Goal: Information Seeking & Learning: Learn about a topic

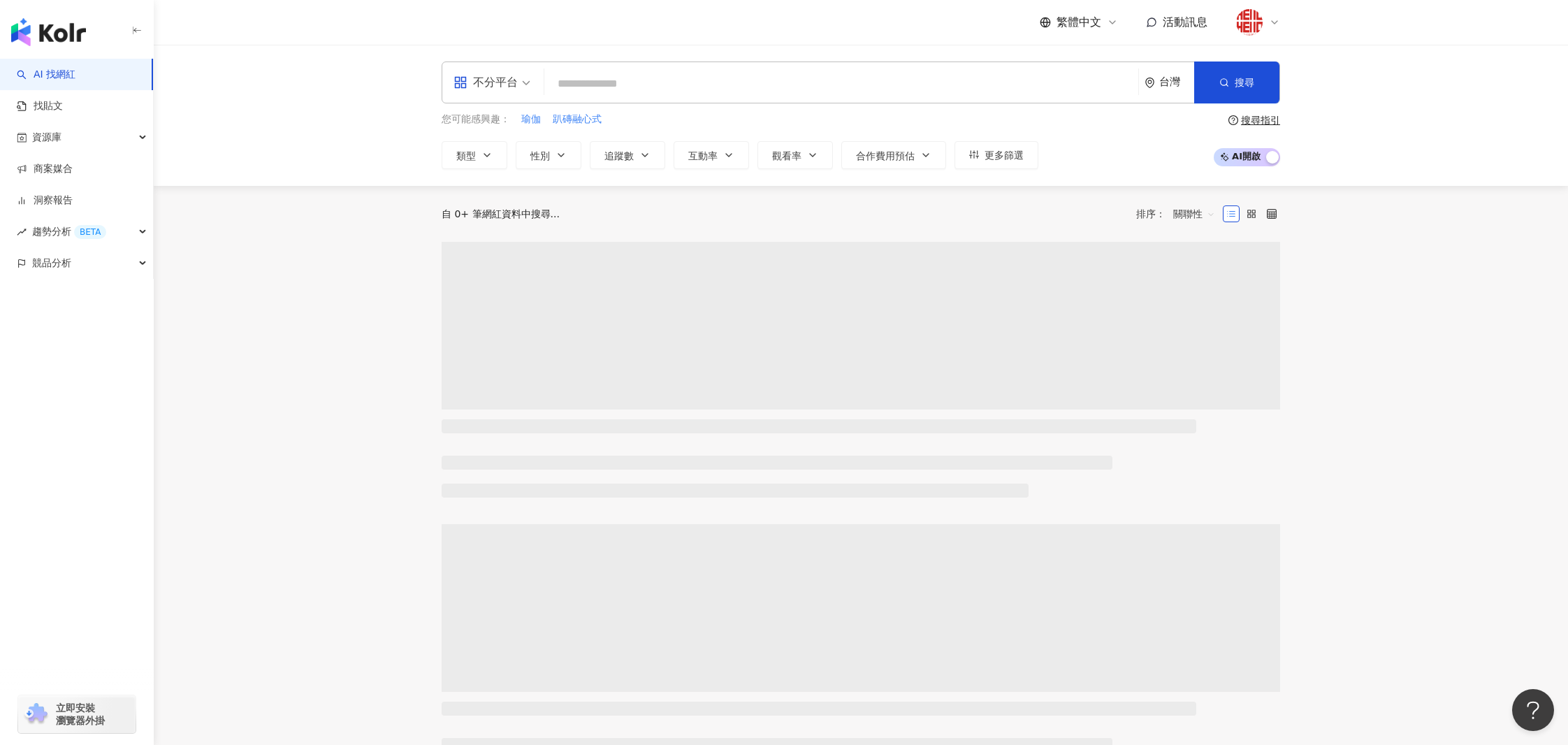
click at [641, 81] on input "search" at bounding box center [841, 83] width 583 height 26
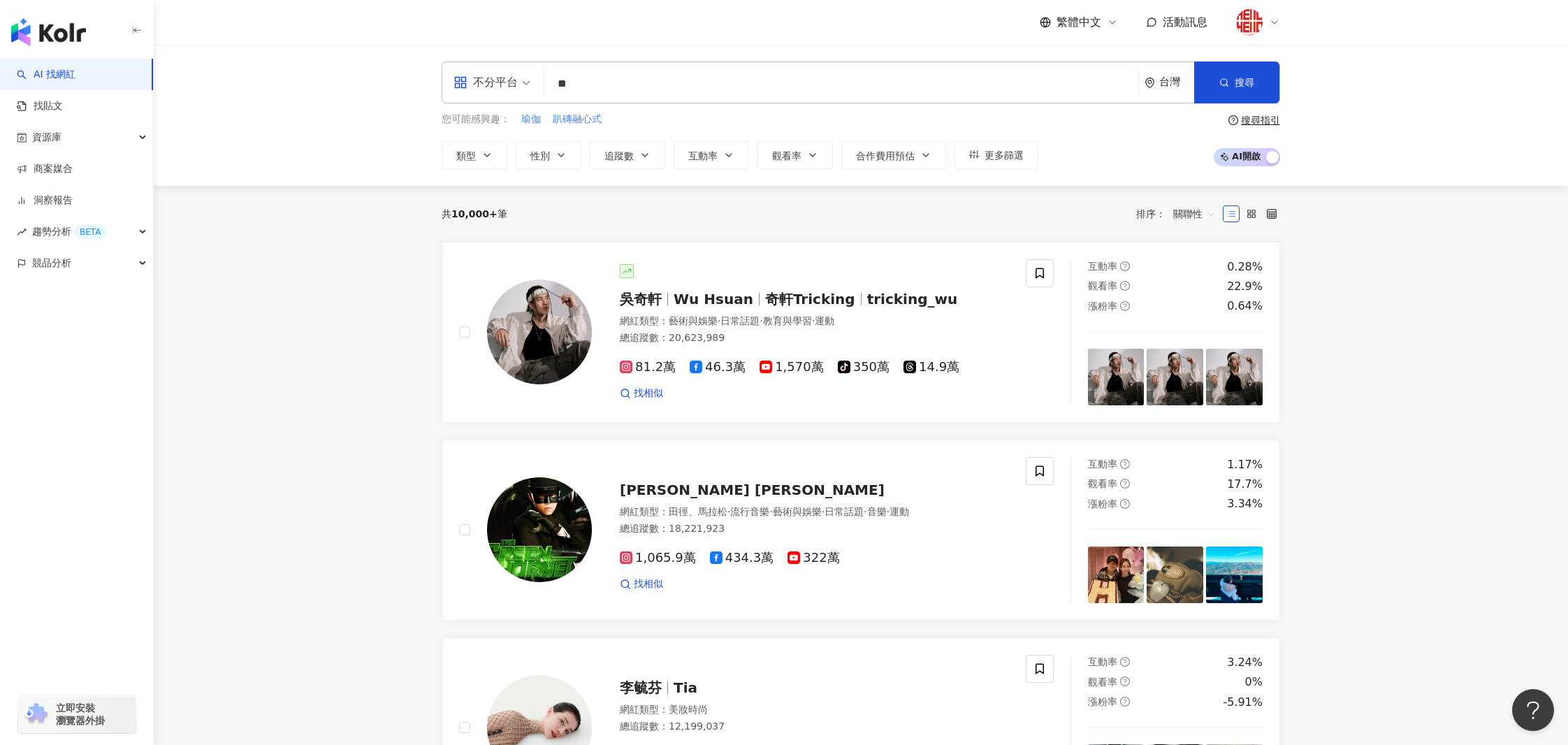
type input "*"
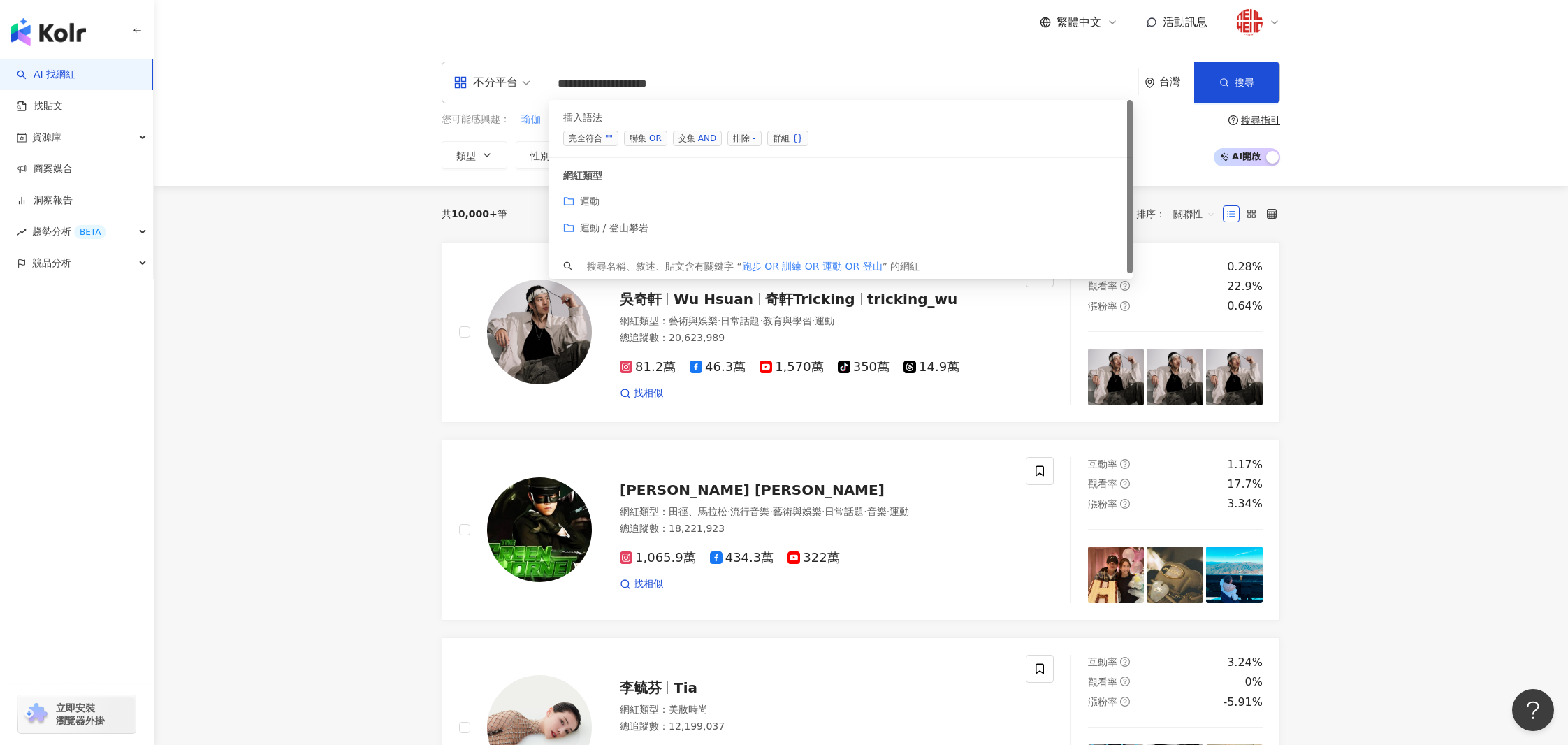
type input "**********"
click at [344, 172] on div "**********" at bounding box center [861, 115] width 1414 height 141
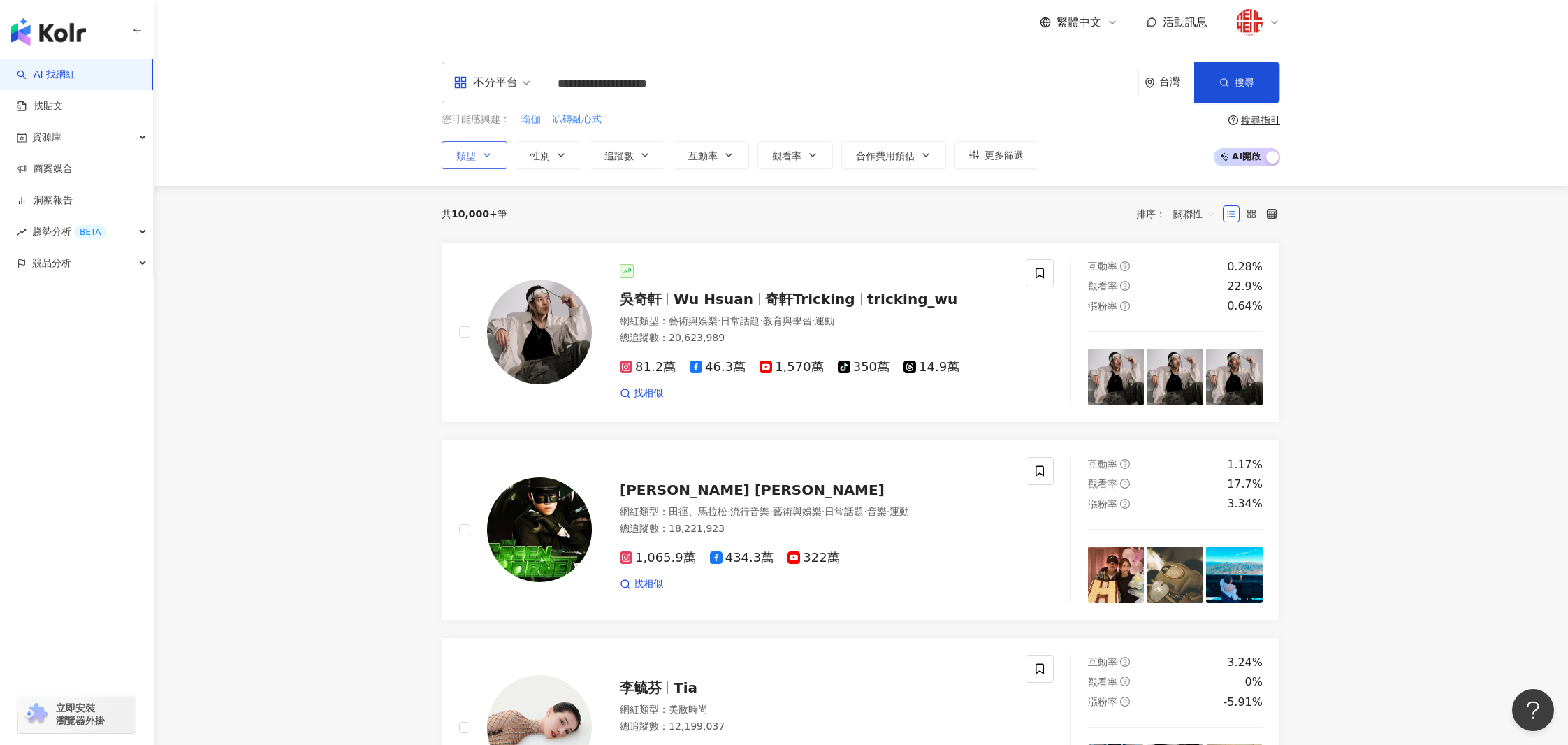
drag, startPoint x: 487, startPoint y: 154, endPoint x: 480, endPoint y: 148, distance: 9.2
click at [487, 154] on icon "button" at bounding box center [487, 155] width 11 height 11
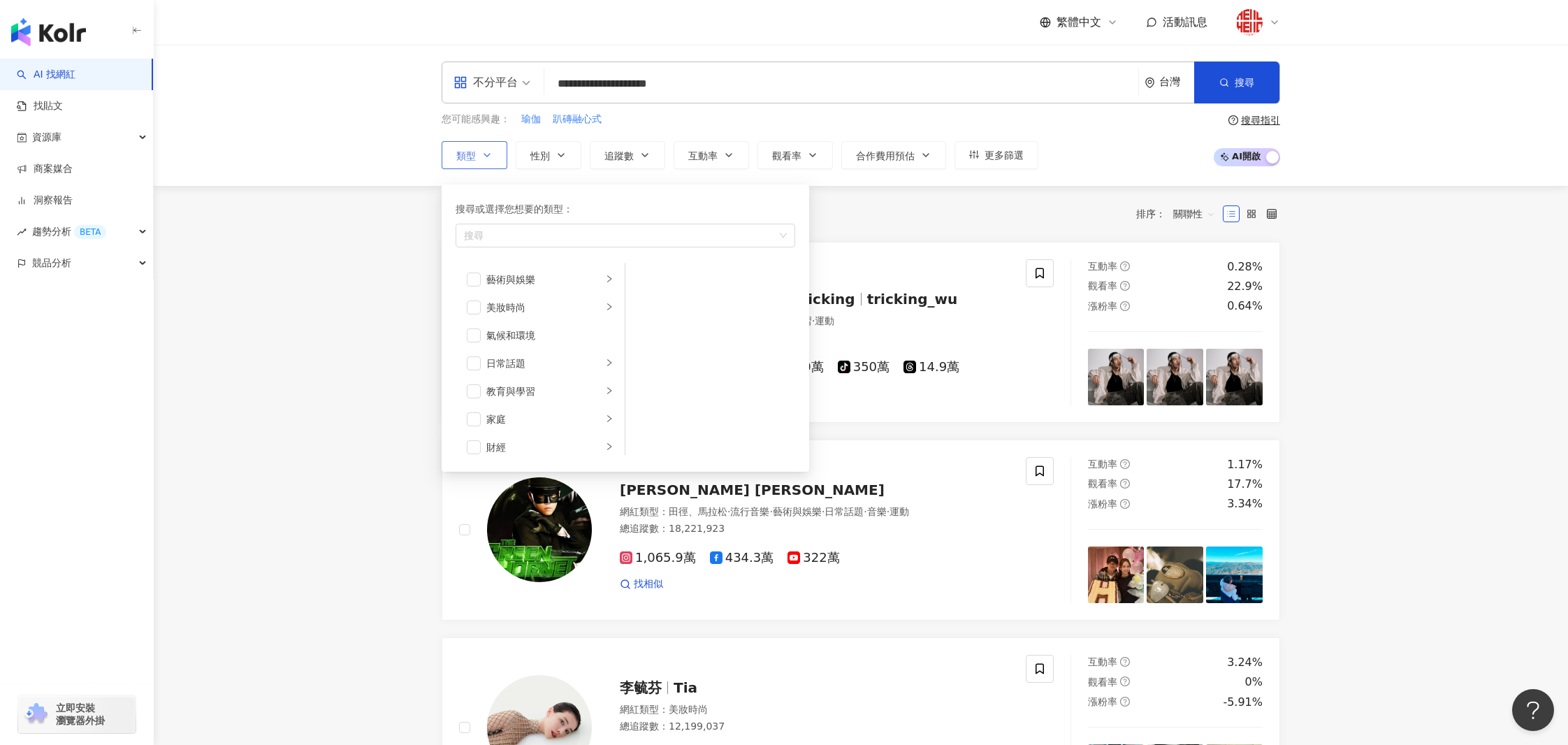
drag, startPoint x: 387, startPoint y: 185, endPoint x: 486, endPoint y: 160, distance: 102.1
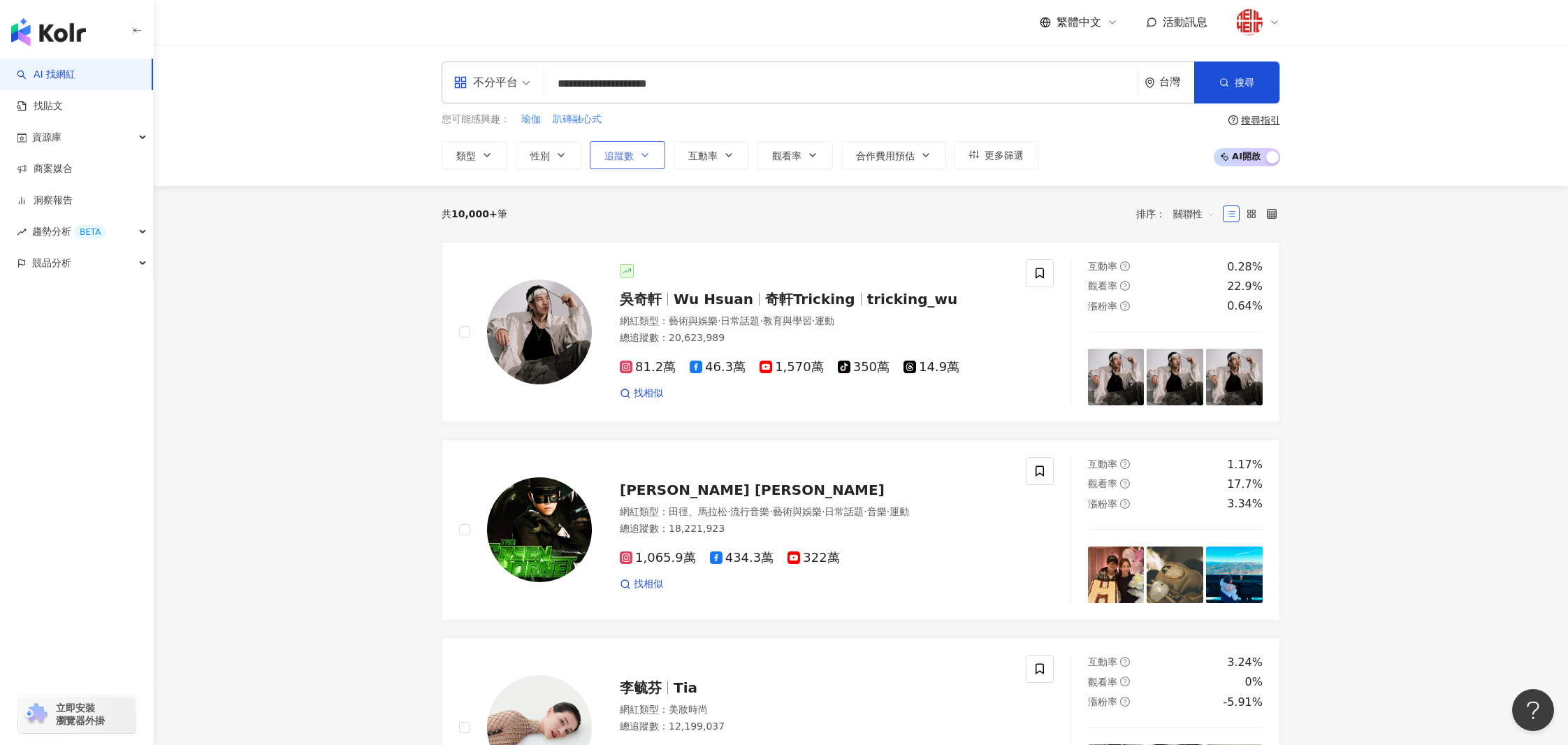
click at [626, 153] on span "追蹤數" at bounding box center [619, 156] width 29 height 11
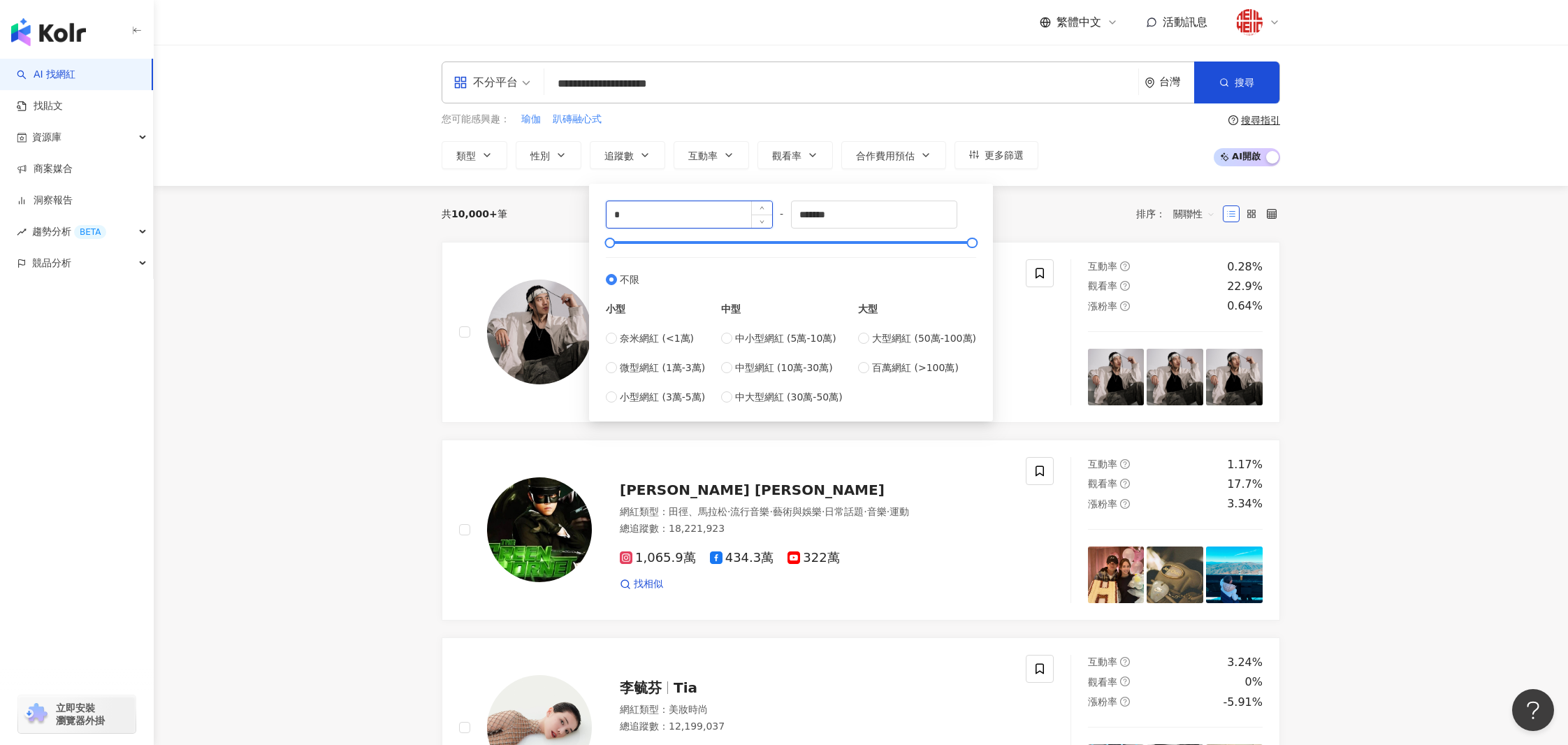
click at [686, 213] on input "*" at bounding box center [689, 214] width 166 height 26
type input "****"
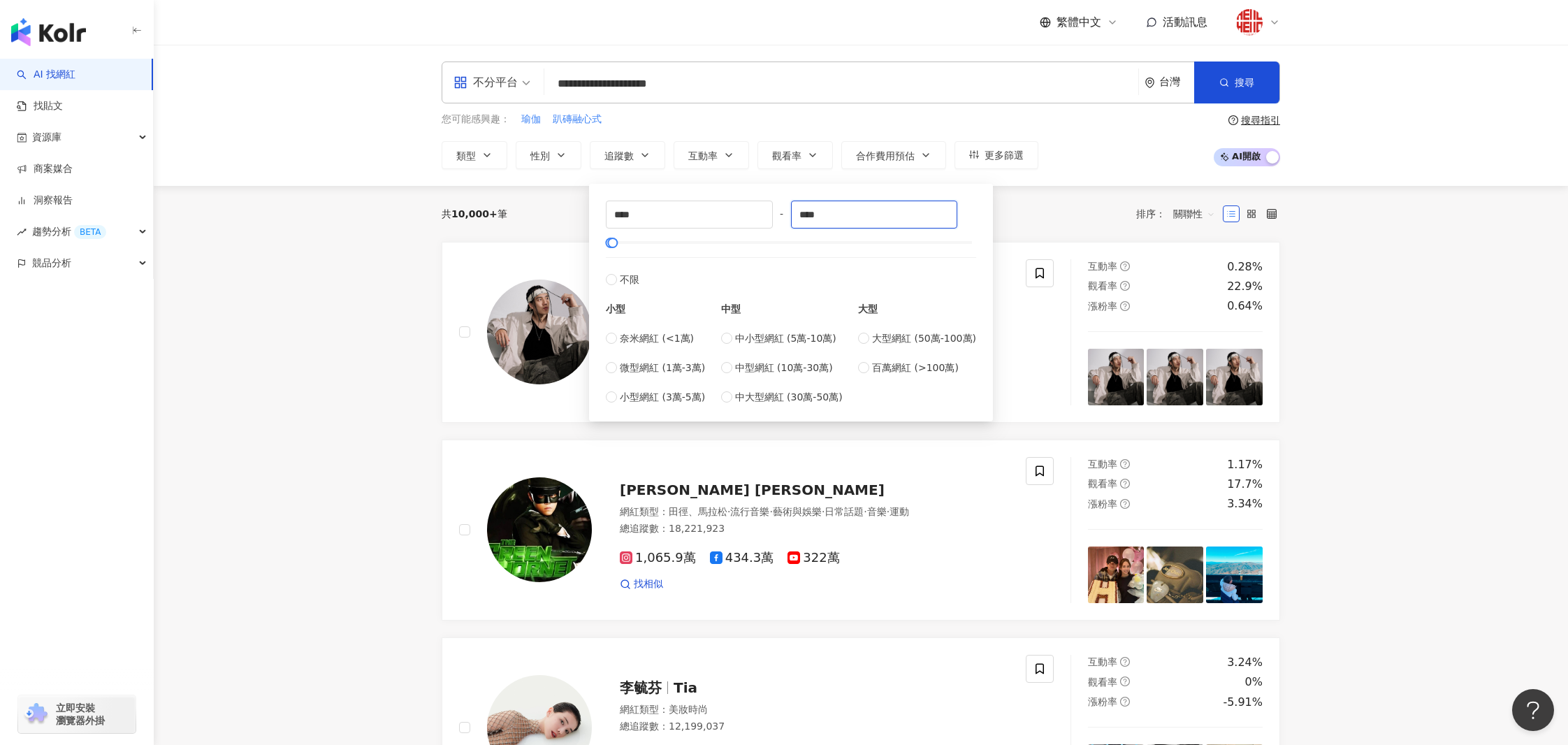
type input "****"
click at [997, 214] on div "共 10,000+ 筆 排序： 關聯性" at bounding box center [861, 213] width 839 height 23
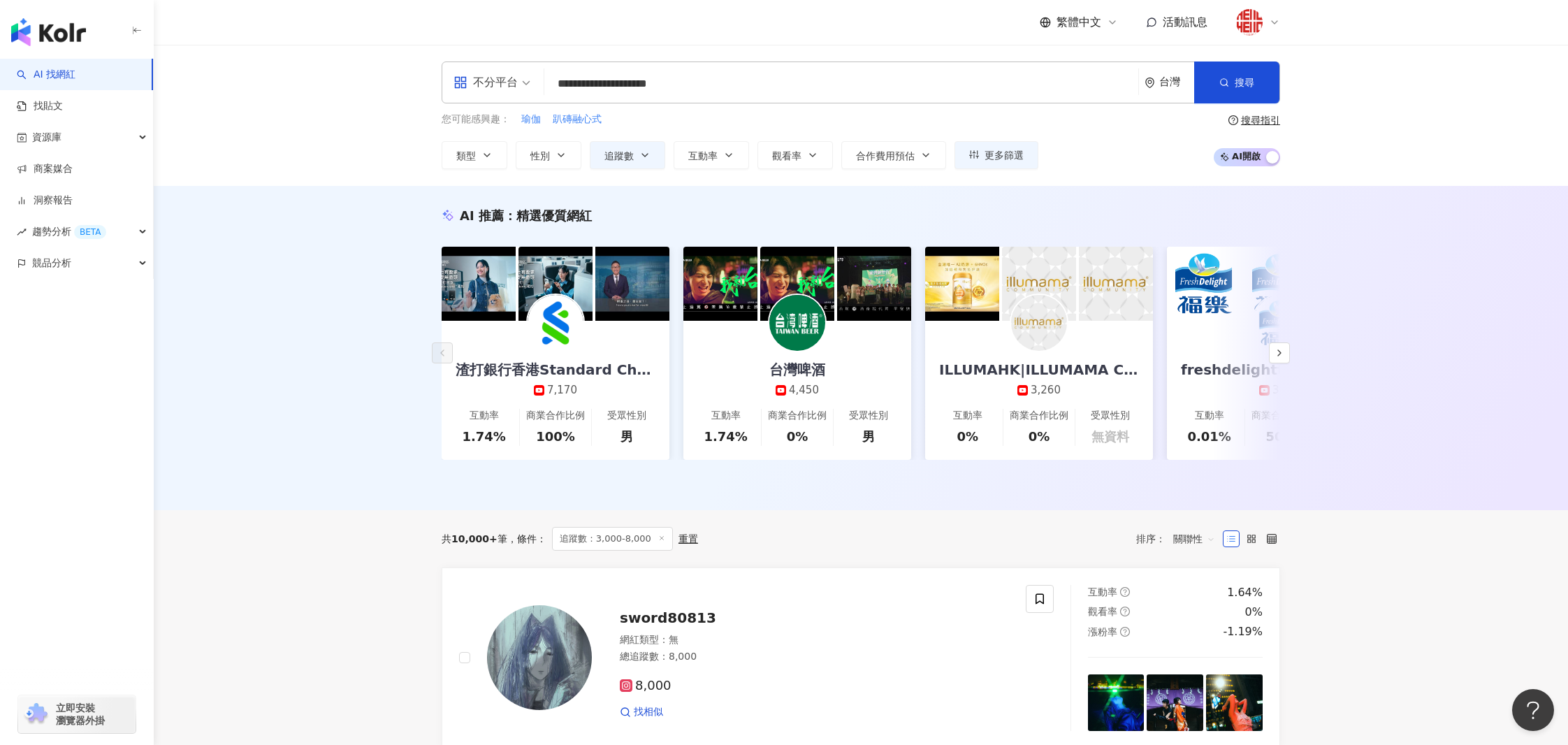
click at [1204, 530] on span "關聯性" at bounding box center [1194, 539] width 42 height 23
click at [1047, 549] on div "共 10,000+ 筆 條件 ： 追蹤數：3,000-8,000 重置 排序： 關聯性" at bounding box center [861, 538] width 839 height 57
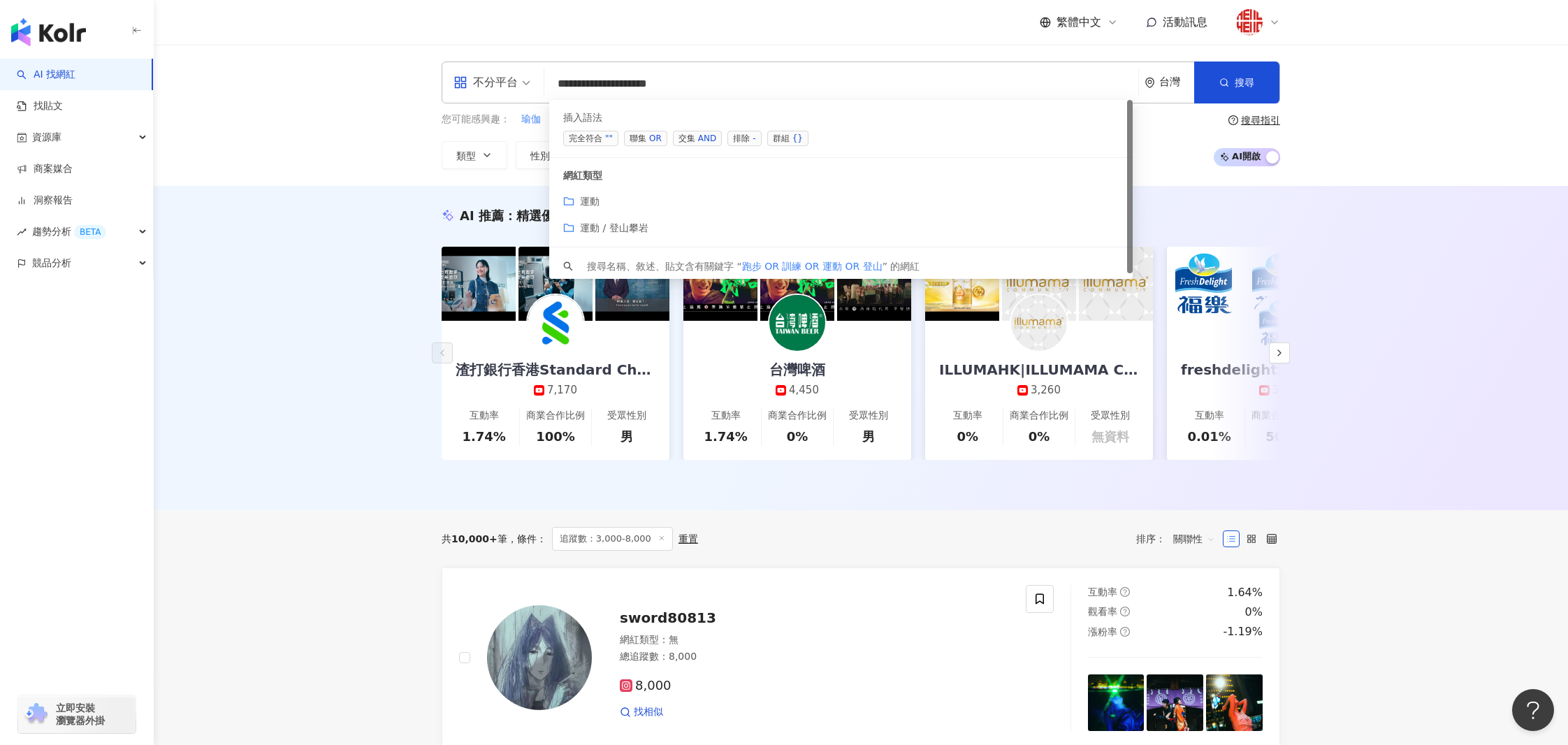
click at [716, 93] on input "**********" at bounding box center [841, 83] width 583 height 26
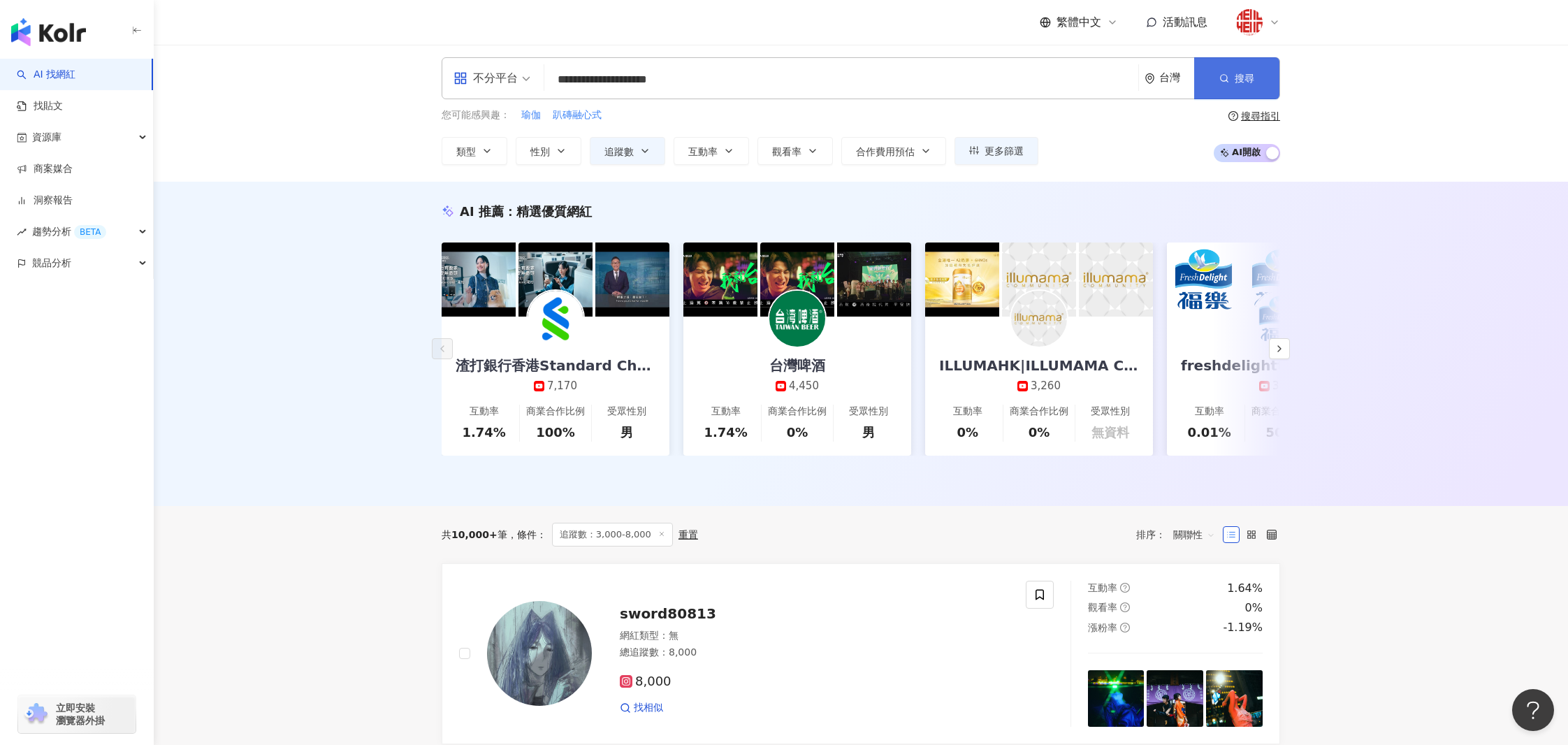
click at [1222, 82] on button "搜尋" at bounding box center [1236, 78] width 85 height 42
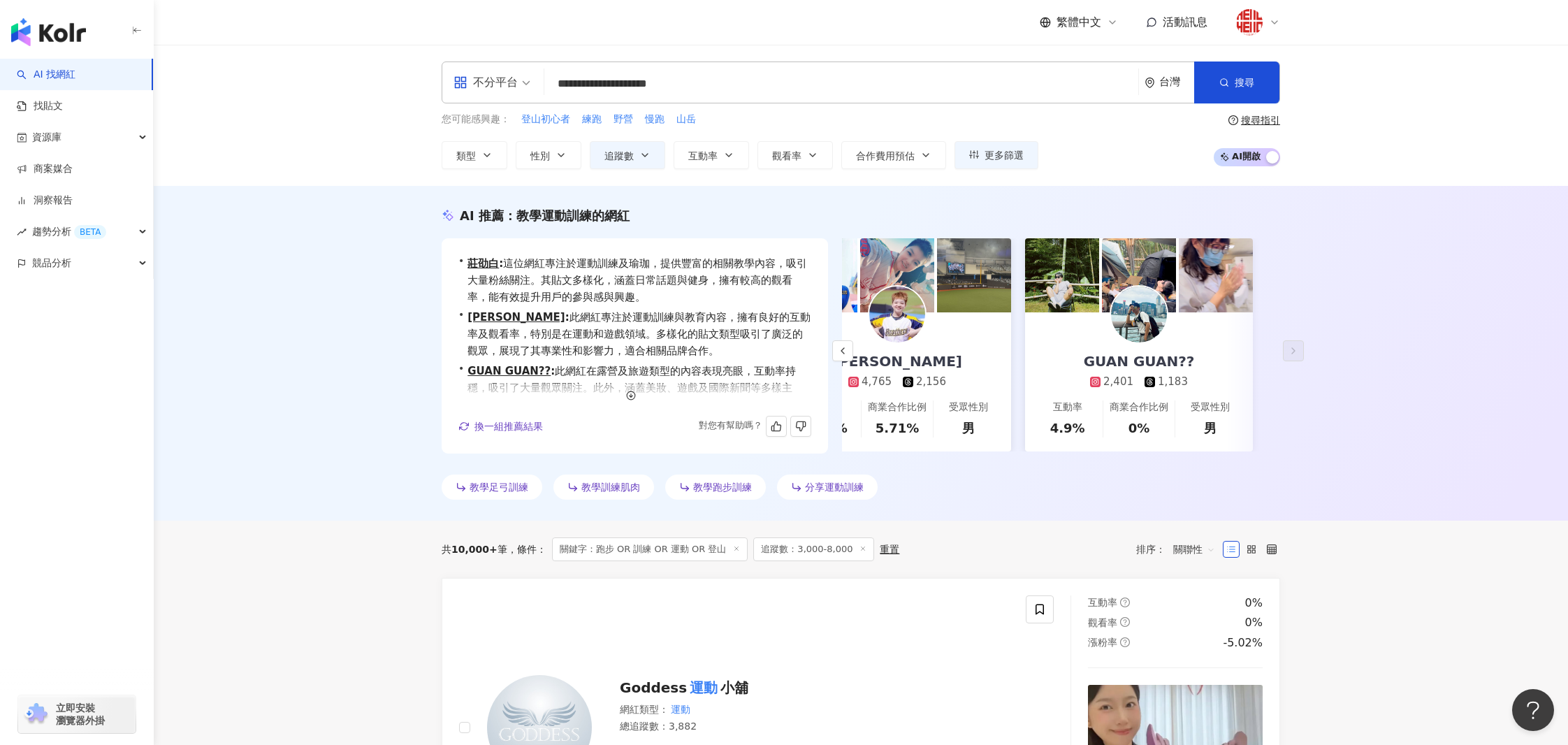
scroll to position [34, 0]
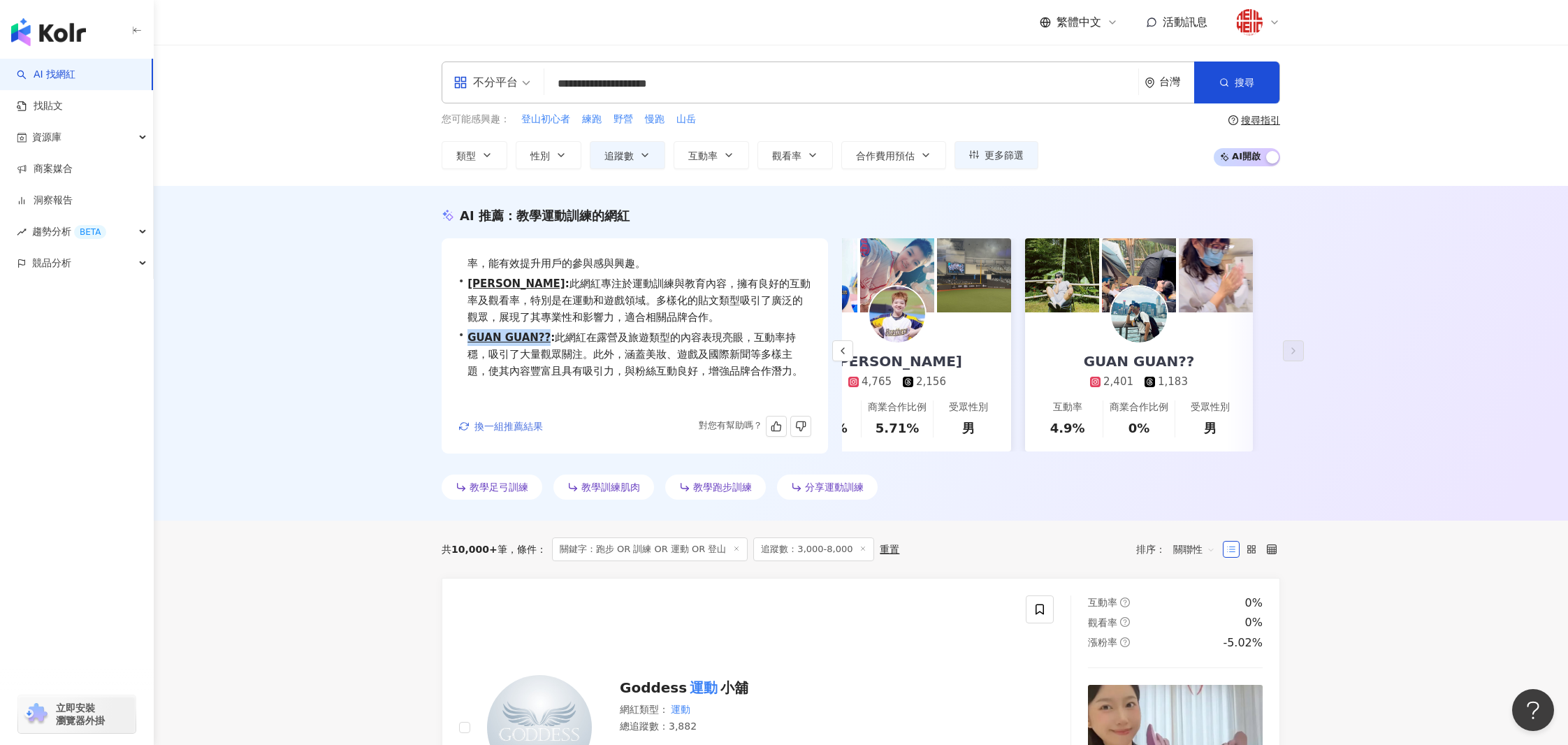
click at [504, 424] on span "換一組推薦結果" at bounding box center [508, 426] width 68 height 11
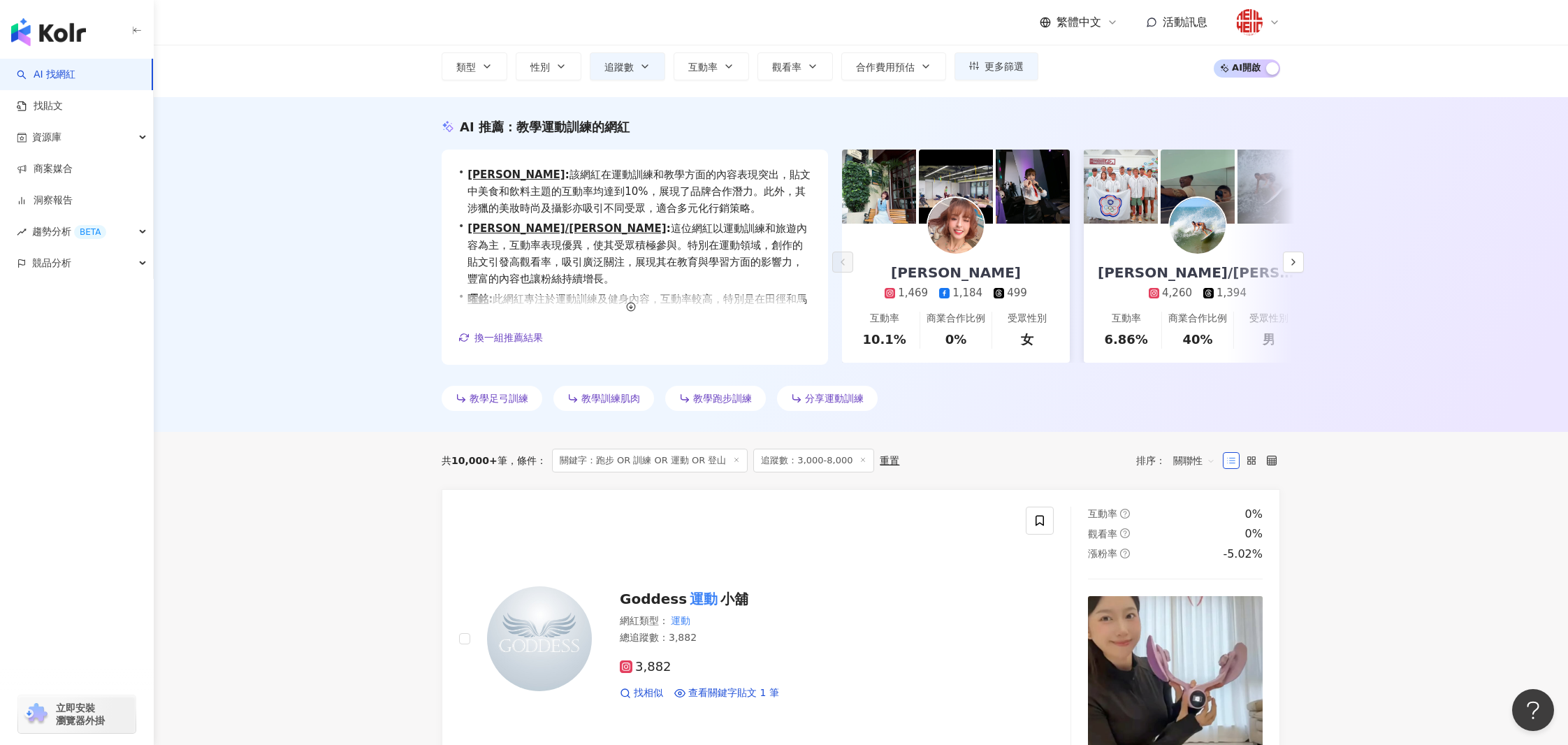
scroll to position [0, 0]
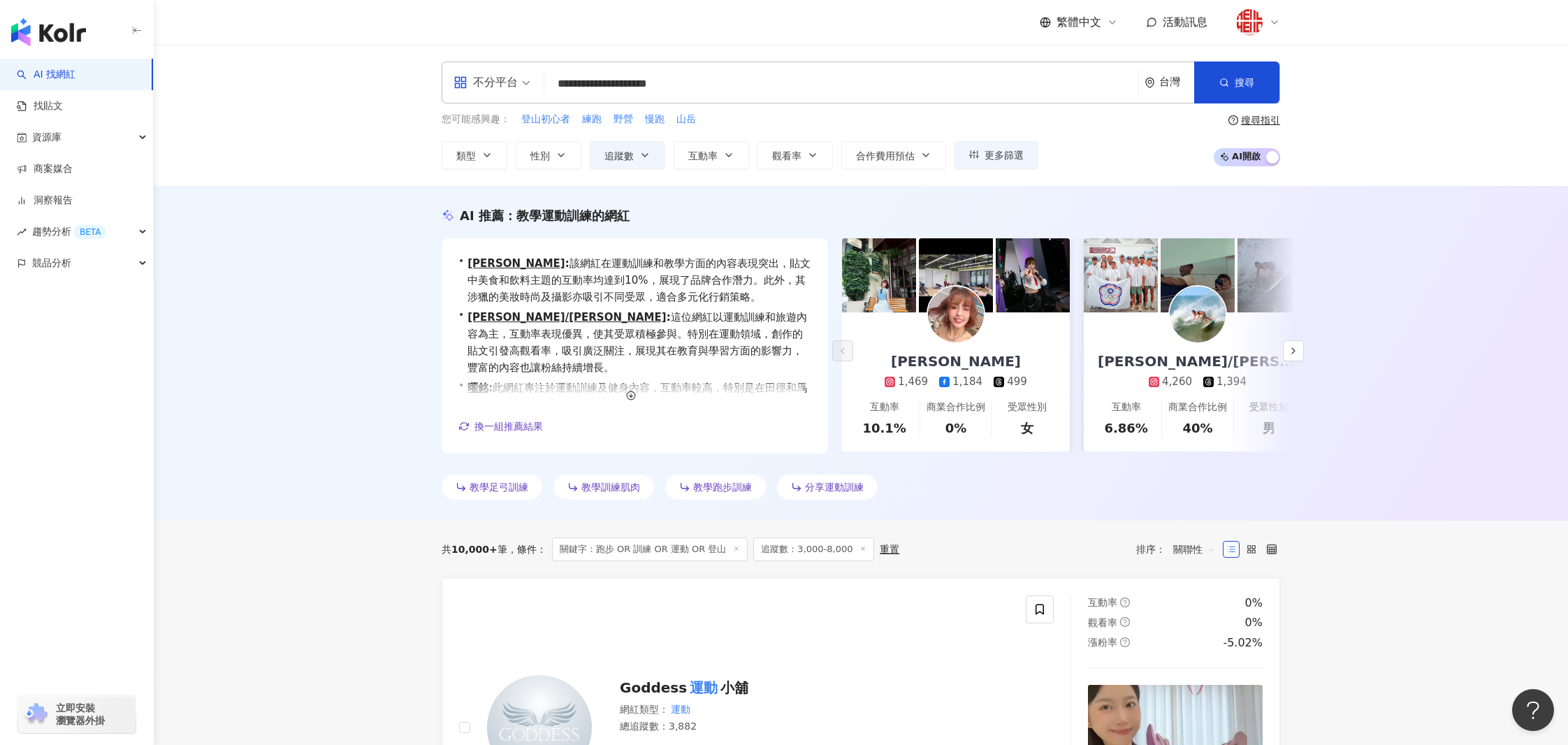
click at [1201, 546] on span "關聯性" at bounding box center [1194, 549] width 42 height 23
click at [1197, 685] on div "關鍵字" at bounding box center [1193, 696] width 52 height 24
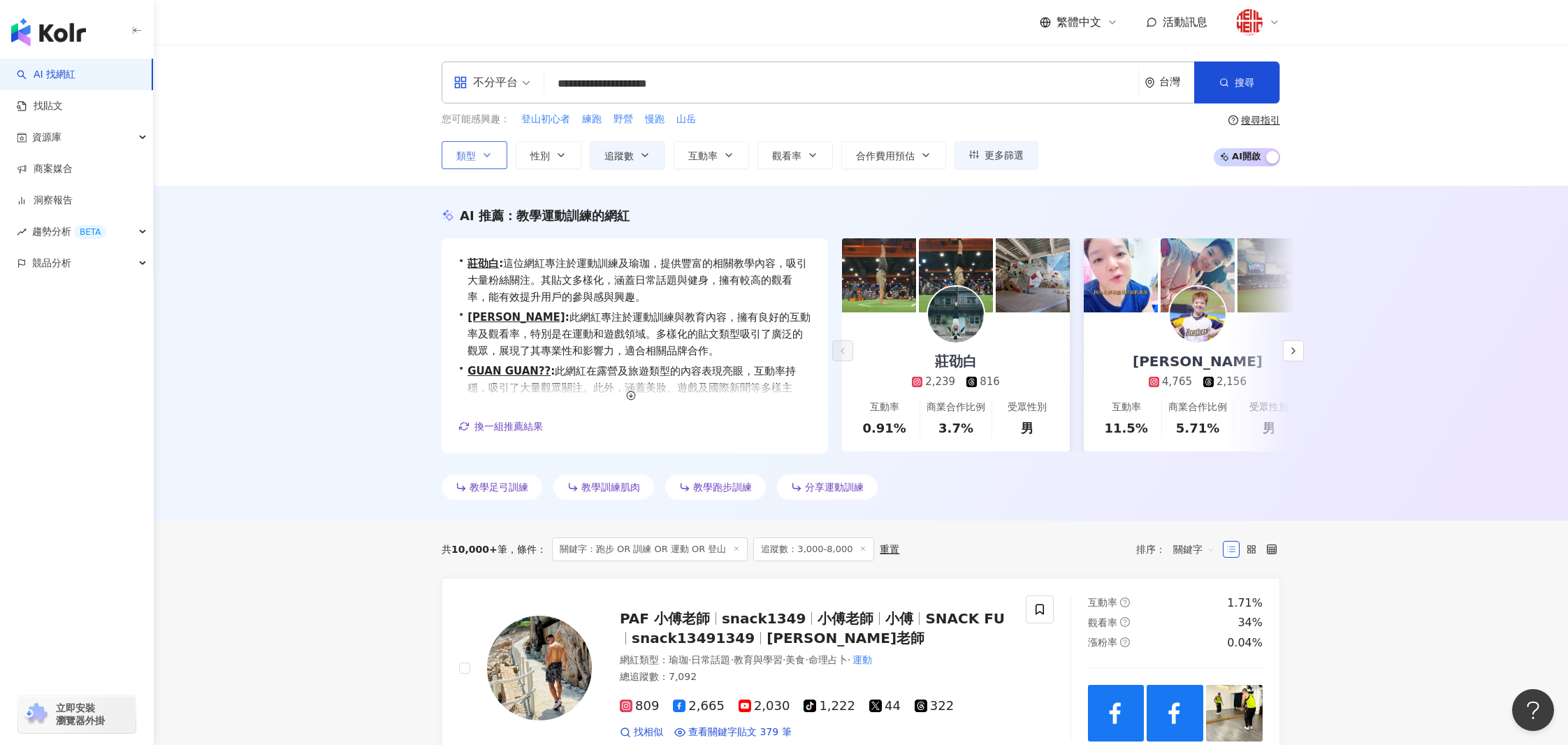
click at [480, 145] on button "類型" at bounding box center [474, 155] width 66 height 28
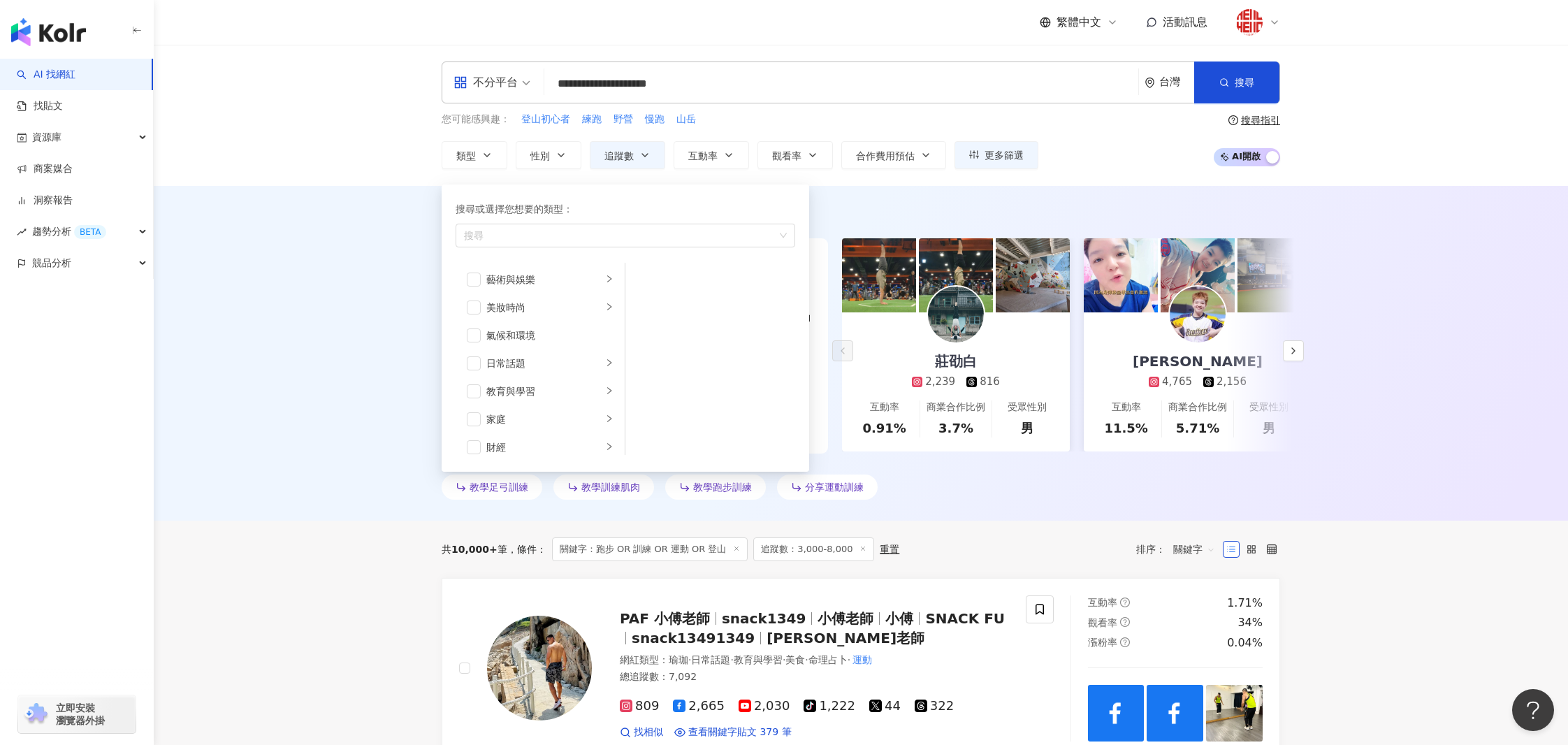
drag, startPoint x: 373, startPoint y: 212, endPoint x: 451, endPoint y: 114, distance: 125.3
click at [375, 211] on div "AI 推薦 ： 教學運動訓練的網紅 • 莊劭白 : 這位網紅專注於運動訓練及瑜珈，提供豐富的相關教學內容，吸引大量粉絲關注。其貼文多樣化，涵蓋日常話題與健身，…" at bounding box center [861, 353] width 1414 height 335
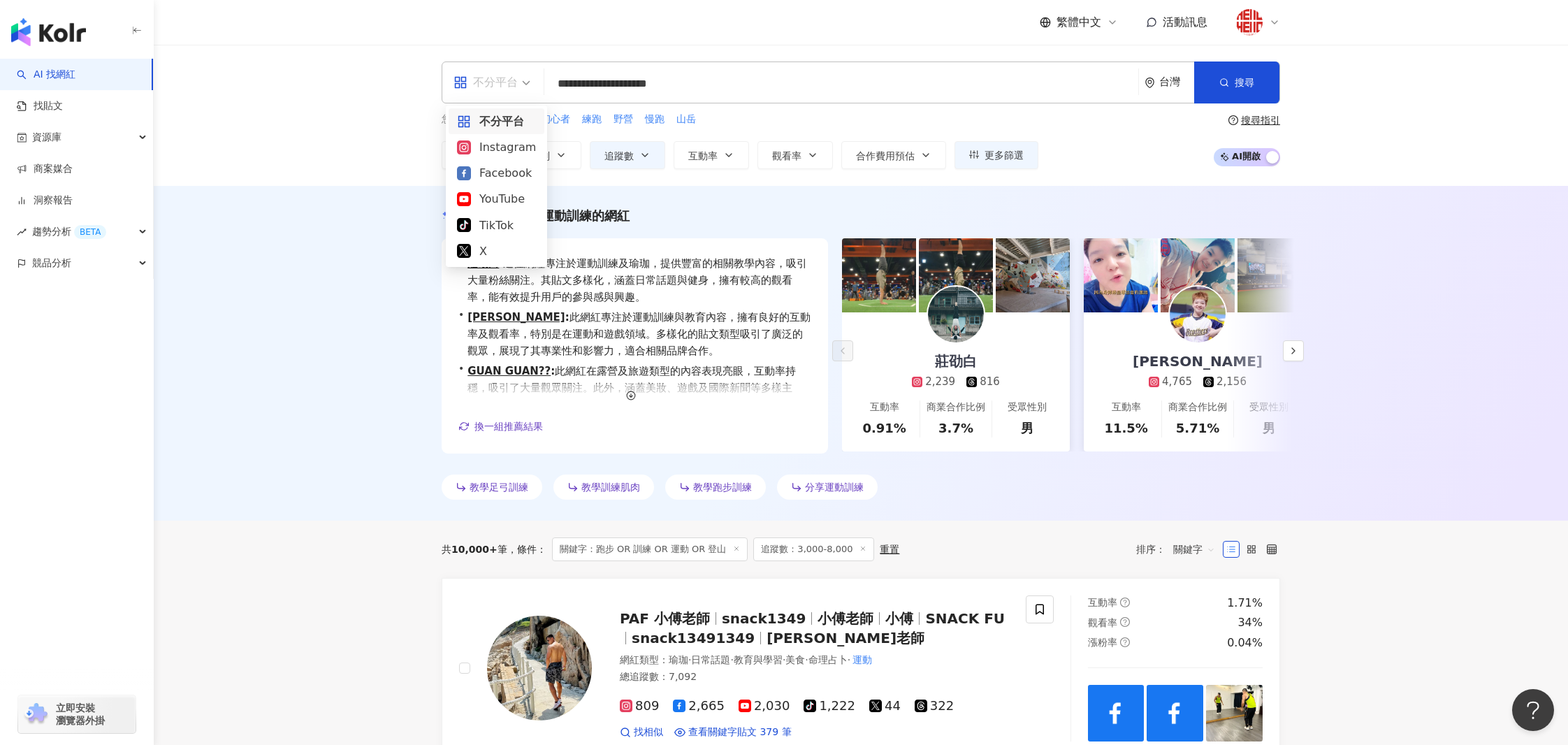
click at [480, 85] on div "不分平台" at bounding box center [485, 82] width 65 height 23
click at [478, 140] on div "Instagram" at bounding box center [496, 147] width 79 height 17
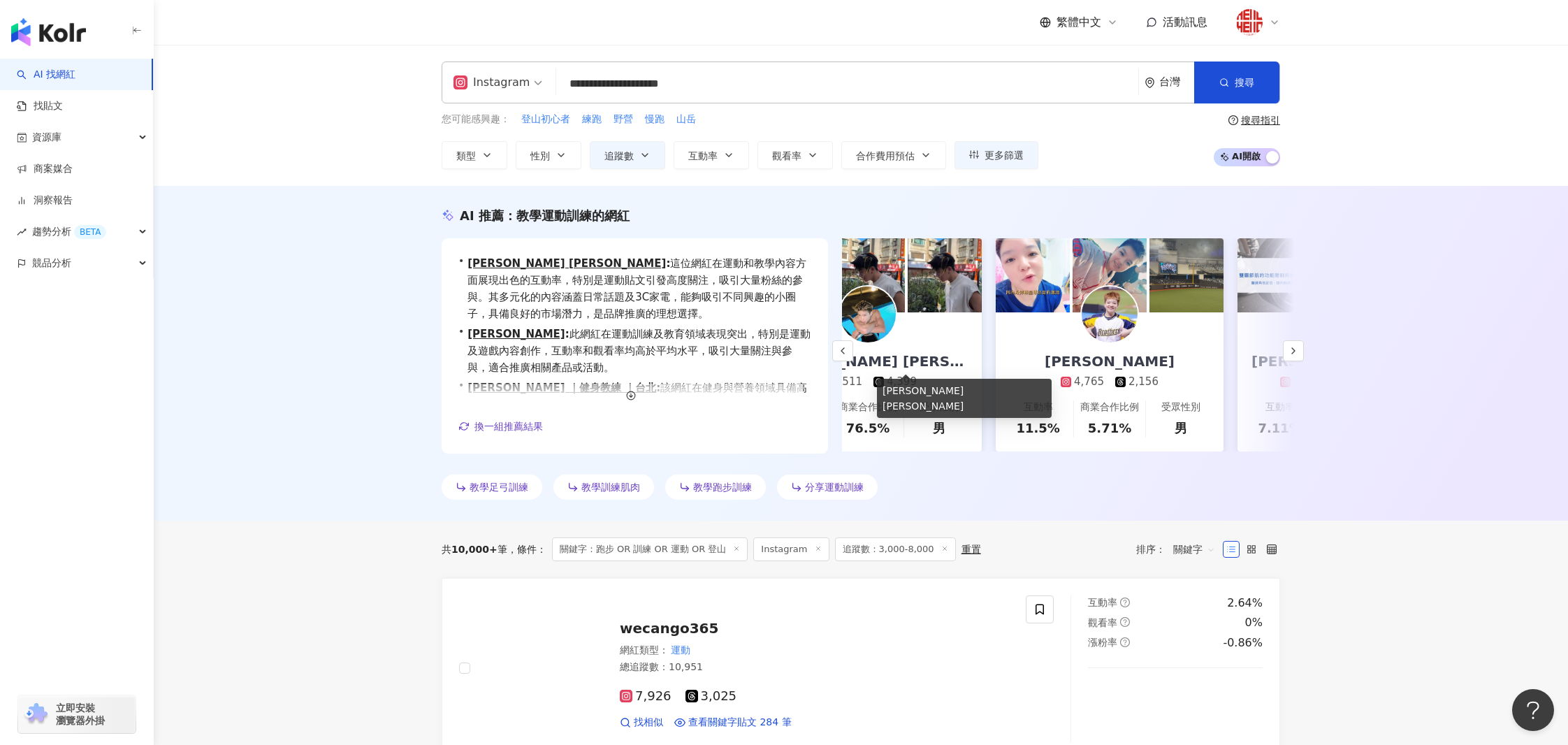
scroll to position [0, 111]
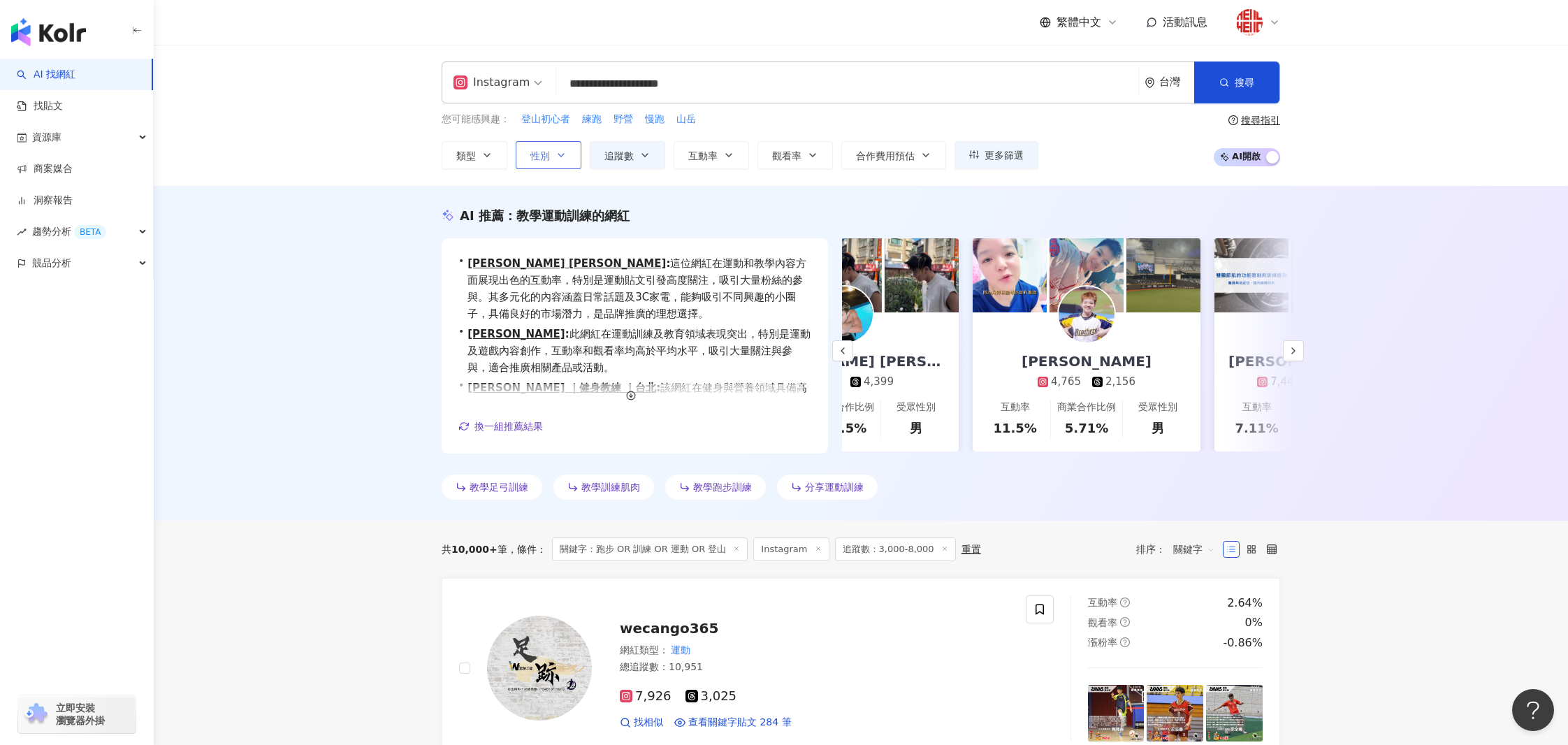
click at [546, 150] on span "性別" at bounding box center [540, 156] width 19 height 11
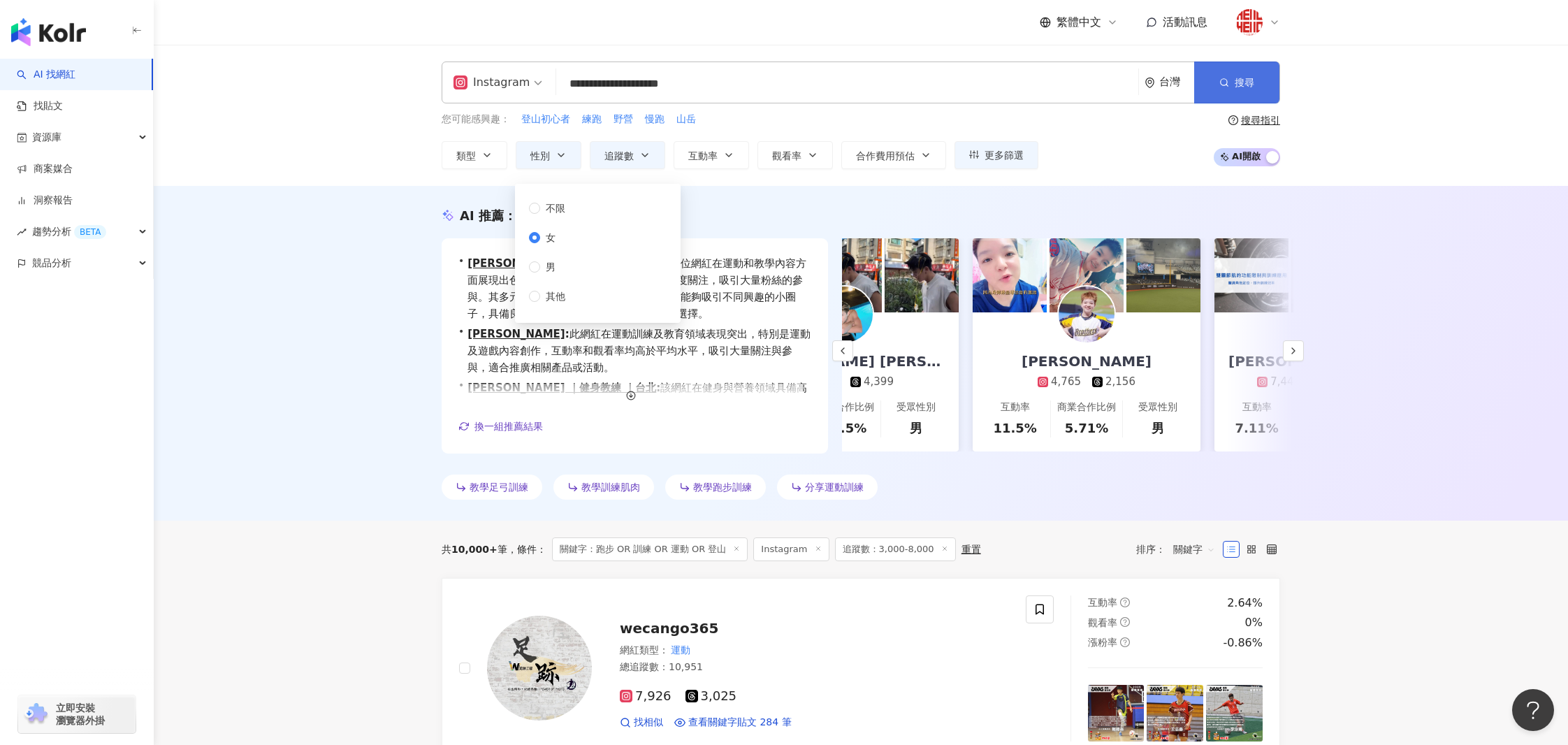
click at [1243, 74] on button "搜尋" at bounding box center [1236, 82] width 85 height 42
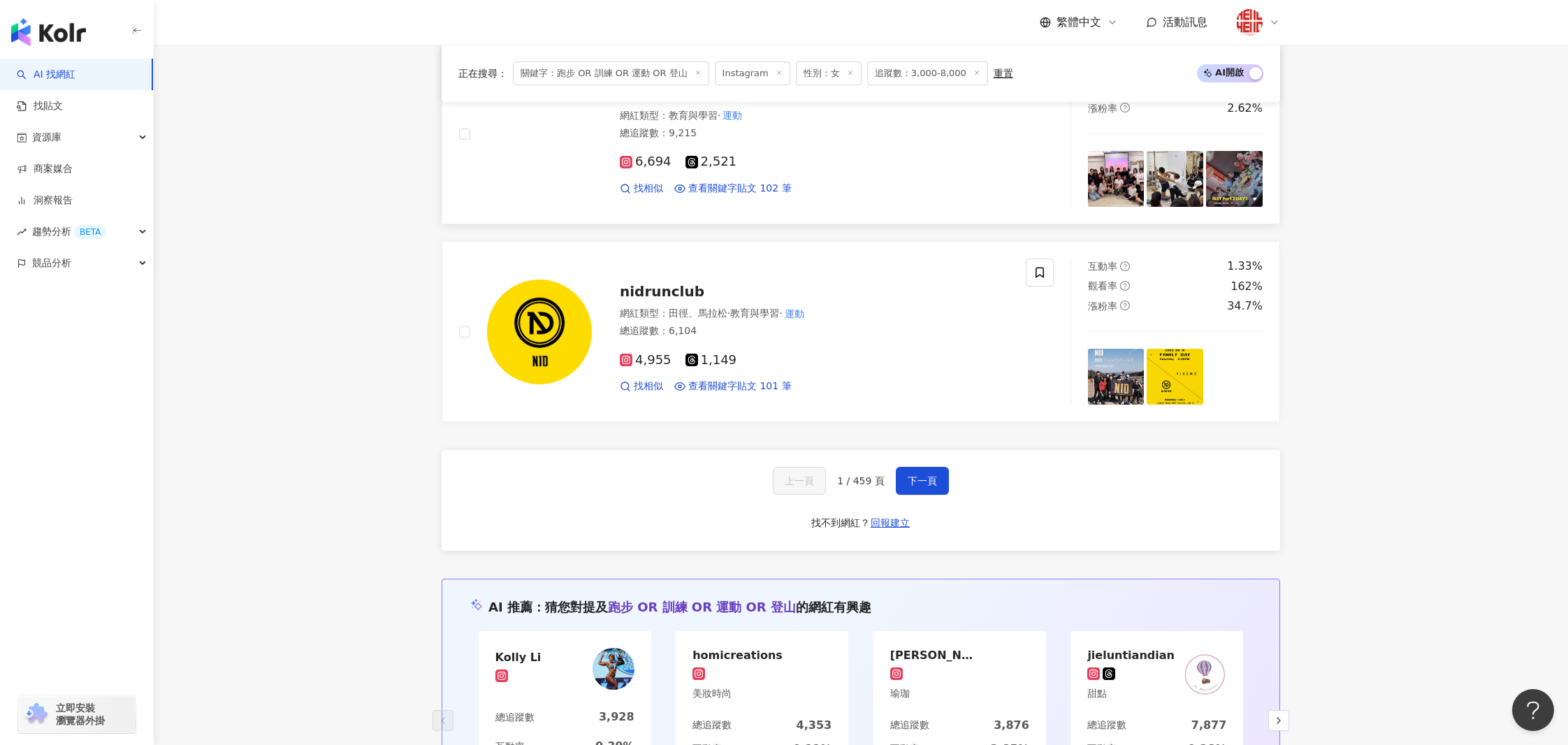
scroll to position [2572, 0]
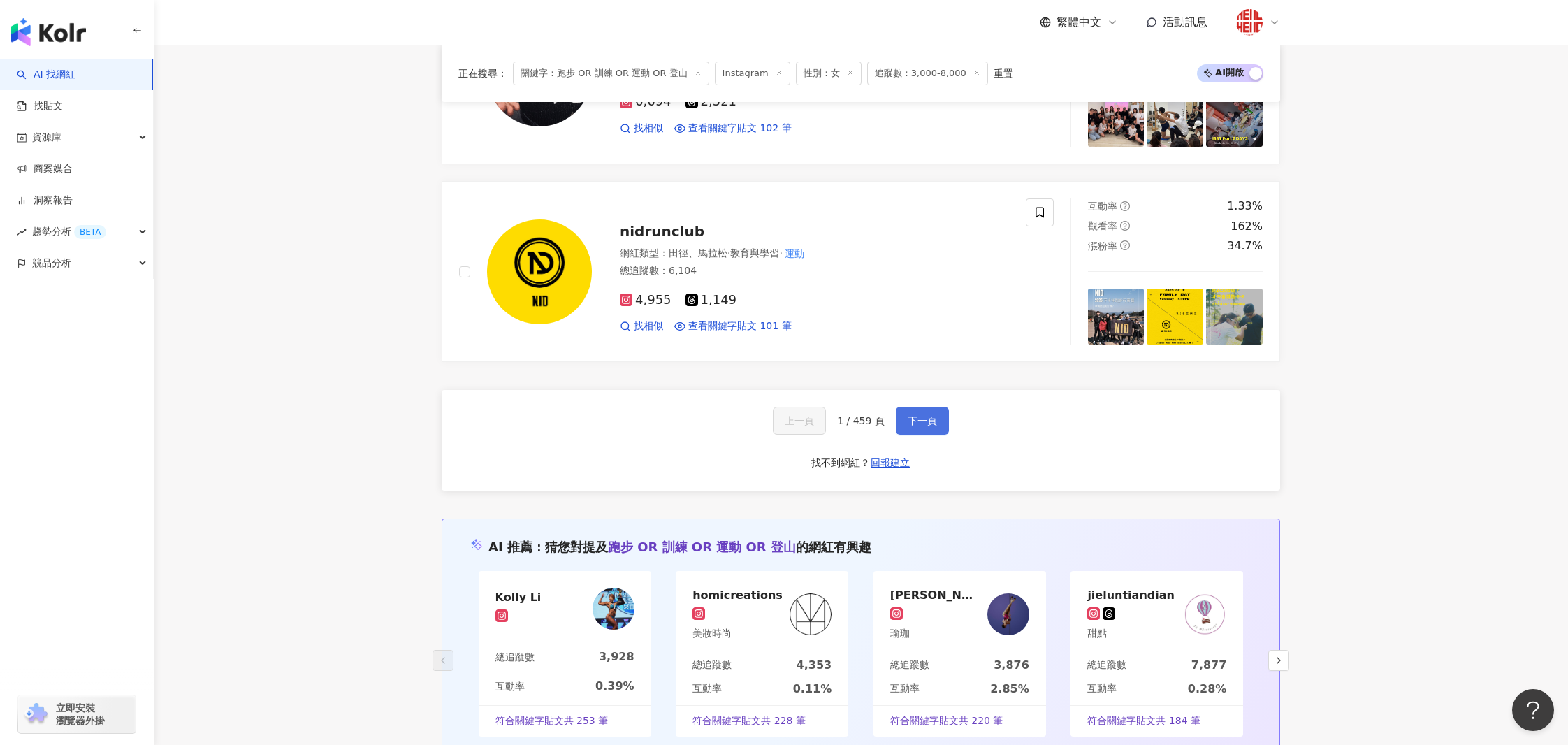
click at [928, 408] on button "下一頁" at bounding box center [922, 420] width 53 height 28
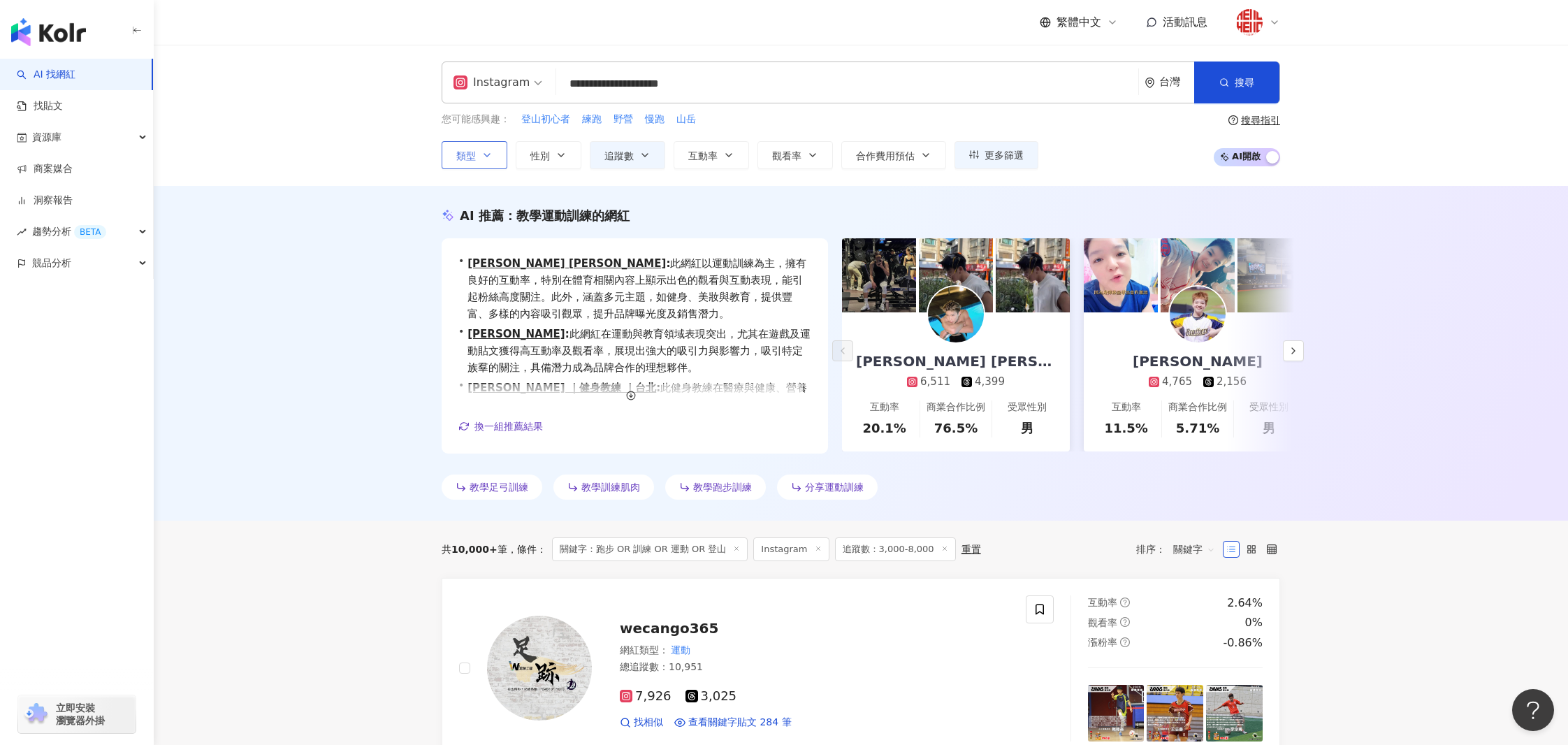
click at [474, 150] on span "類型" at bounding box center [465, 156] width 19 height 11
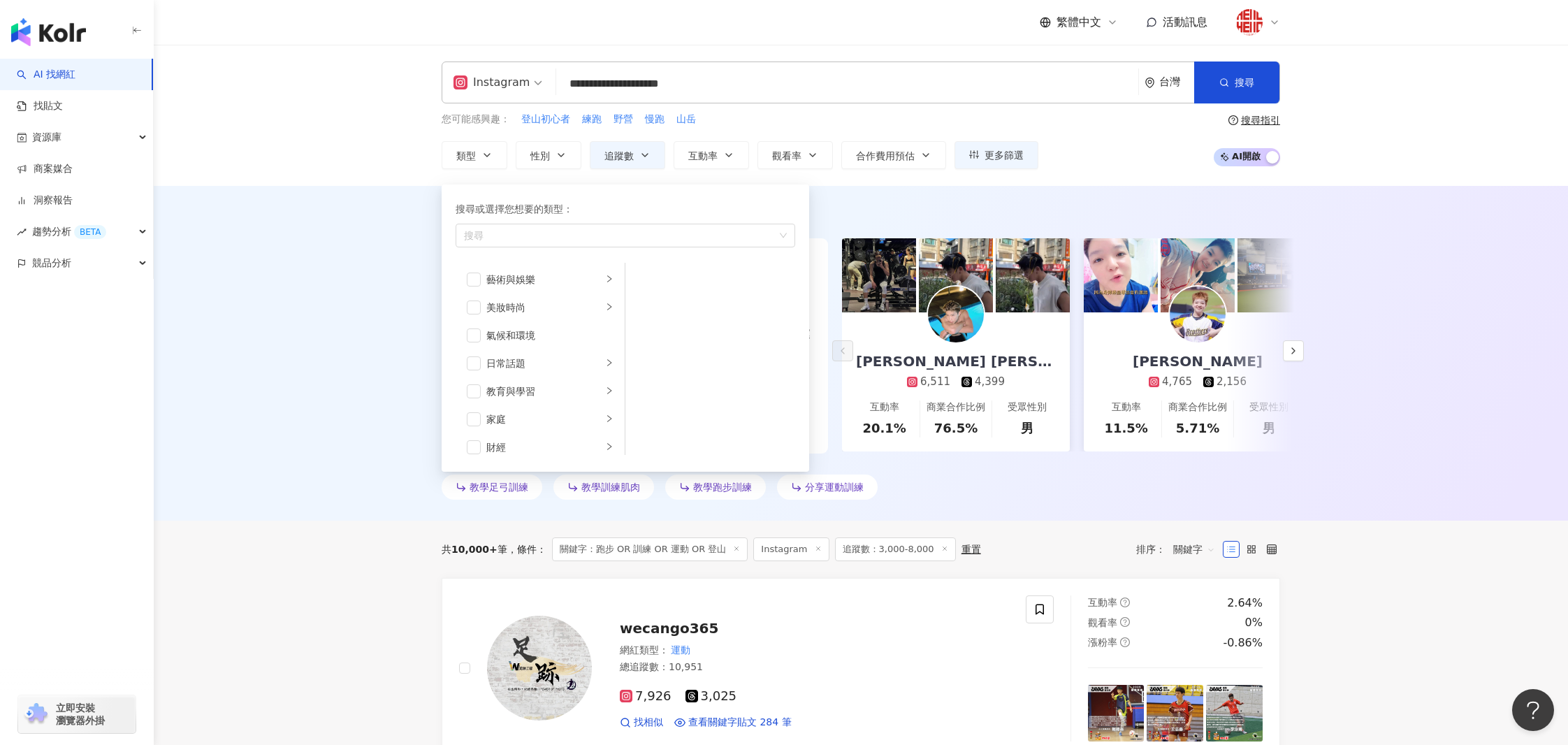
click at [1009, 512] on div "AI 推薦 ： 教學運動訓練的網紅 • George Yu : 此網紅以運動訓練為主，擁有良好的互動率，特別在體育相關內容上顯示出色的觀看與互動表現，能引起粉…" at bounding box center [861, 353] width 1414 height 335
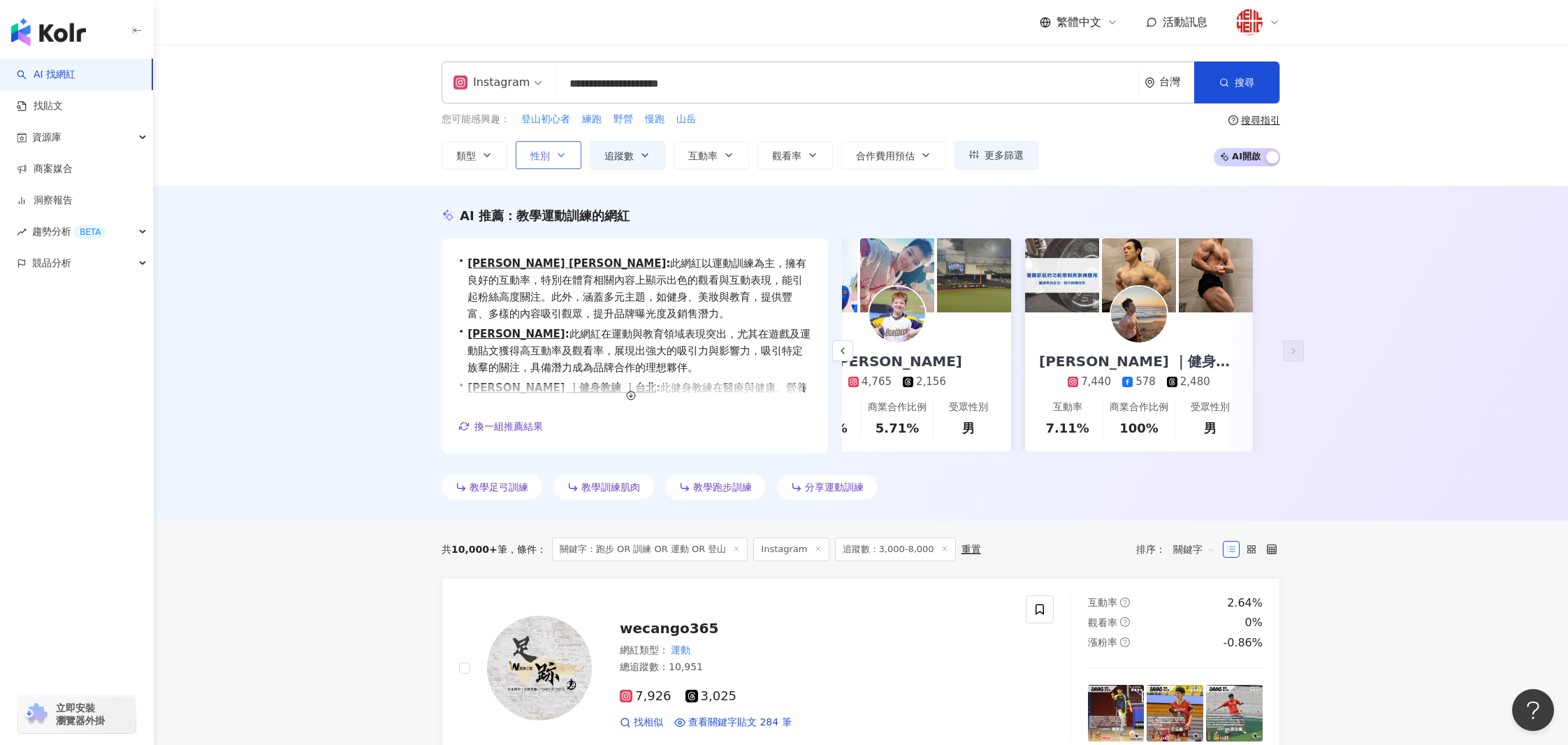
click at [545, 159] on span "性別" at bounding box center [540, 156] width 19 height 11
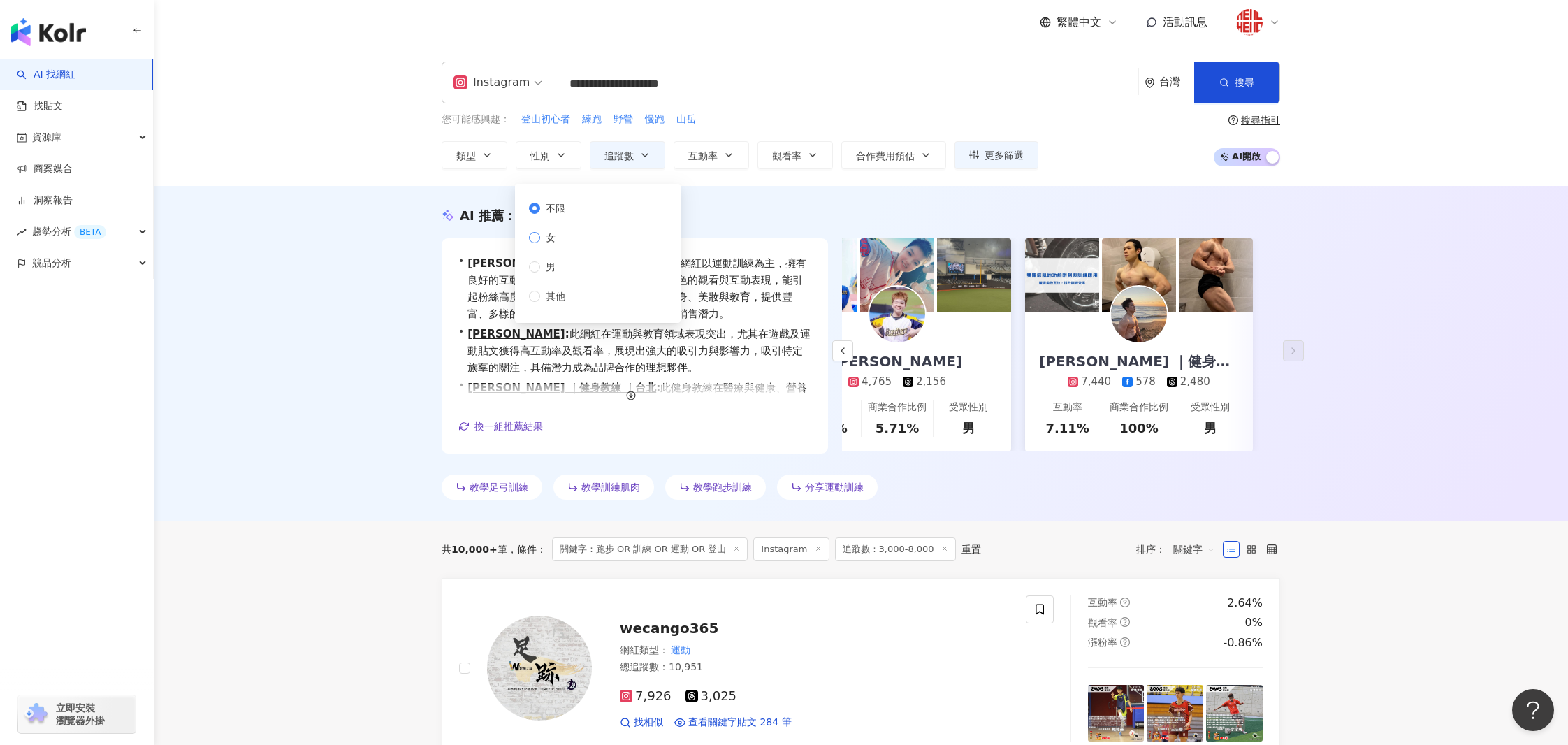
click at [558, 233] on span "女" at bounding box center [550, 237] width 21 height 16
click at [1223, 79] on icon "button" at bounding box center [1223, 82] width 10 height 10
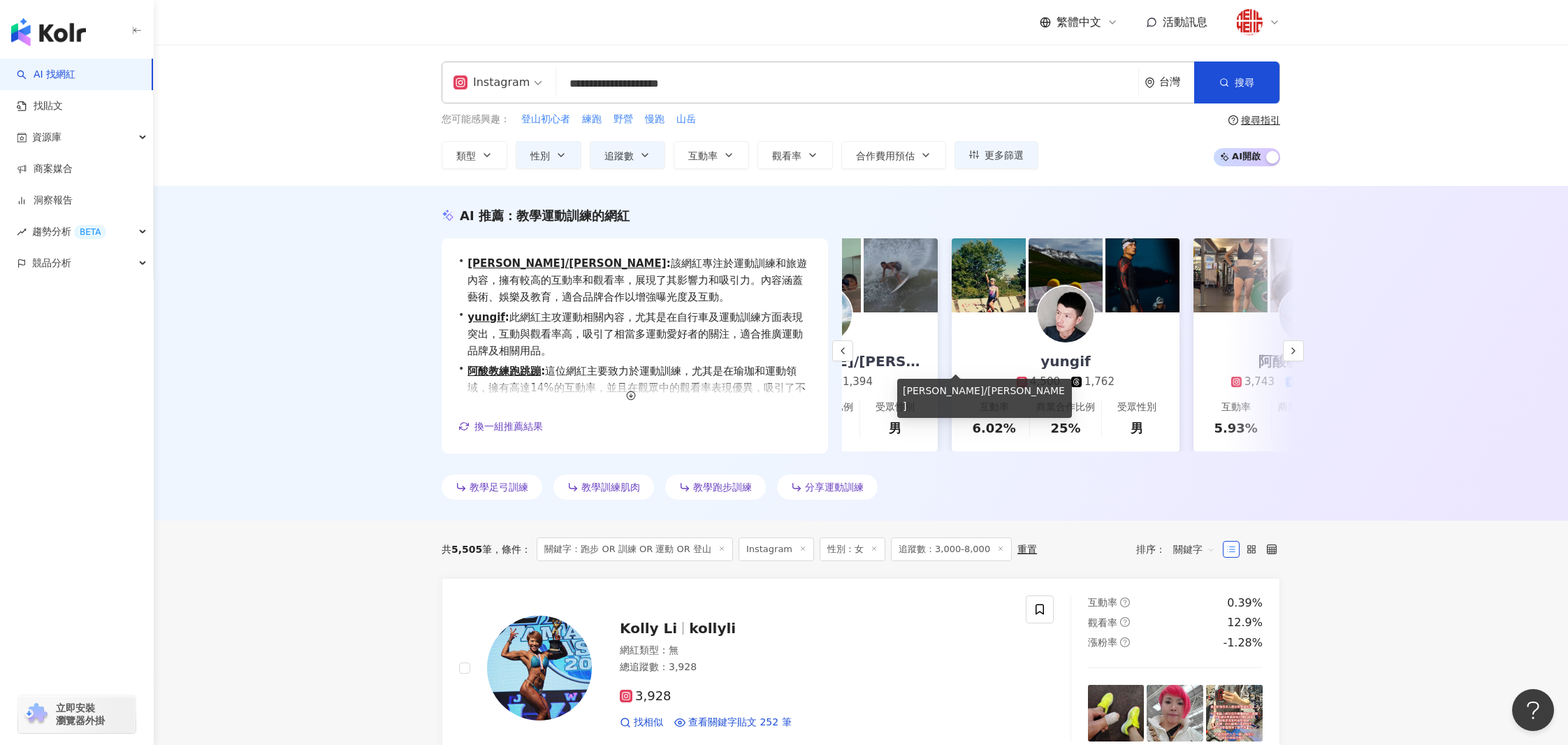
scroll to position [0, 301]
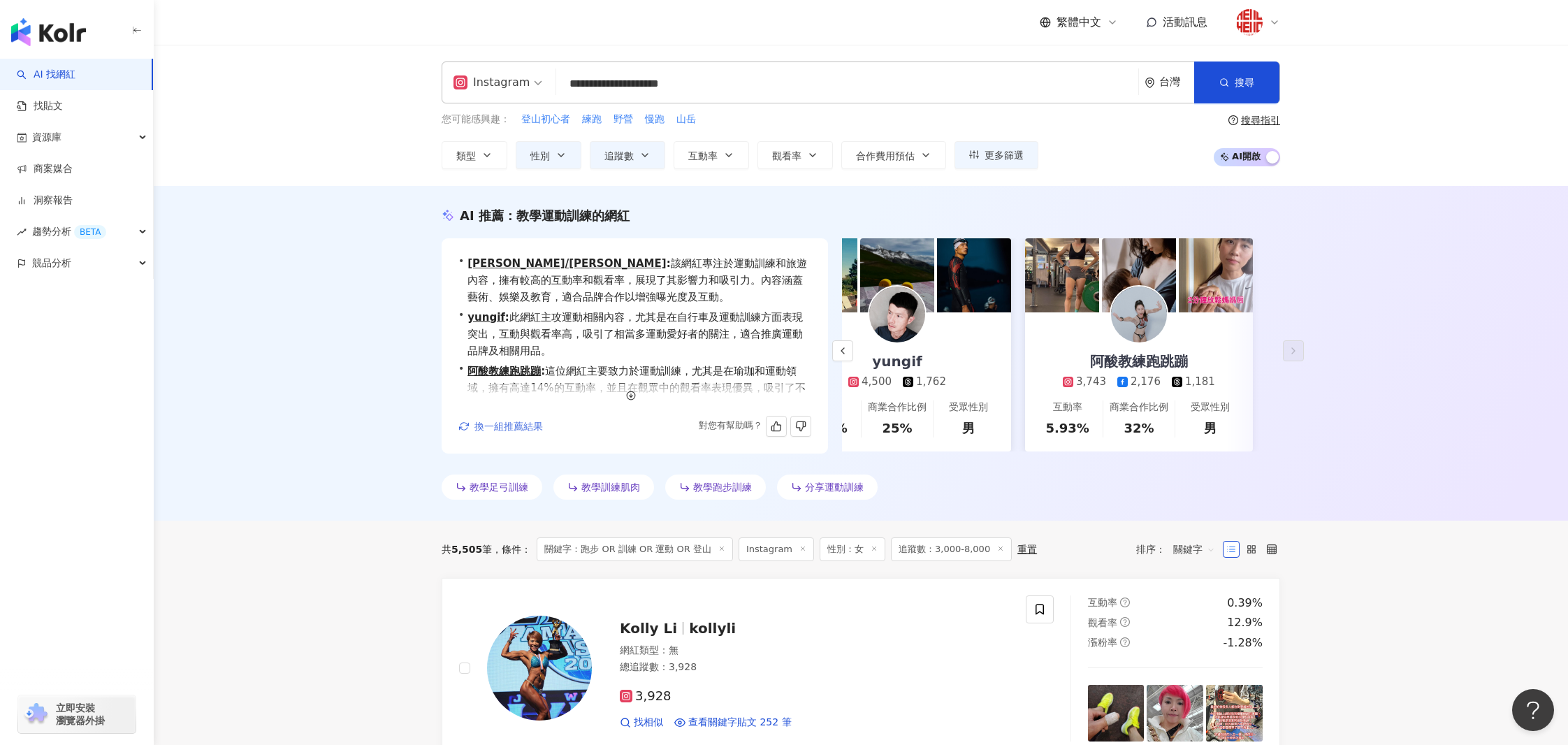
click at [511, 422] on span "換一組推薦結果" at bounding box center [508, 426] width 68 height 11
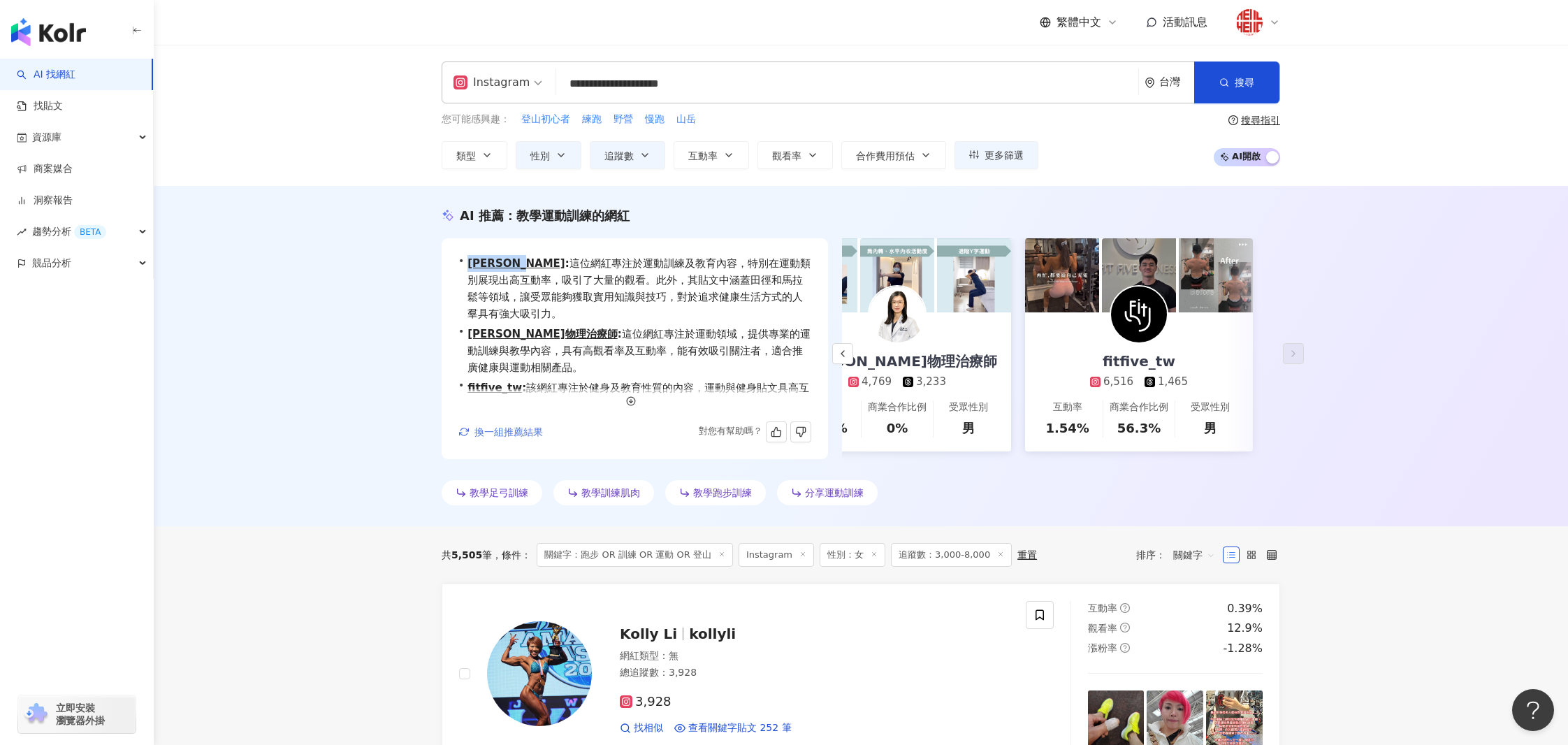
click at [509, 433] on span "換一組推薦結果" at bounding box center [508, 431] width 68 height 11
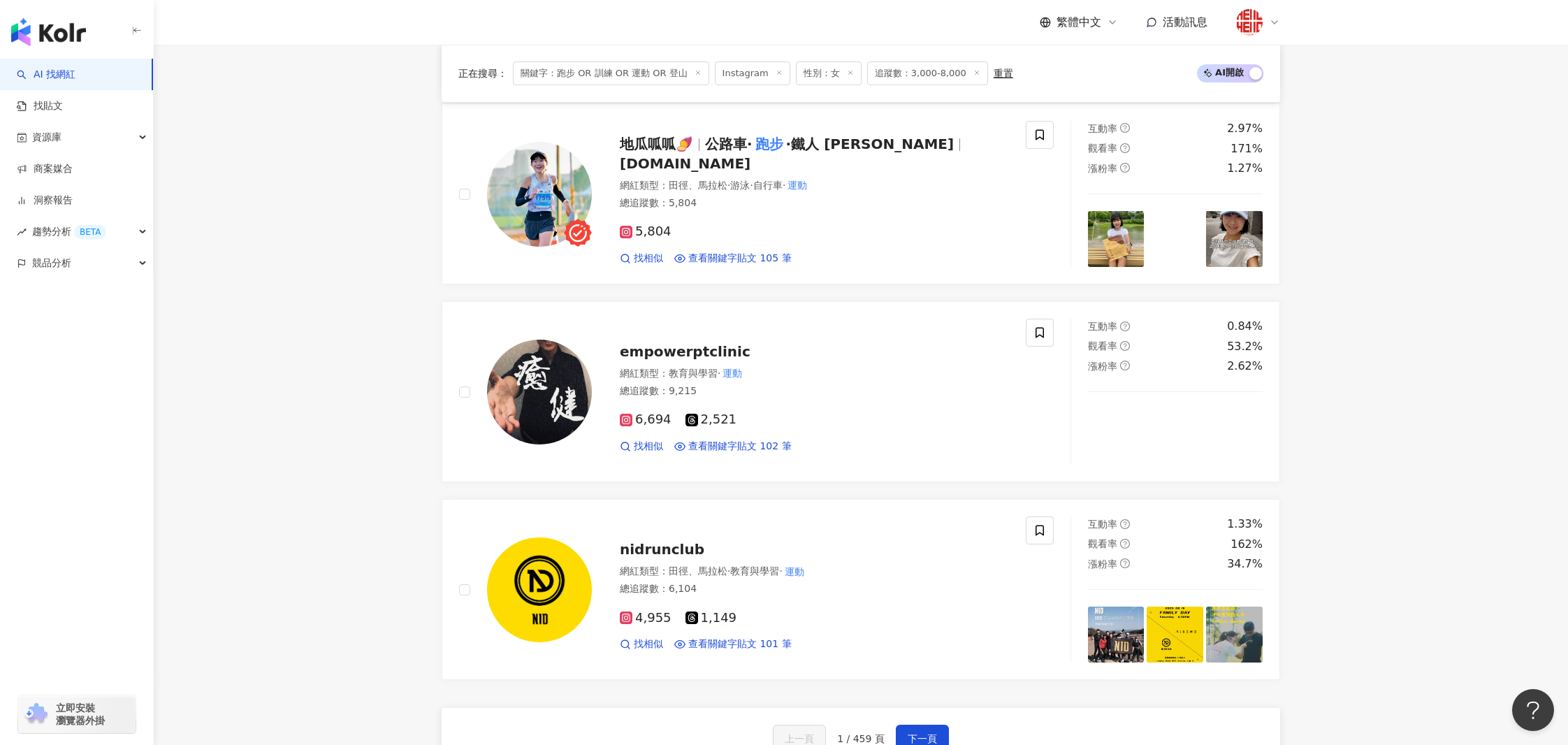
scroll to position [2420, 0]
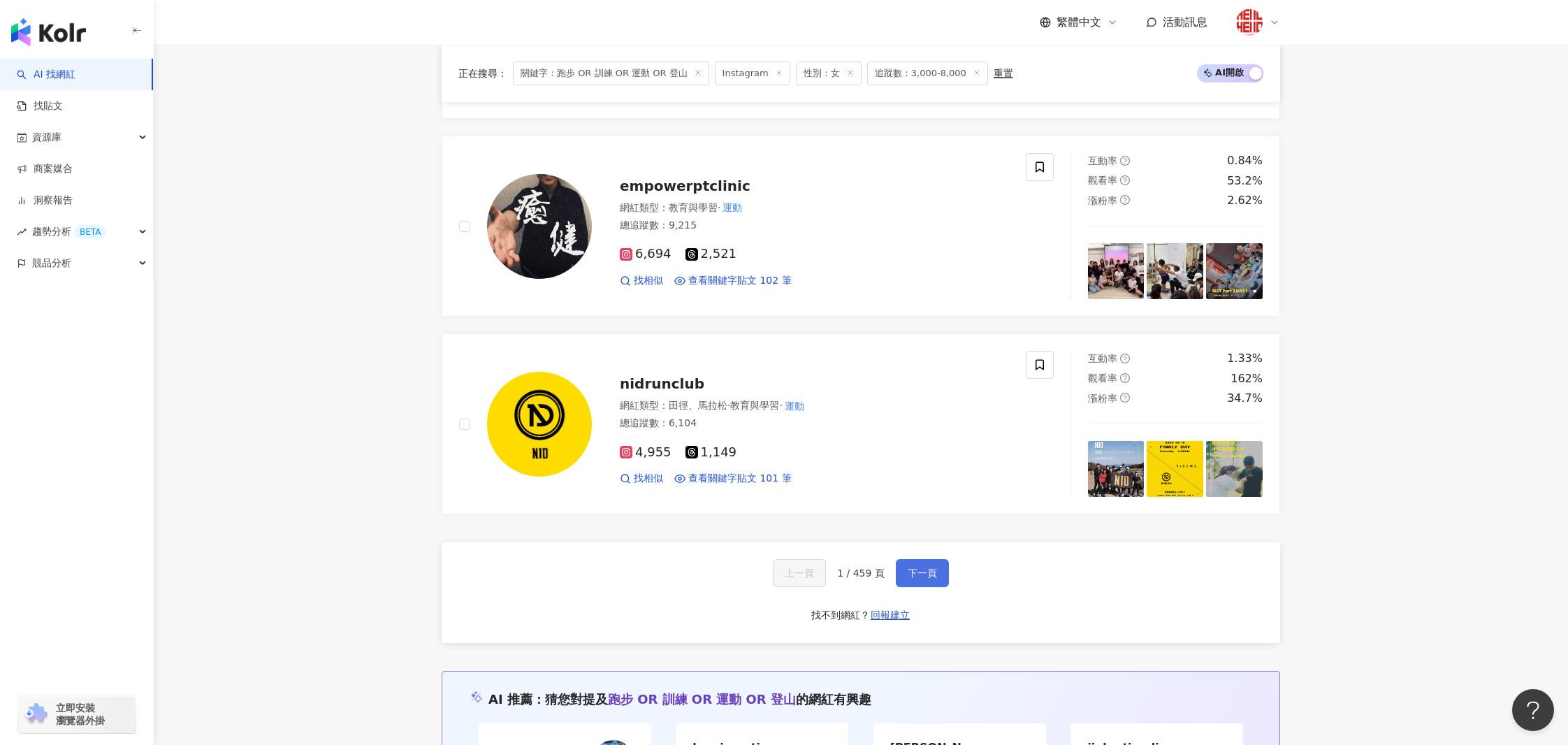
click at [935, 573] on button "下一頁" at bounding box center [922, 573] width 53 height 28
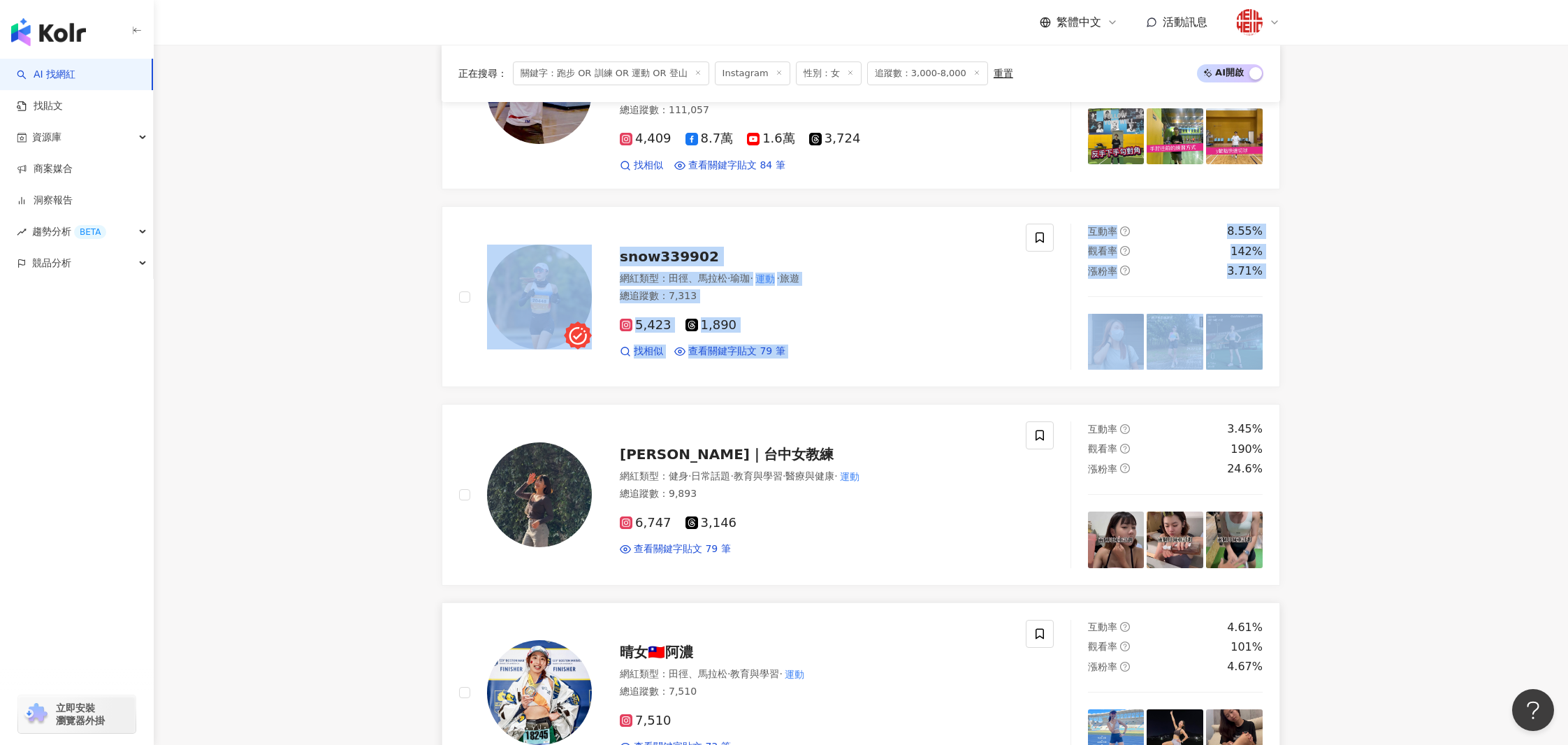
scroll to position [1816, 0]
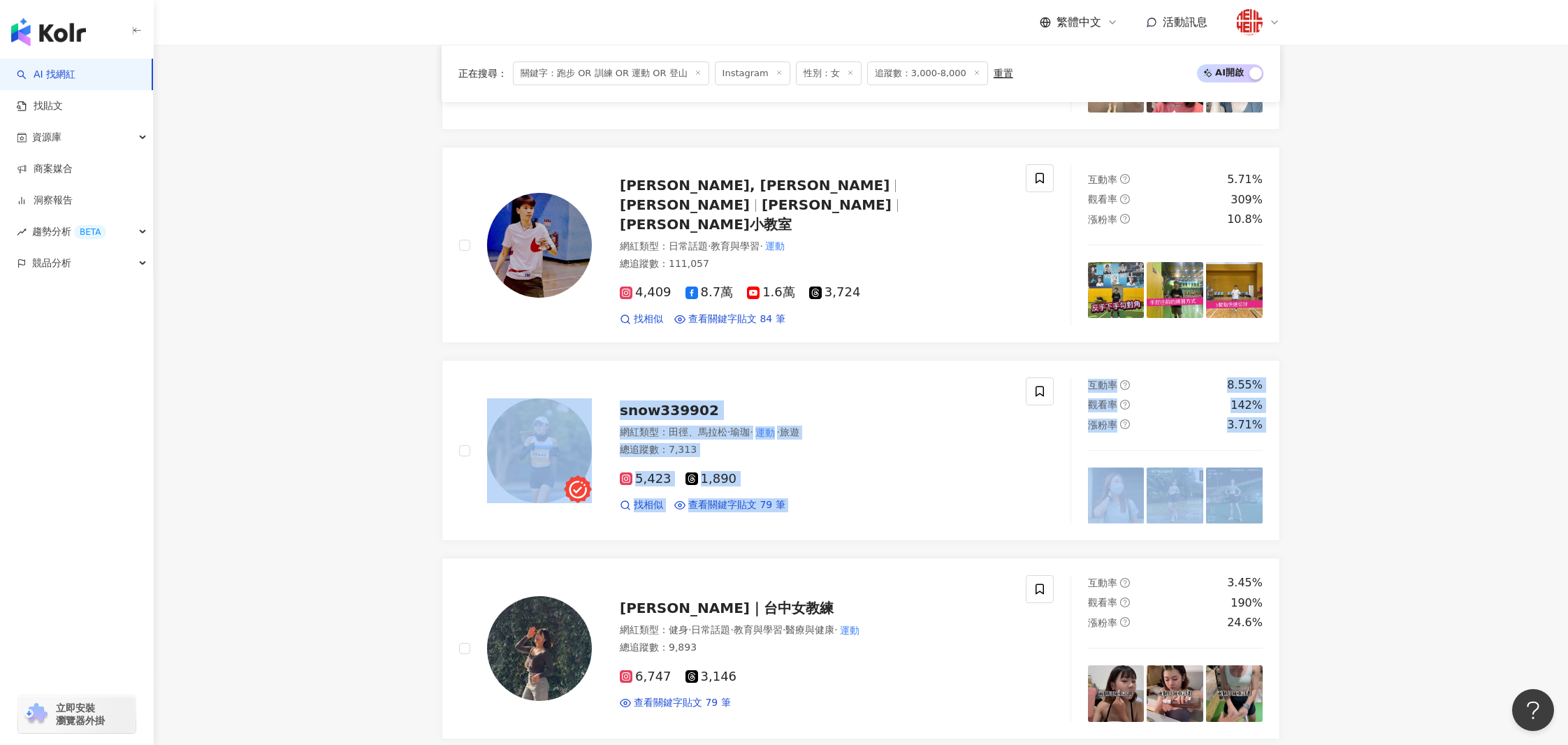
click at [402, 399] on main "**********" at bounding box center [861, 2] width 1414 height 3545
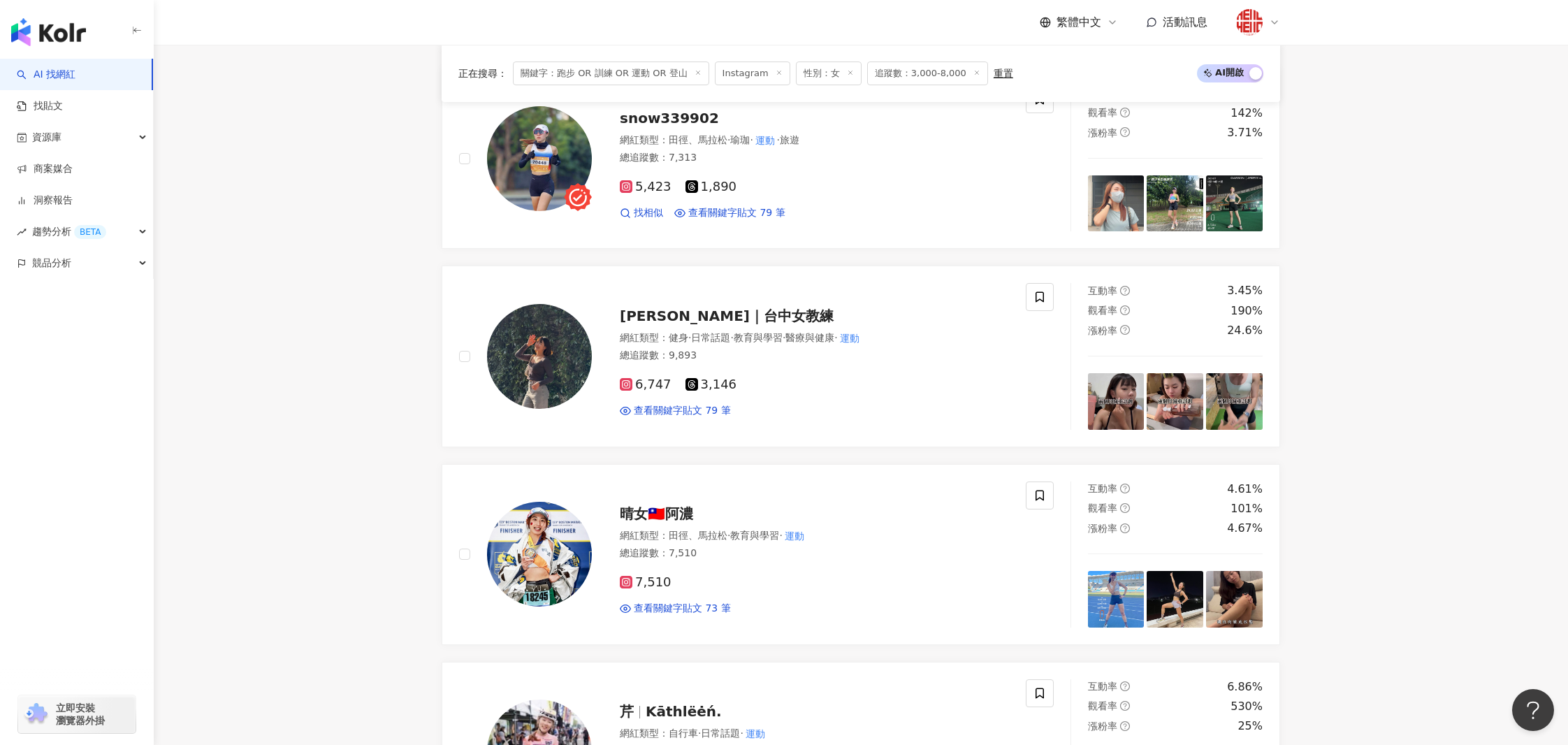
scroll to position [2461, 0]
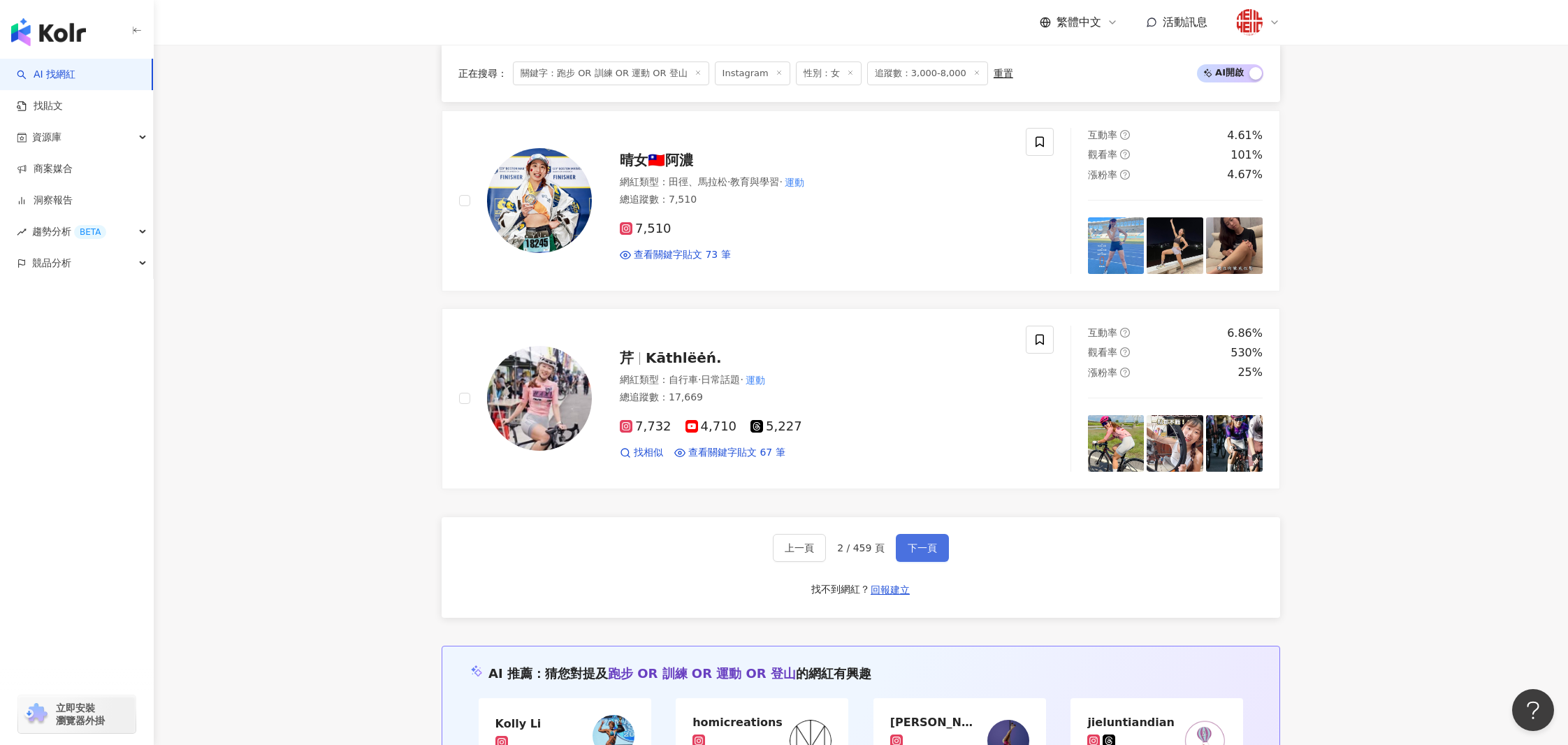
click at [916, 543] on span "下一頁" at bounding box center [922, 548] width 29 height 11
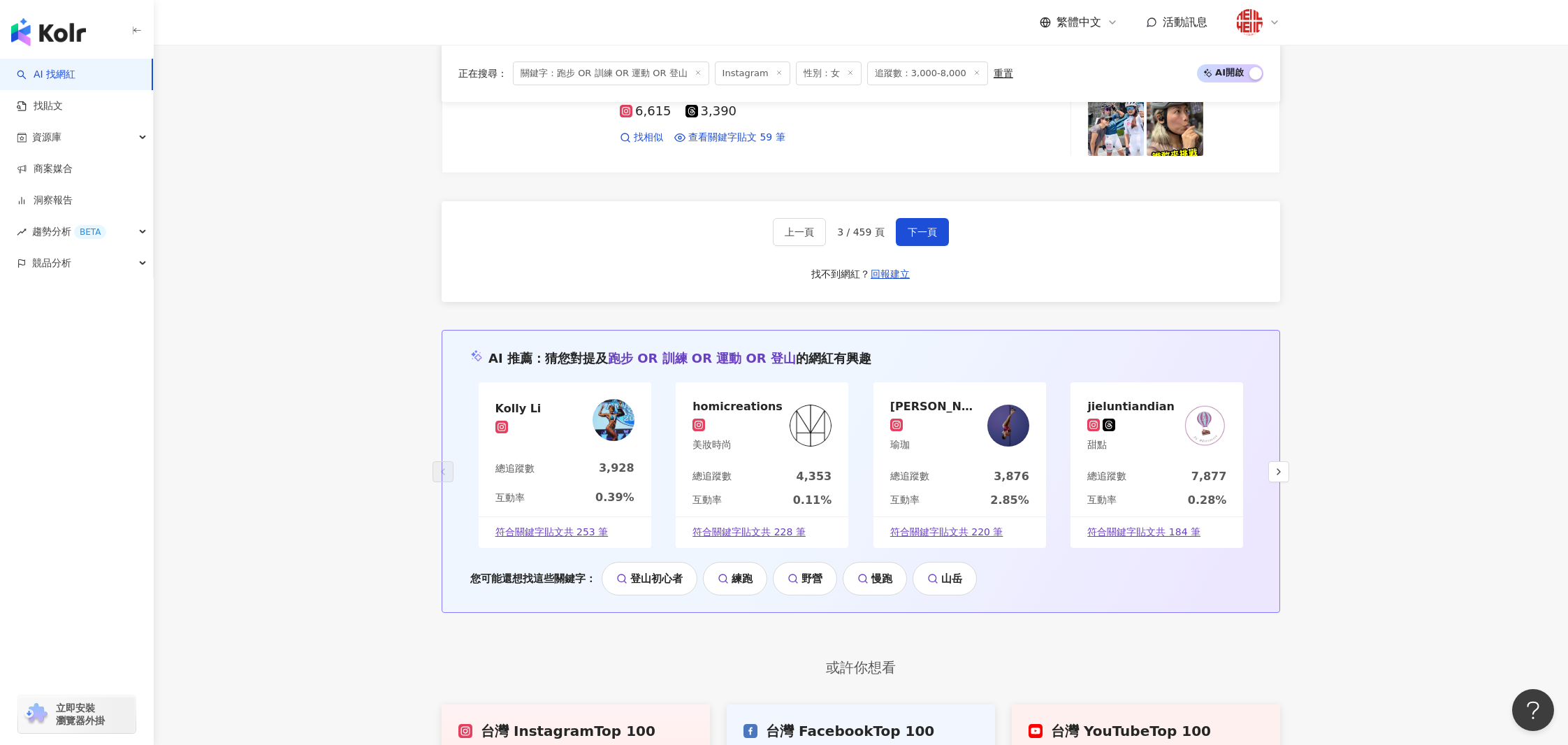
scroll to position [2638, 0]
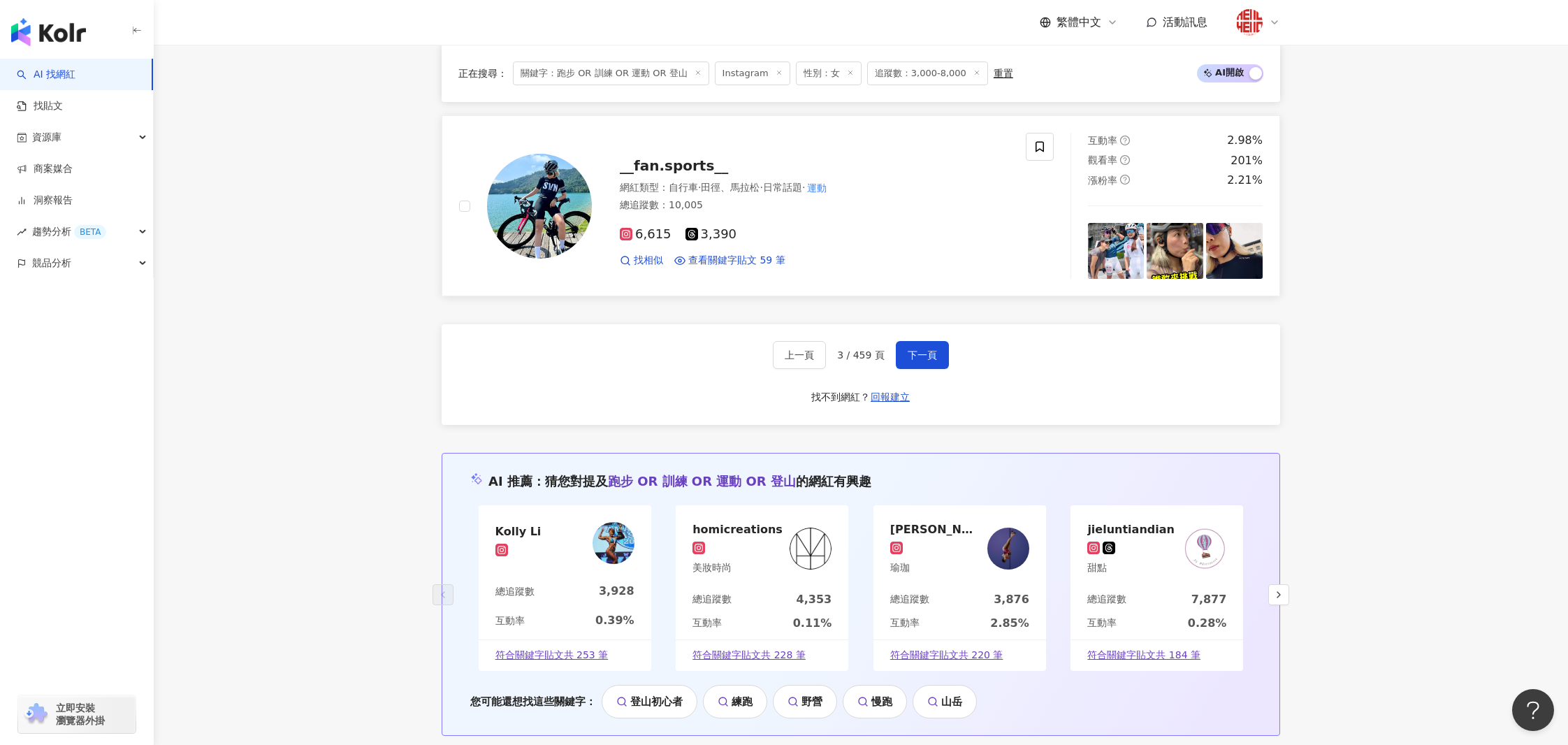
drag, startPoint x: 917, startPoint y: 340, endPoint x: 725, endPoint y: 151, distance: 269.4
click at [1167, 350] on div "上一頁 3 / 459 頁 下一頁 找不到網紅？ 回報建立" at bounding box center [861, 375] width 839 height 100
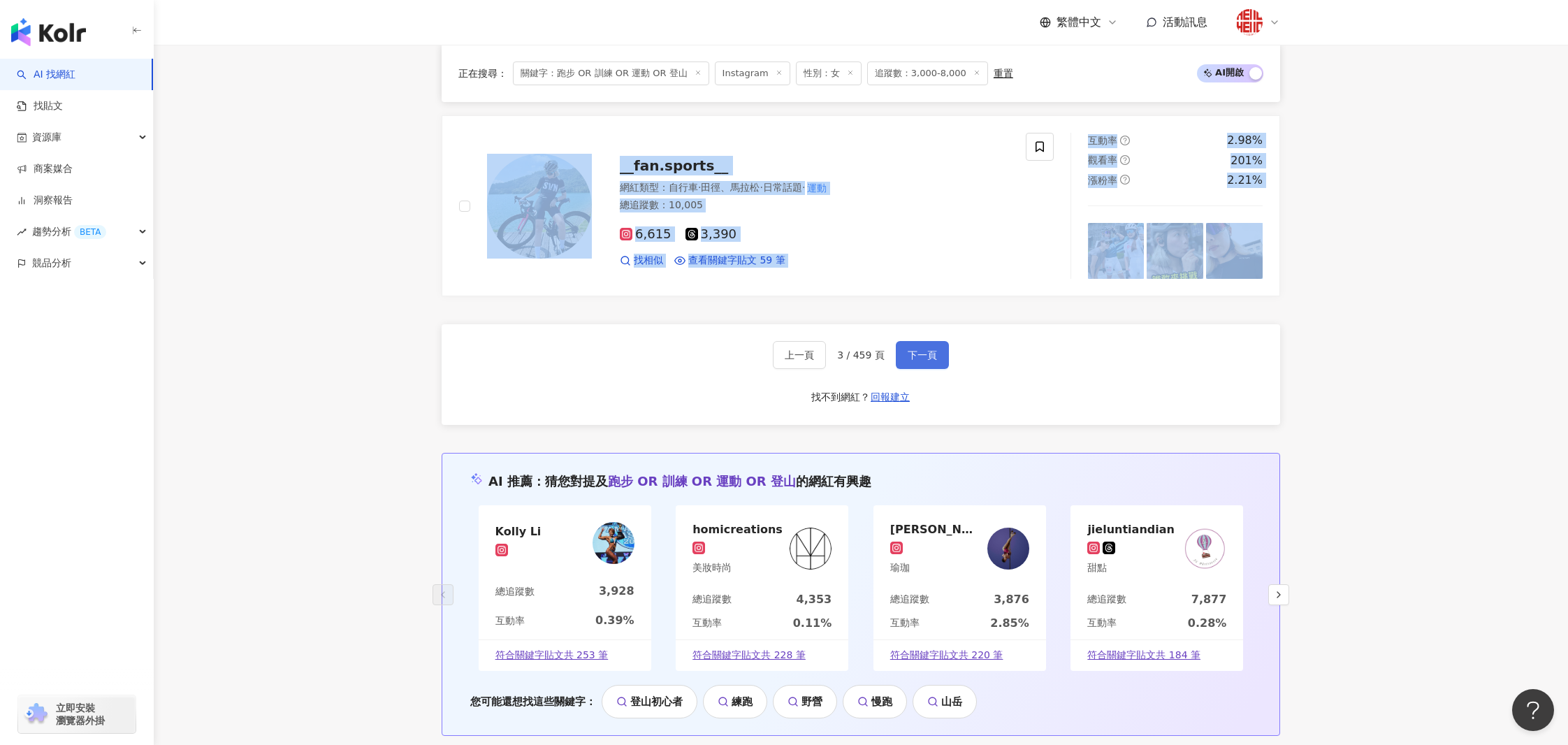
click at [920, 349] on span "下一頁" at bounding box center [922, 355] width 29 height 11
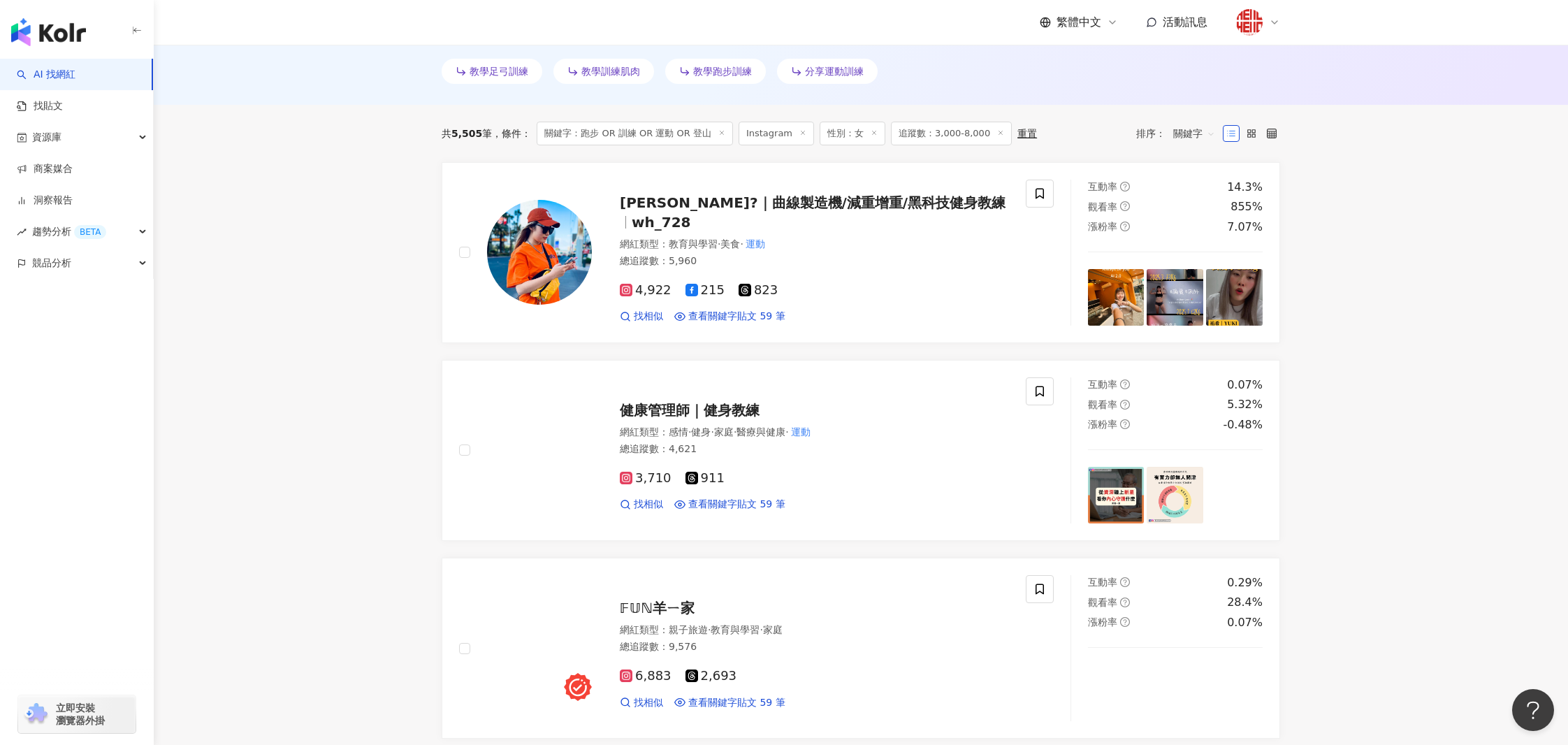
scroll to position [411, 0]
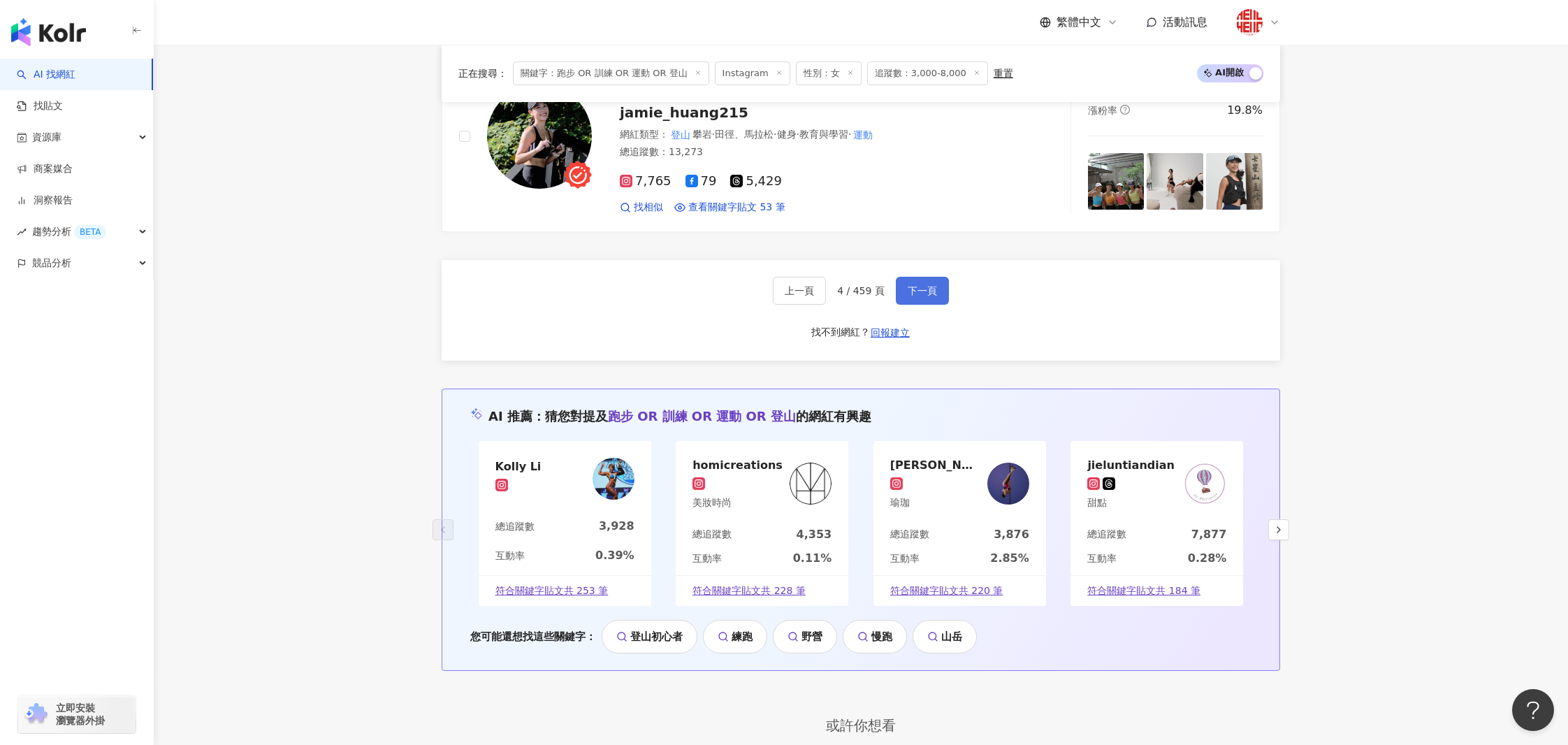
click at [907, 285] on span "下一頁" at bounding box center [922, 291] width 29 height 11
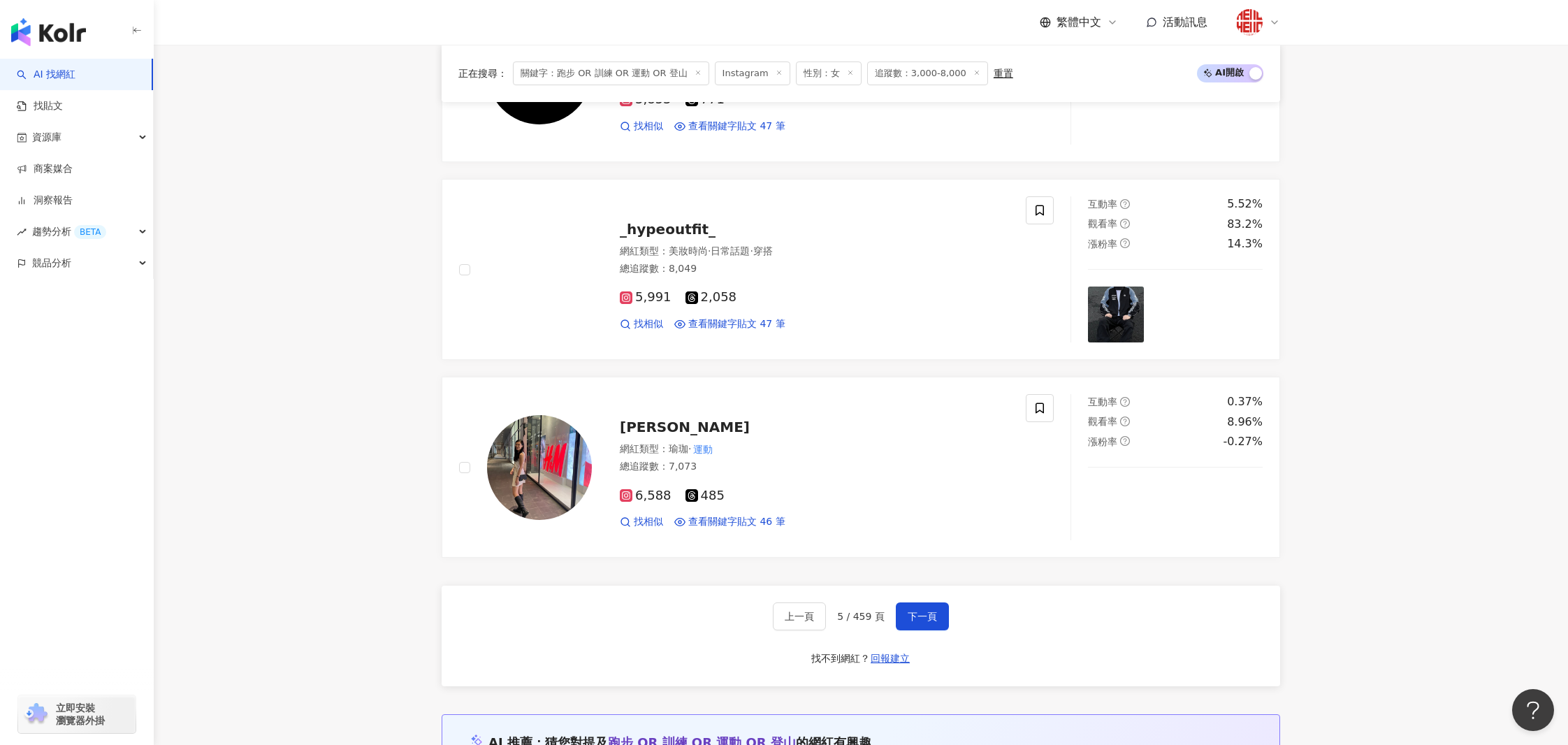
scroll to position [2442, 0]
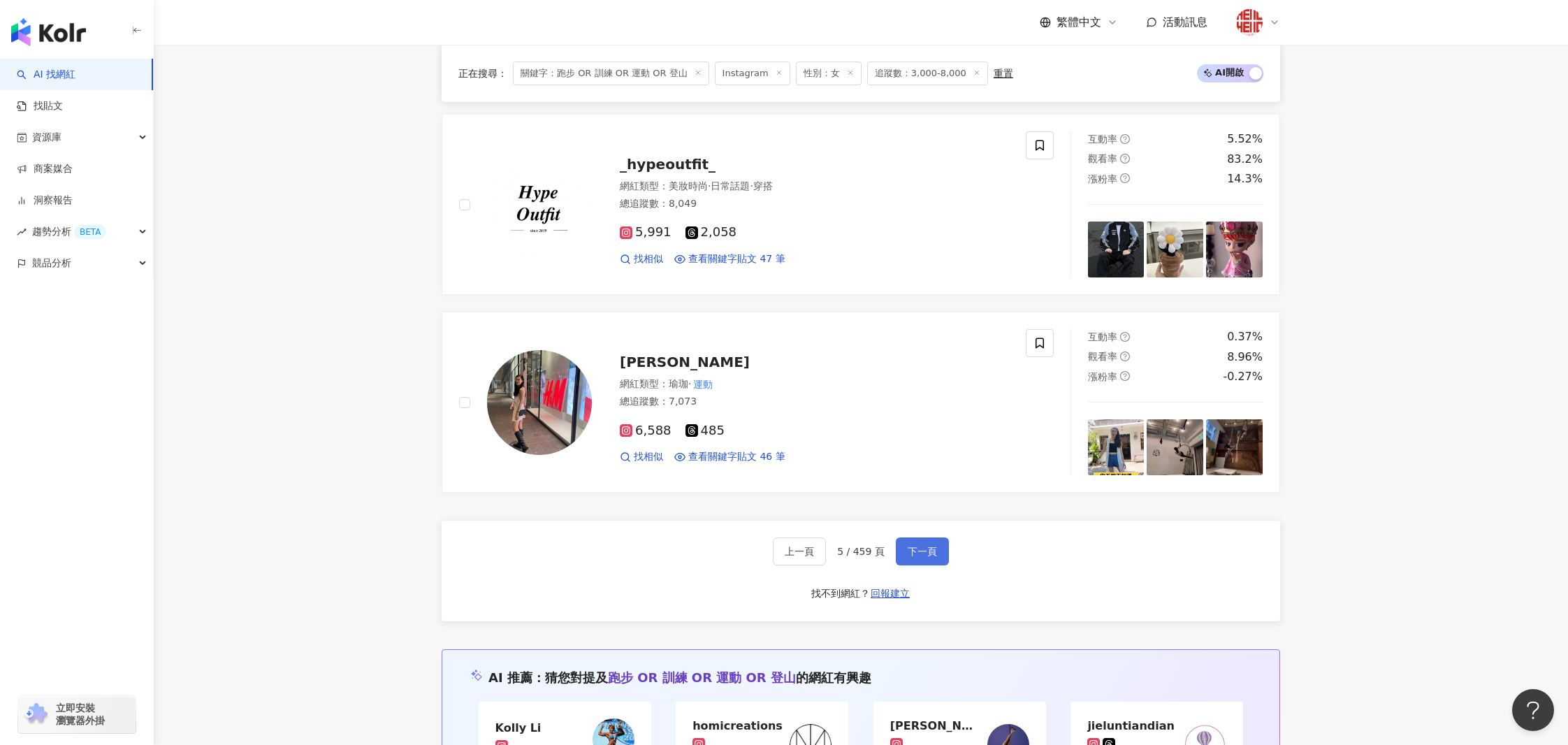
click at [939, 543] on button "下一頁" at bounding box center [922, 551] width 53 height 28
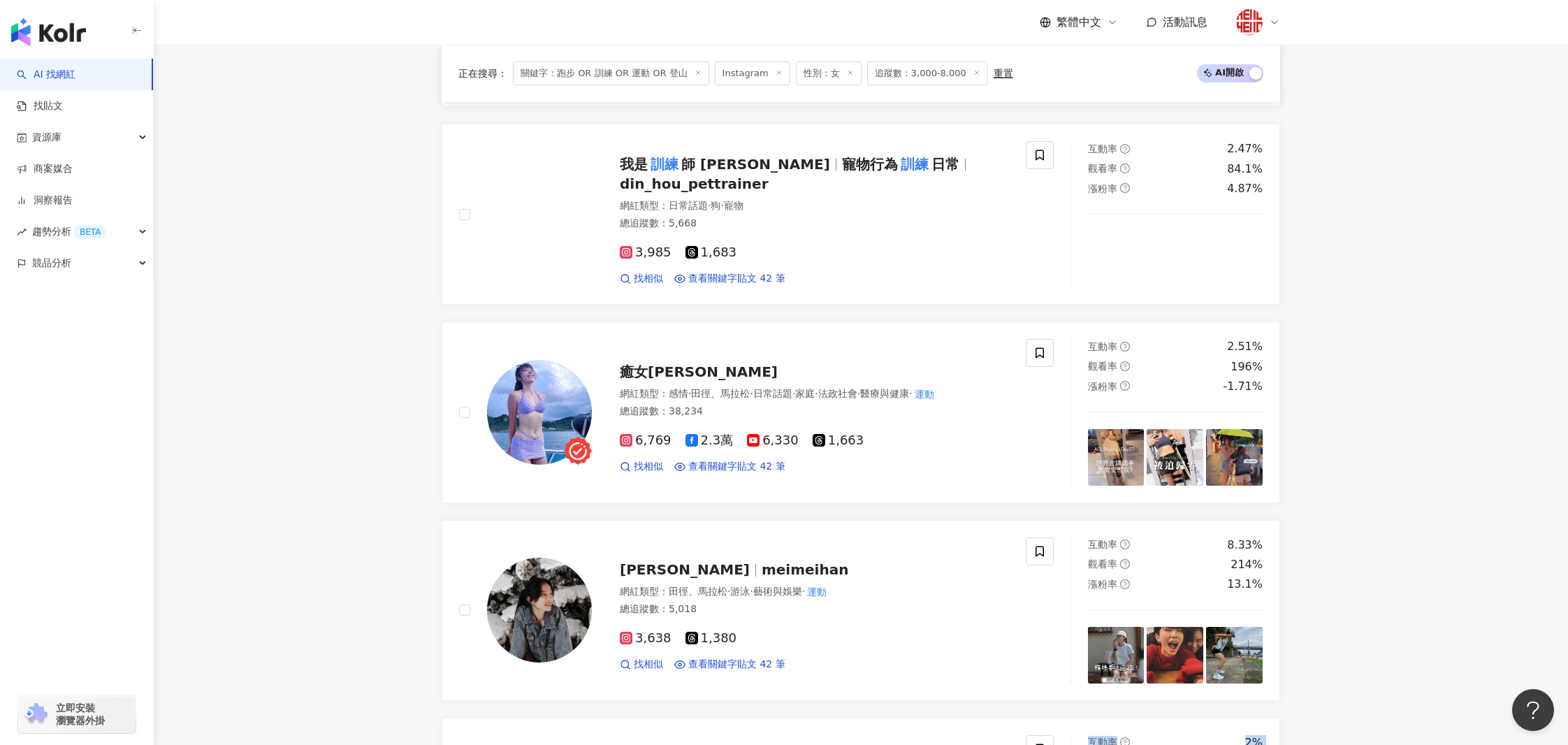
scroll to position [2987, 0]
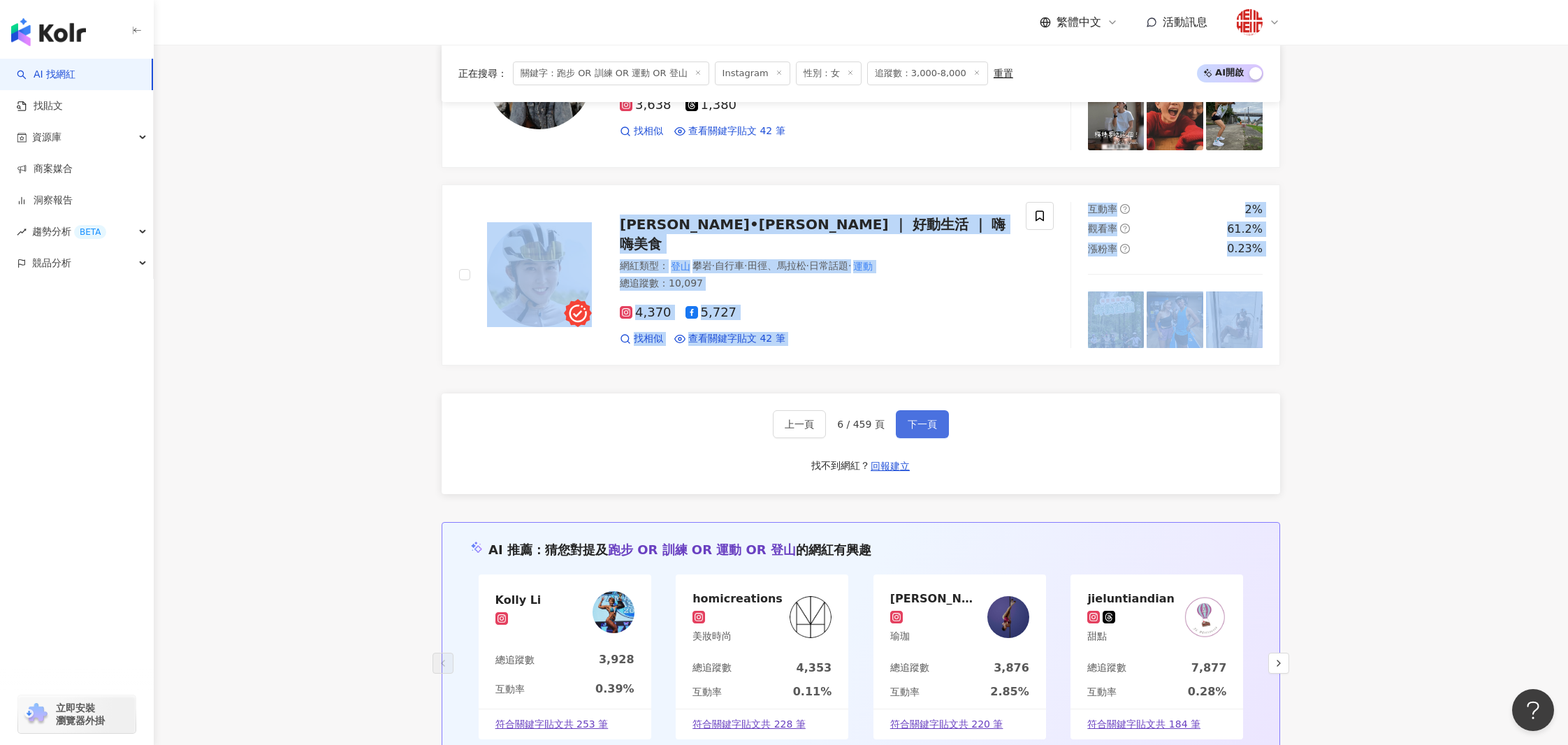
click at [917, 410] on button "下一頁" at bounding box center [922, 424] width 53 height 28
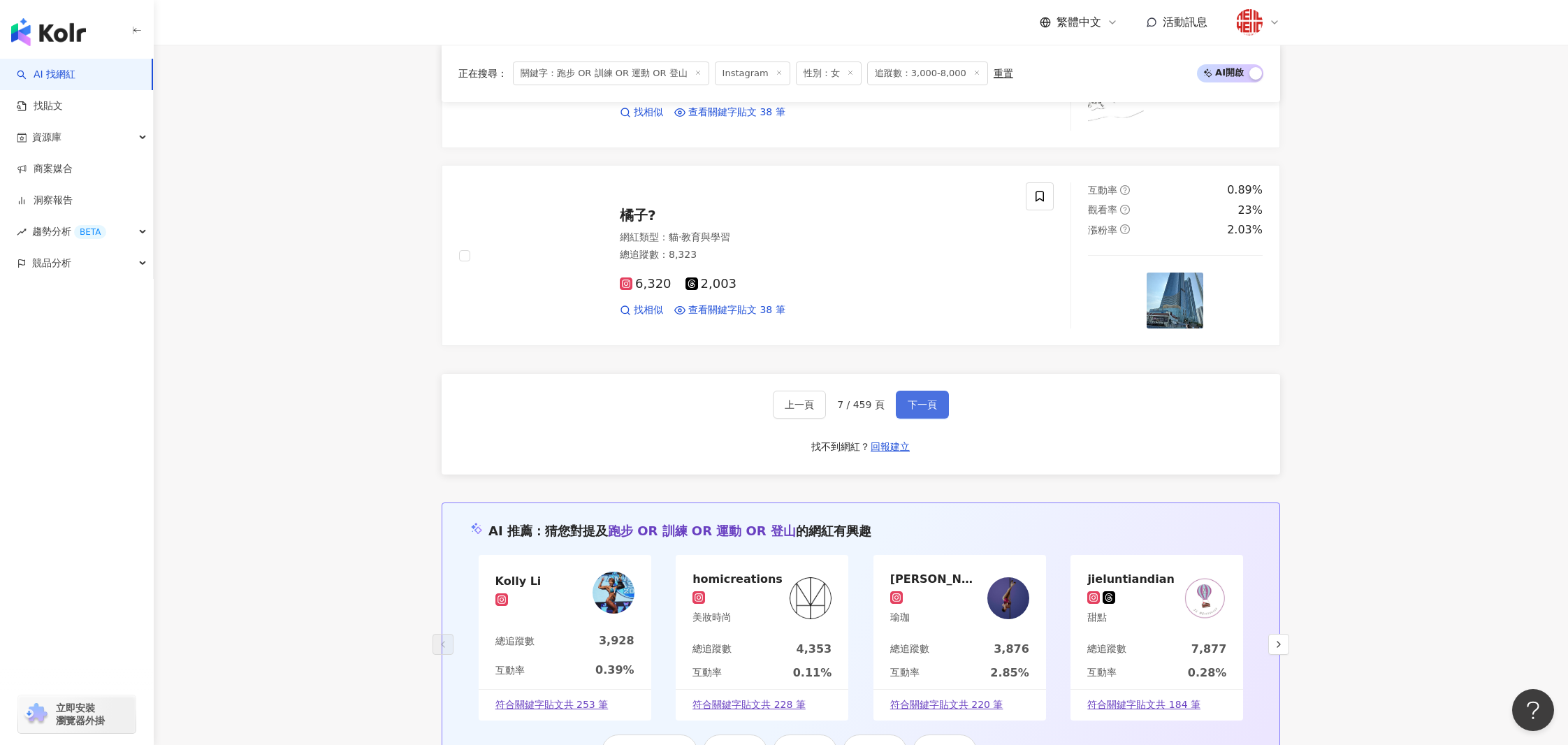
scroll to position [2570, 0]
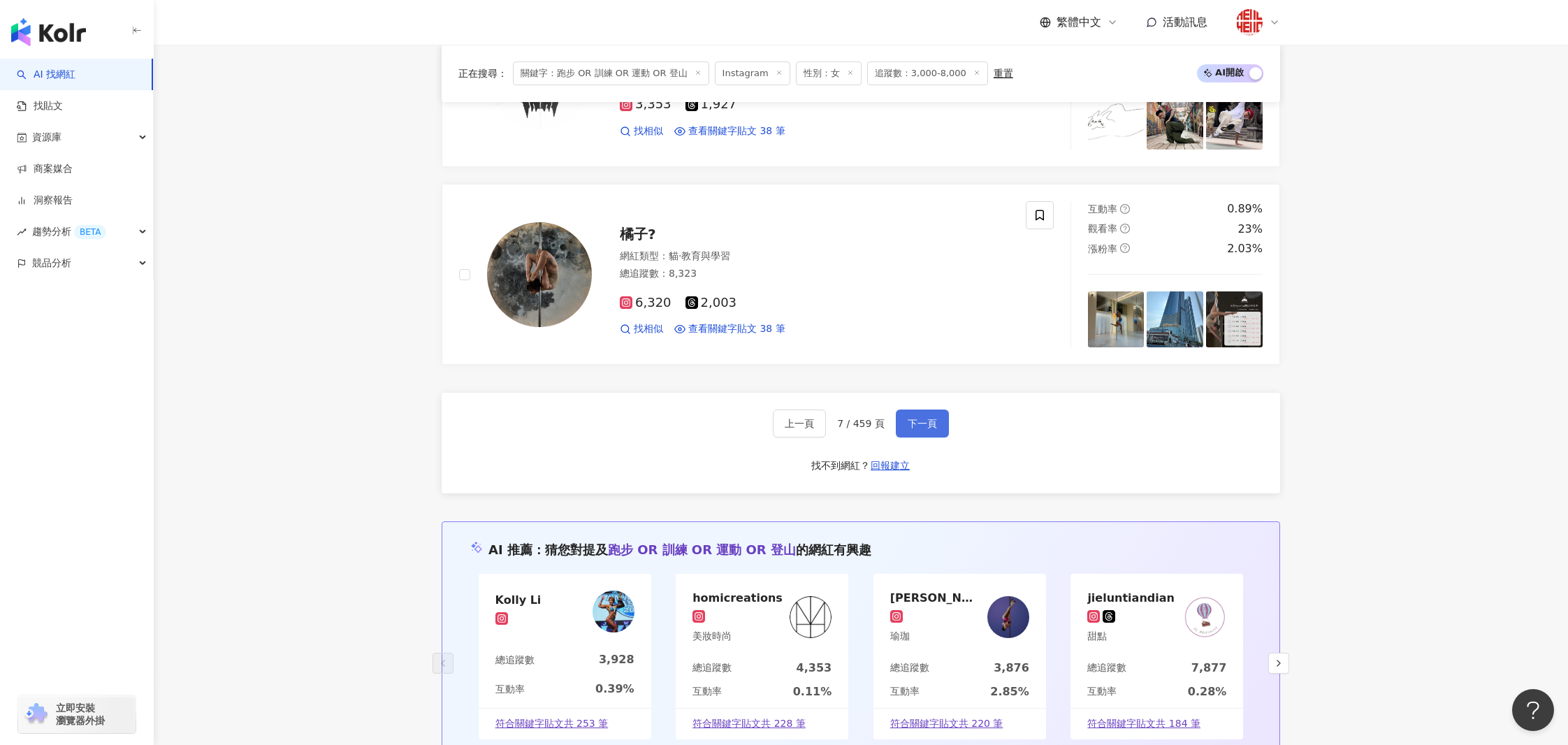
click at [922, 418] on span "下一頁" at bounding box center [922, 423] width 29 height 11
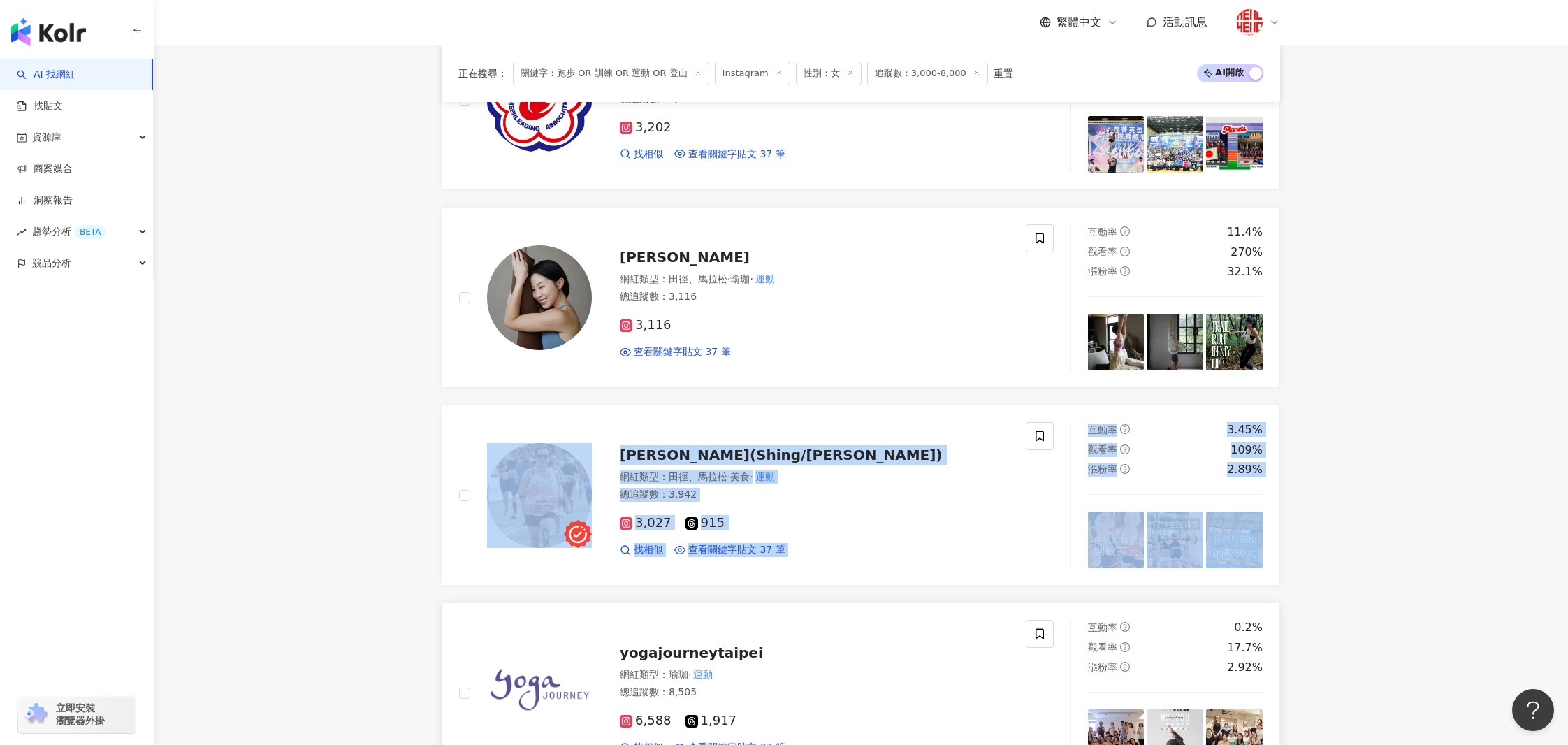
scroll to position [1464, 0]
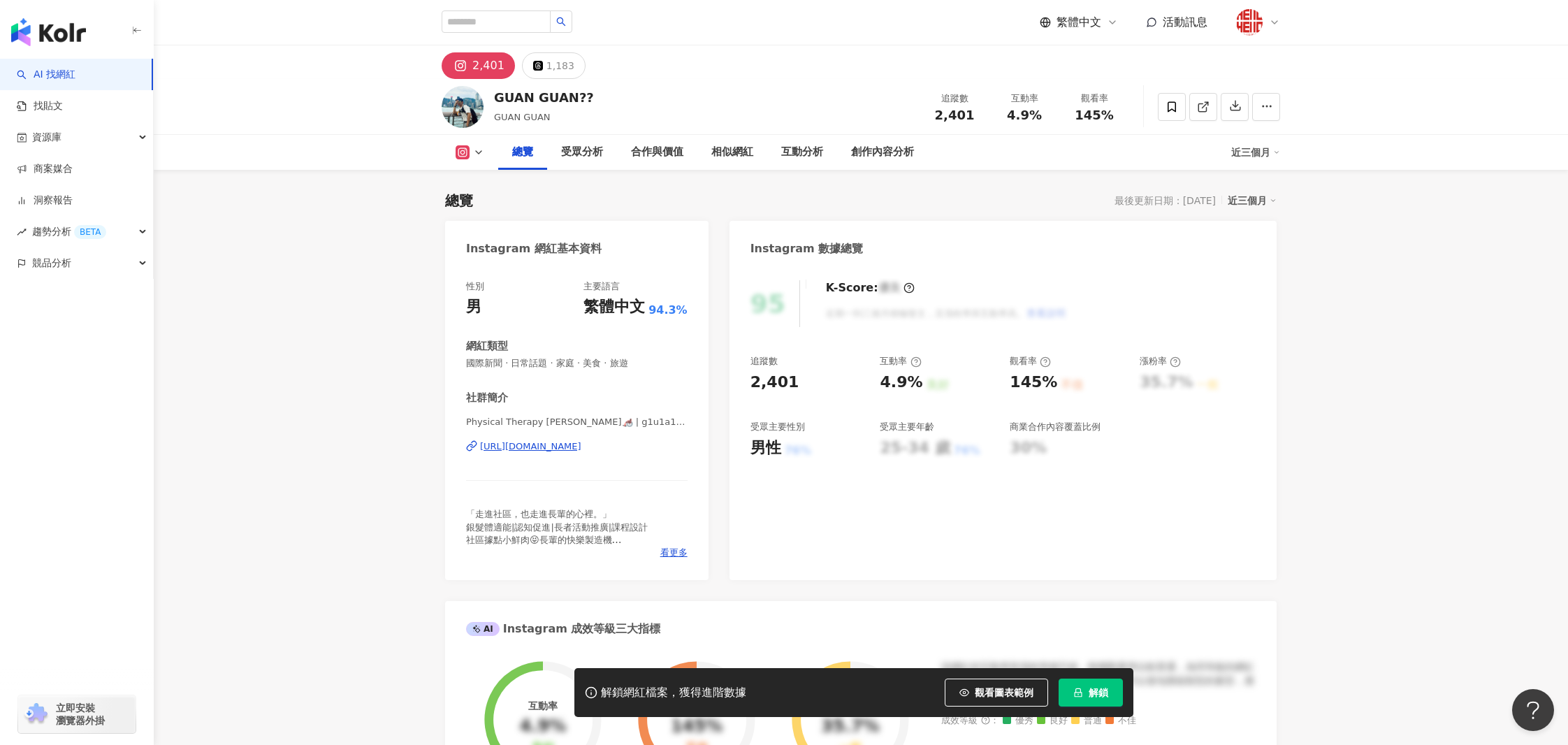
click at [582, 441] on div "https://www.instagram.com/g1u1a1n3/" at bounding box center [530, 447] width 101 height 13
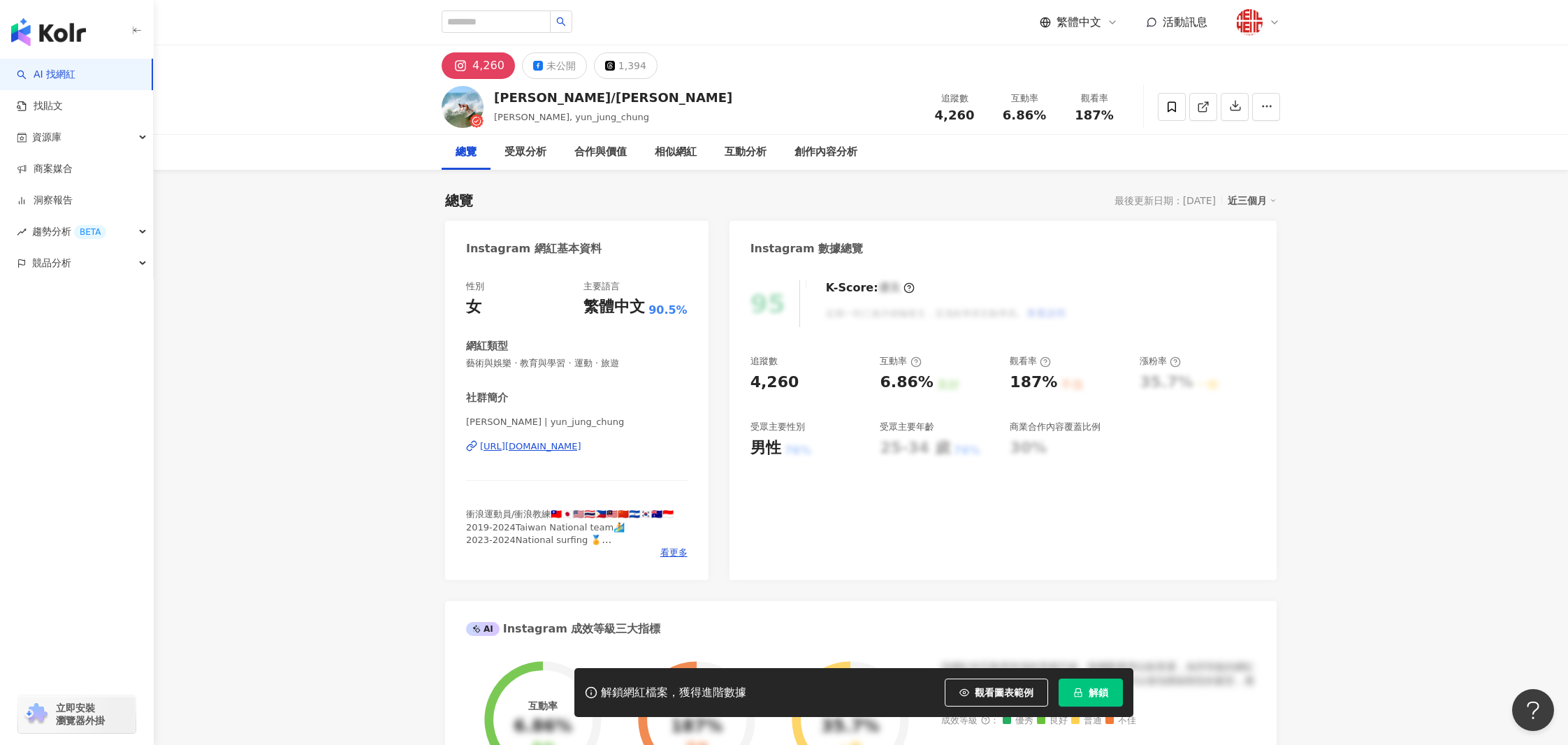
click at [573, 447] on div "https://www.instagram.com/yun_jung_chung/" at bounding box center [530, 447] width 101 height 13
click at [582, 447] on div "https://www.instagram.com/r3trainer/" at bounding box center [530, 447] width 101 height 13
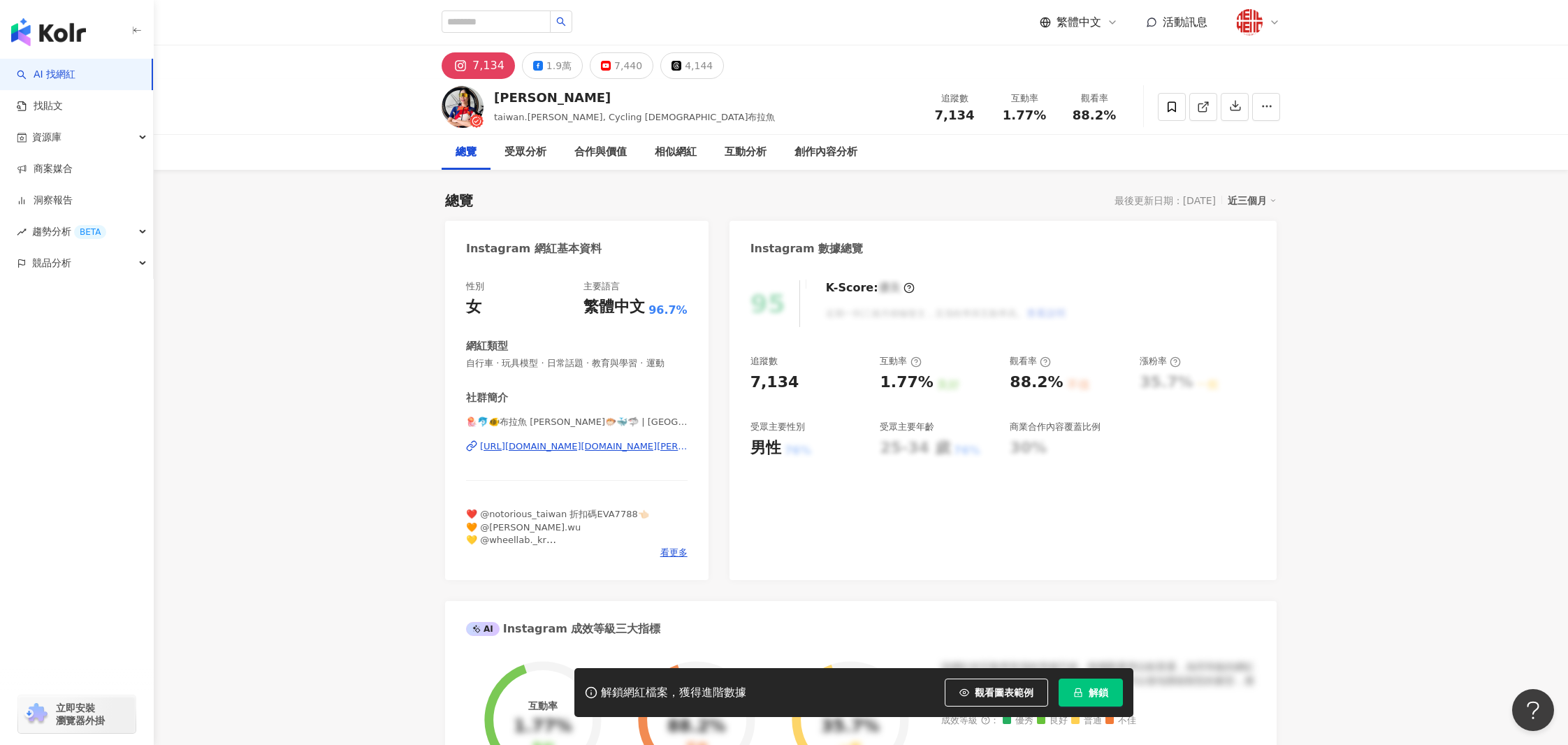
click at [611, 441] on div "https://www.instagram.com/taiwan.eva/" at bounding box center [583, 447] width 208 height 13
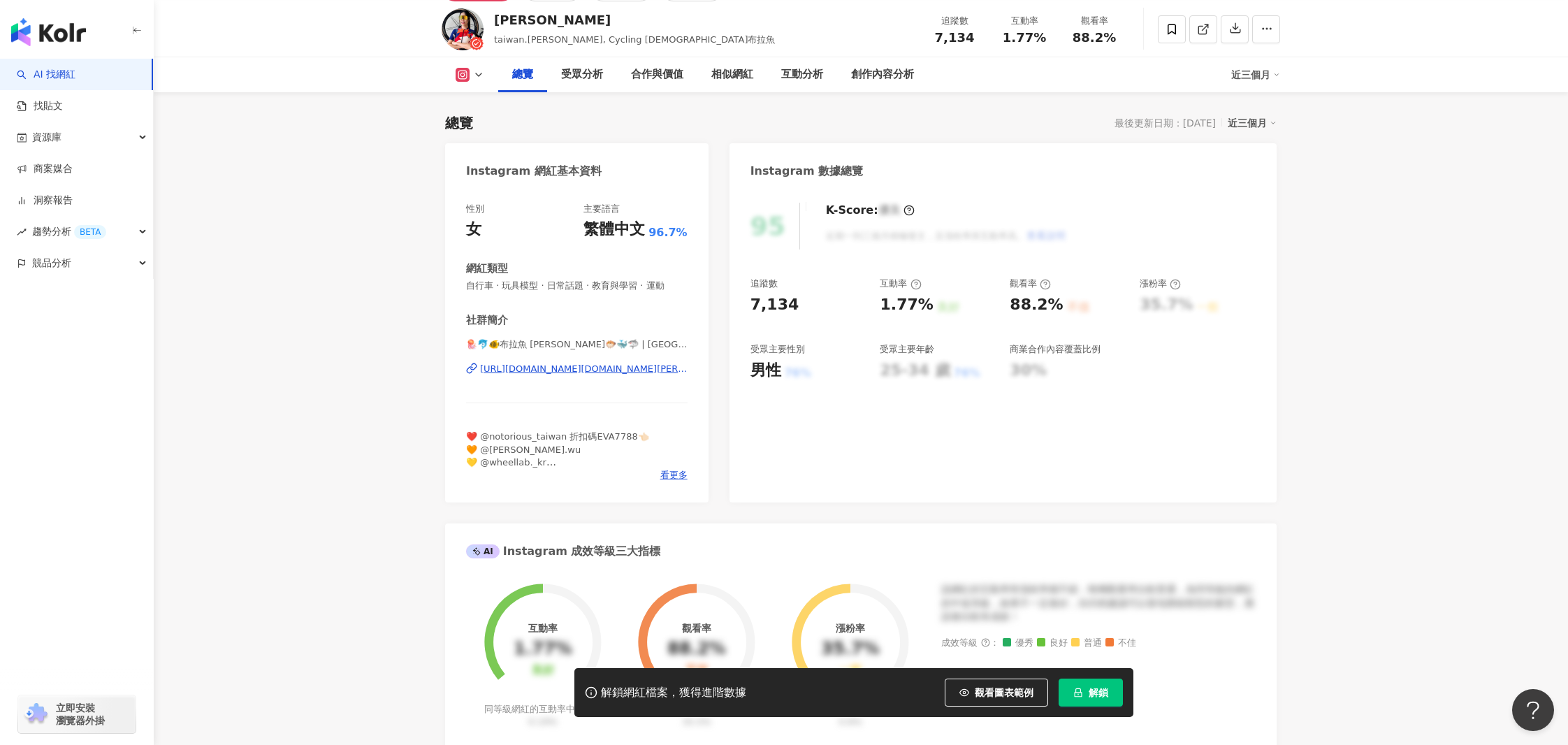
scroll to position [80, 0]
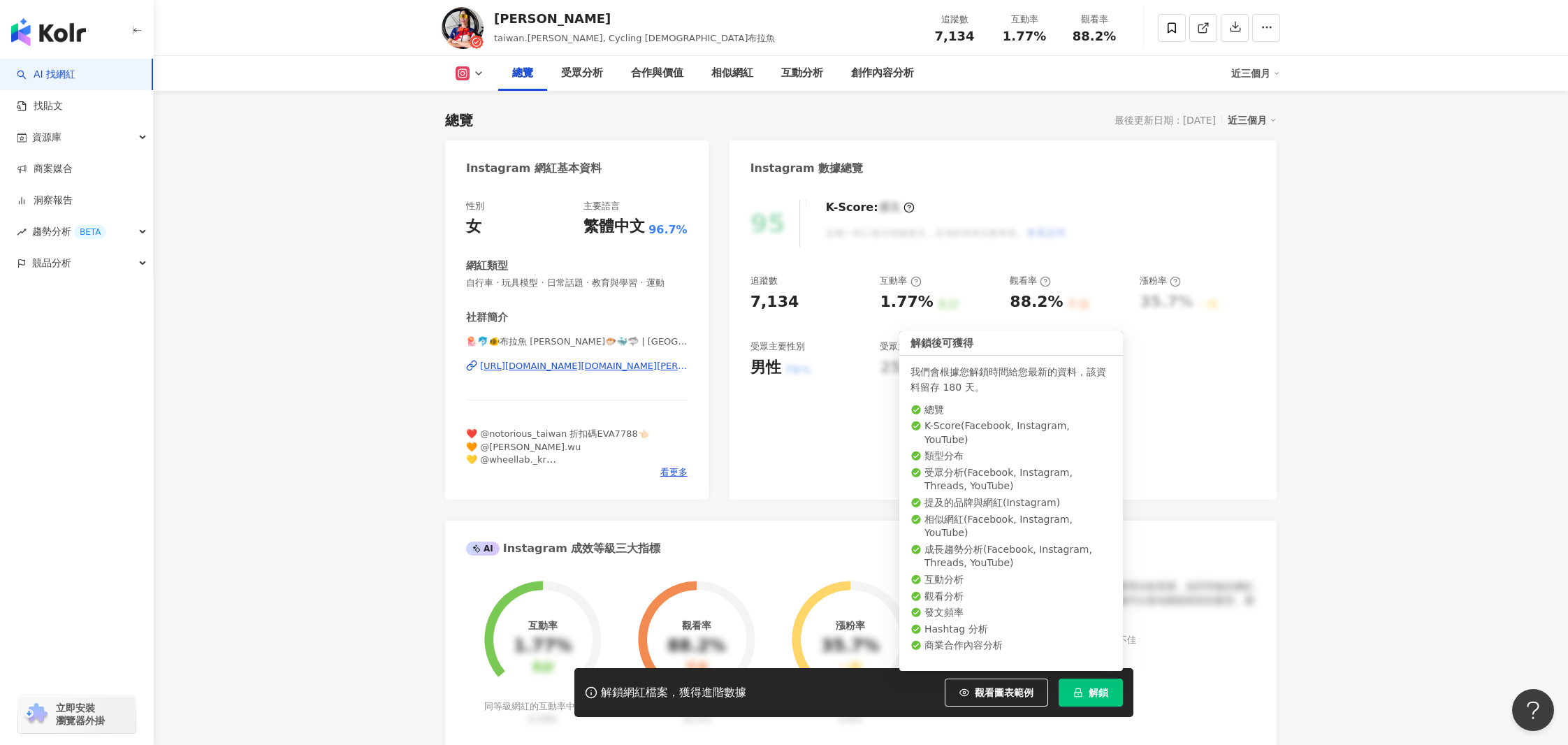
click at [1120, 689] on button "解鎖" at bounding box center [1090, 692] width 65 height 28
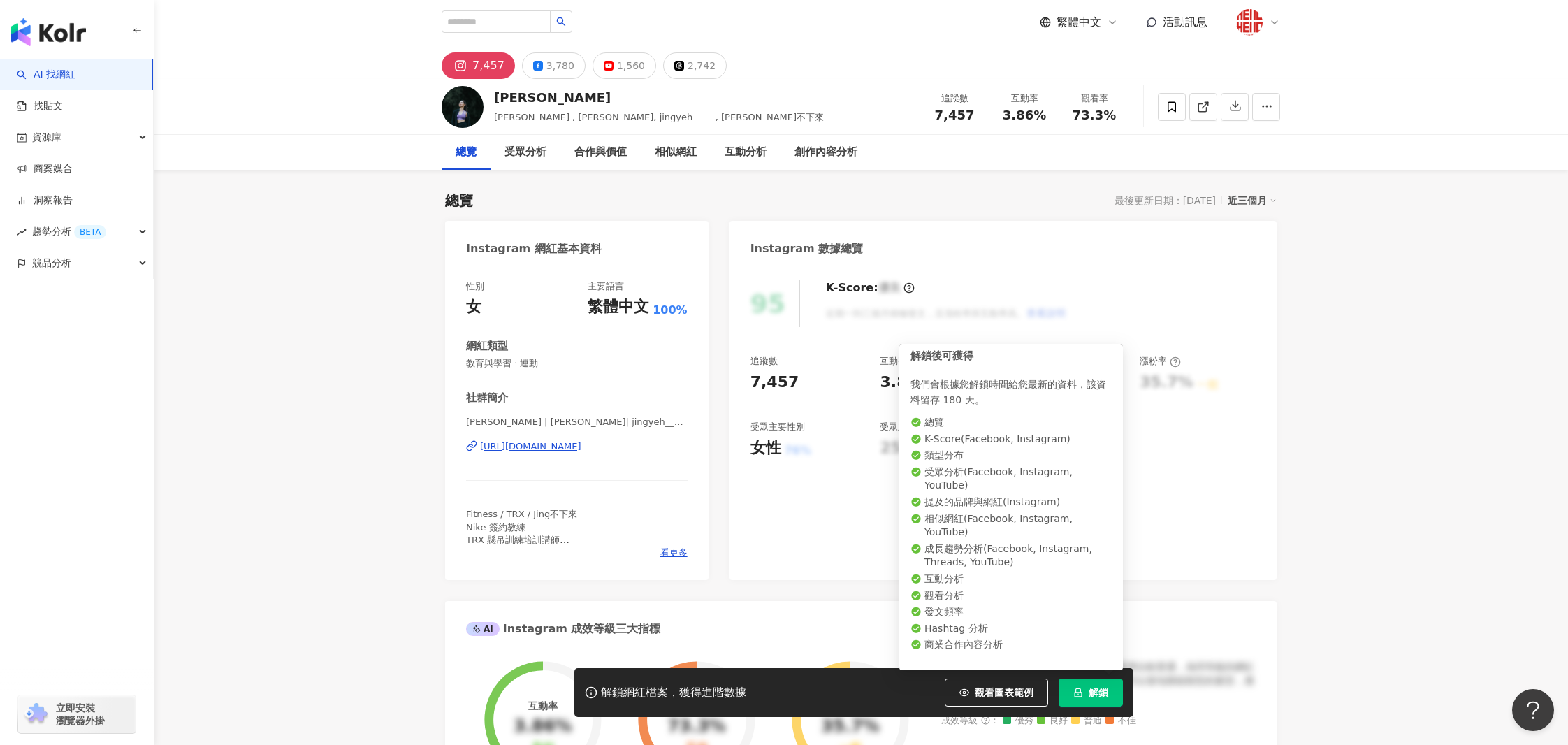
click at [1081, 692] on icon "lock" at bounding box center [1078, 692] width 10 height 10
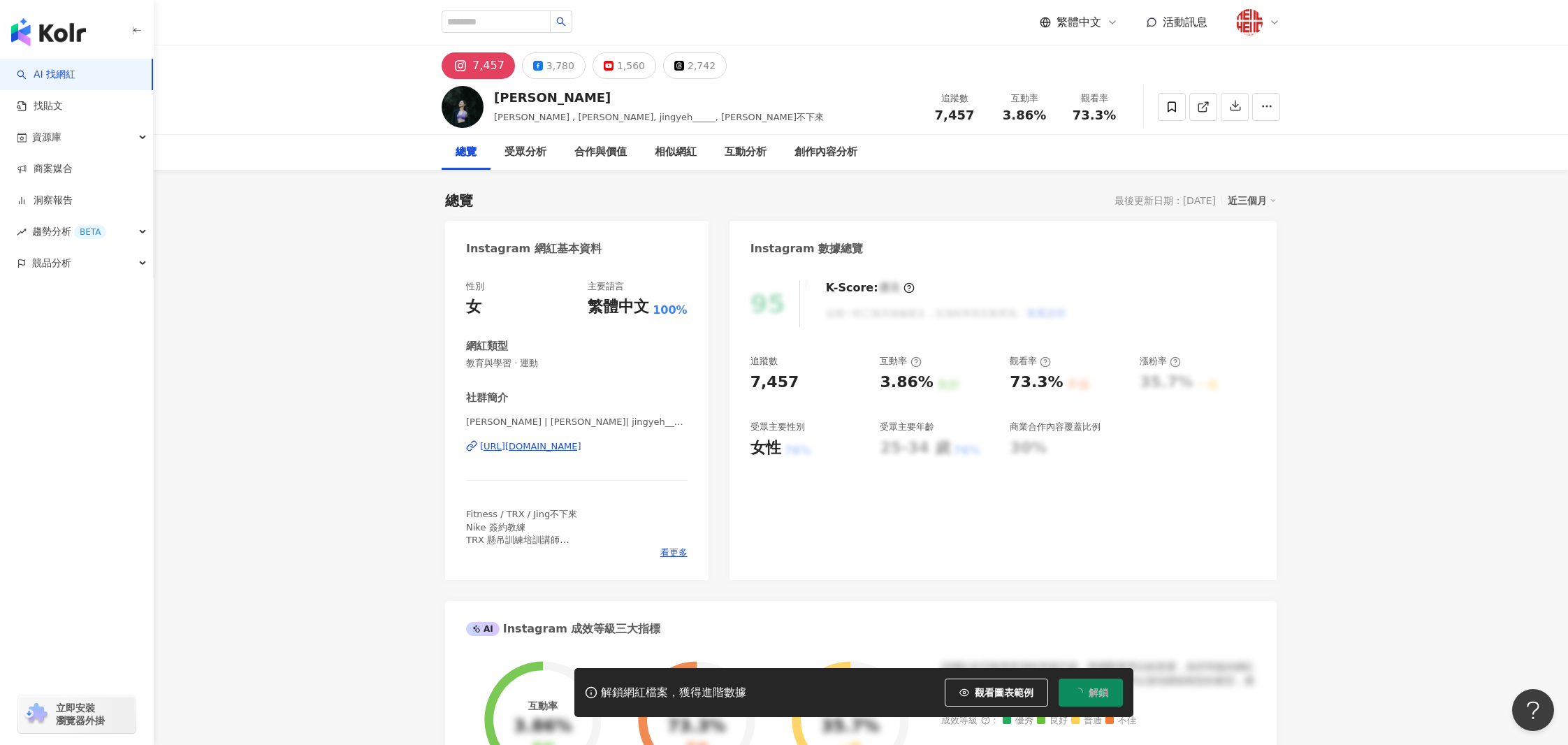
click at [582, 447] on div "https://www.instagram.com/jingyeh_____/" at bounding box center [530, 447] width 101 height 13
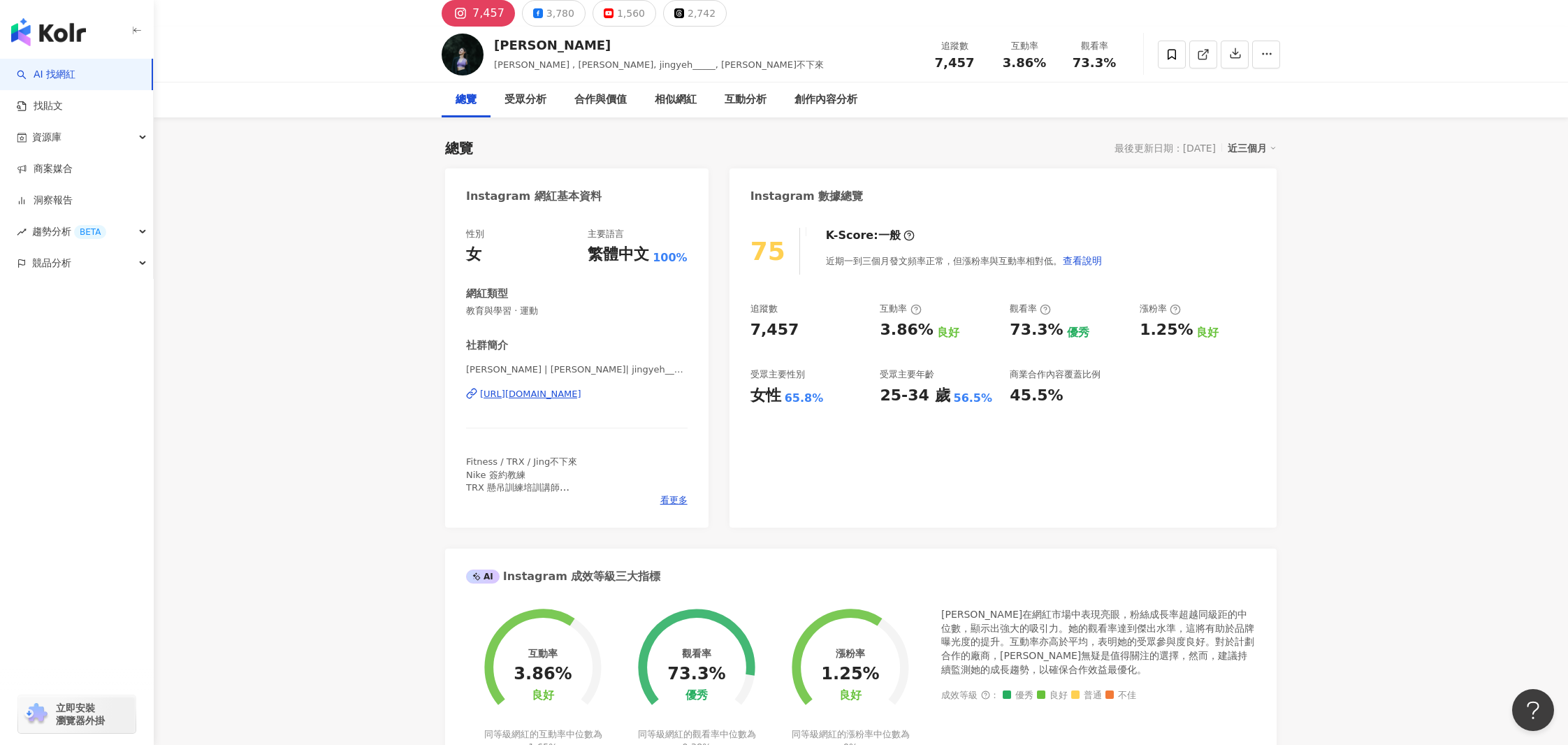
scroll to position [93, 0]
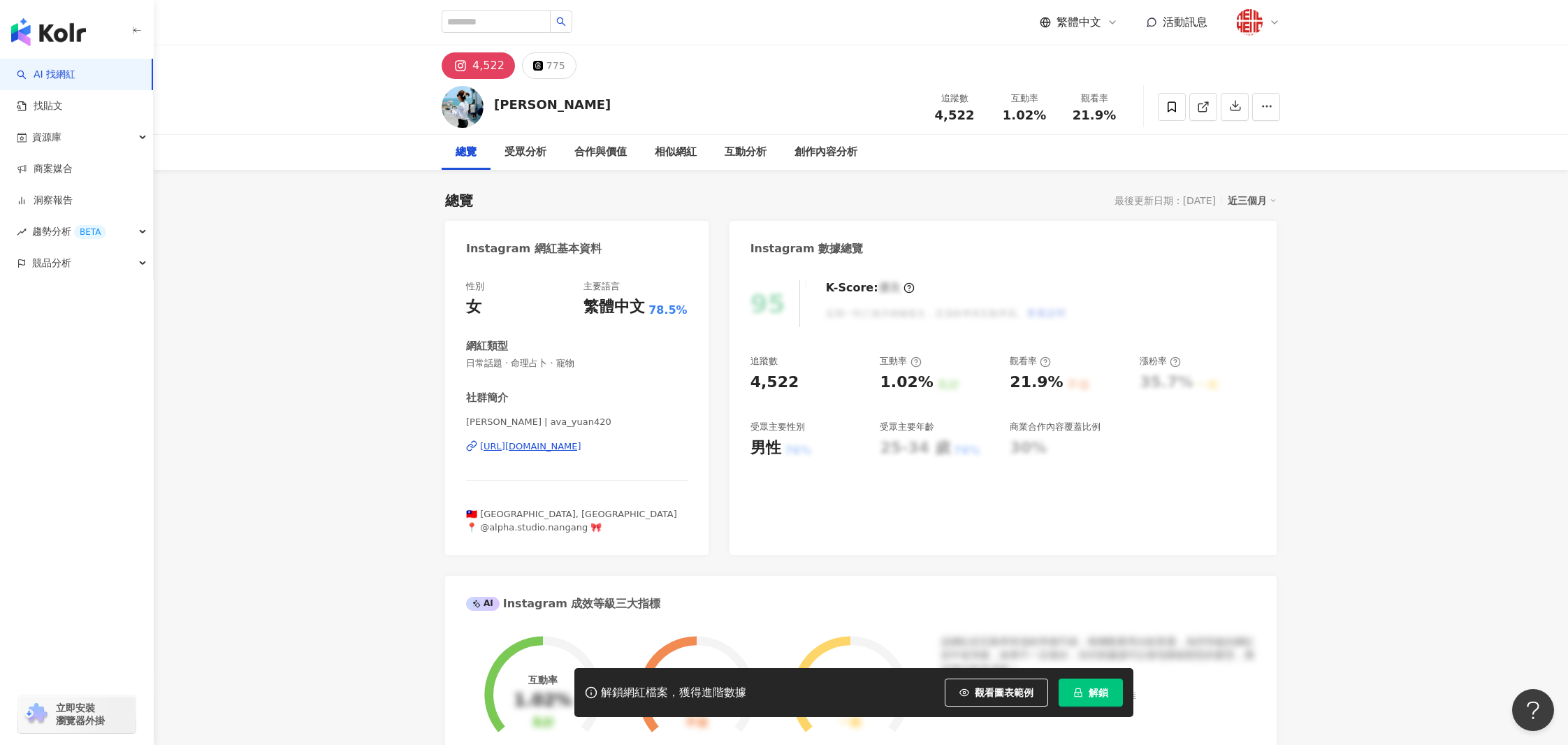
click at [582, 443] on div "https://www.instagram.com/ava_yuan420/" at bounding box center [530, 447] width 101 height 13
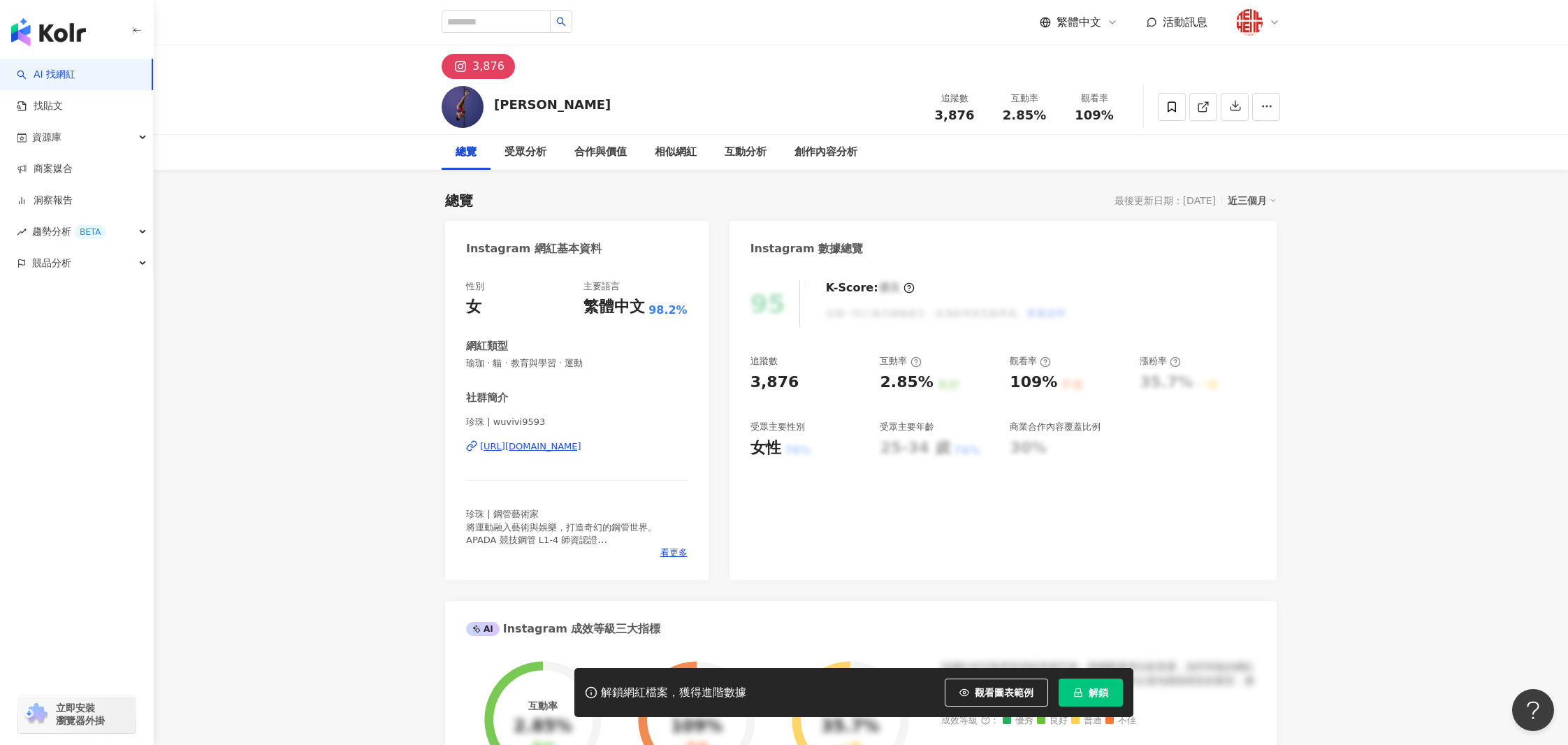
click at [551, 440] on div "[URL][DOMAIN_NAME]" at bounding box center [530, 447] width 101 height 13
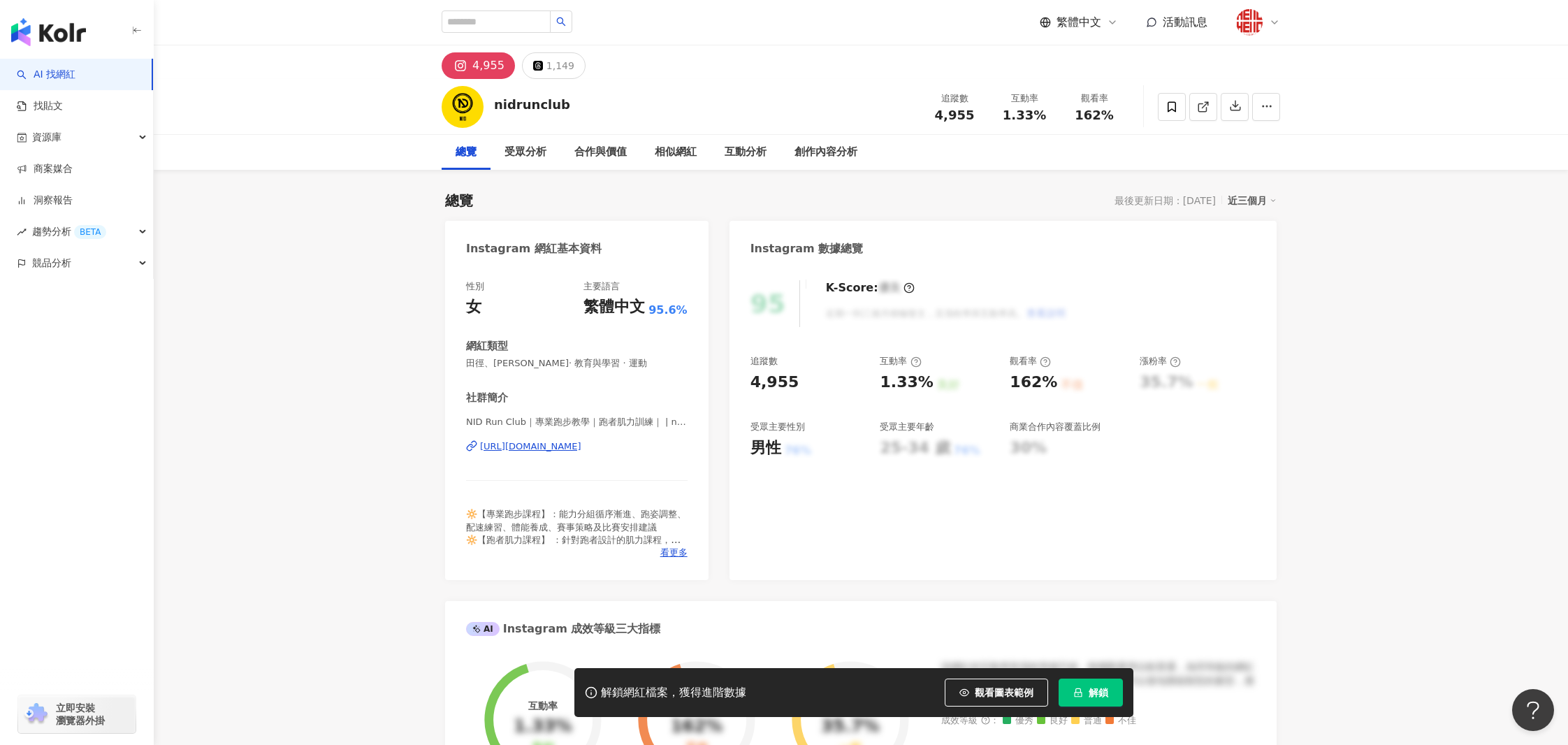
click at [582, 440] on div "https://www.instagram.com/nidrunclub/" at bounding box center [530, 447] width 101 height 13
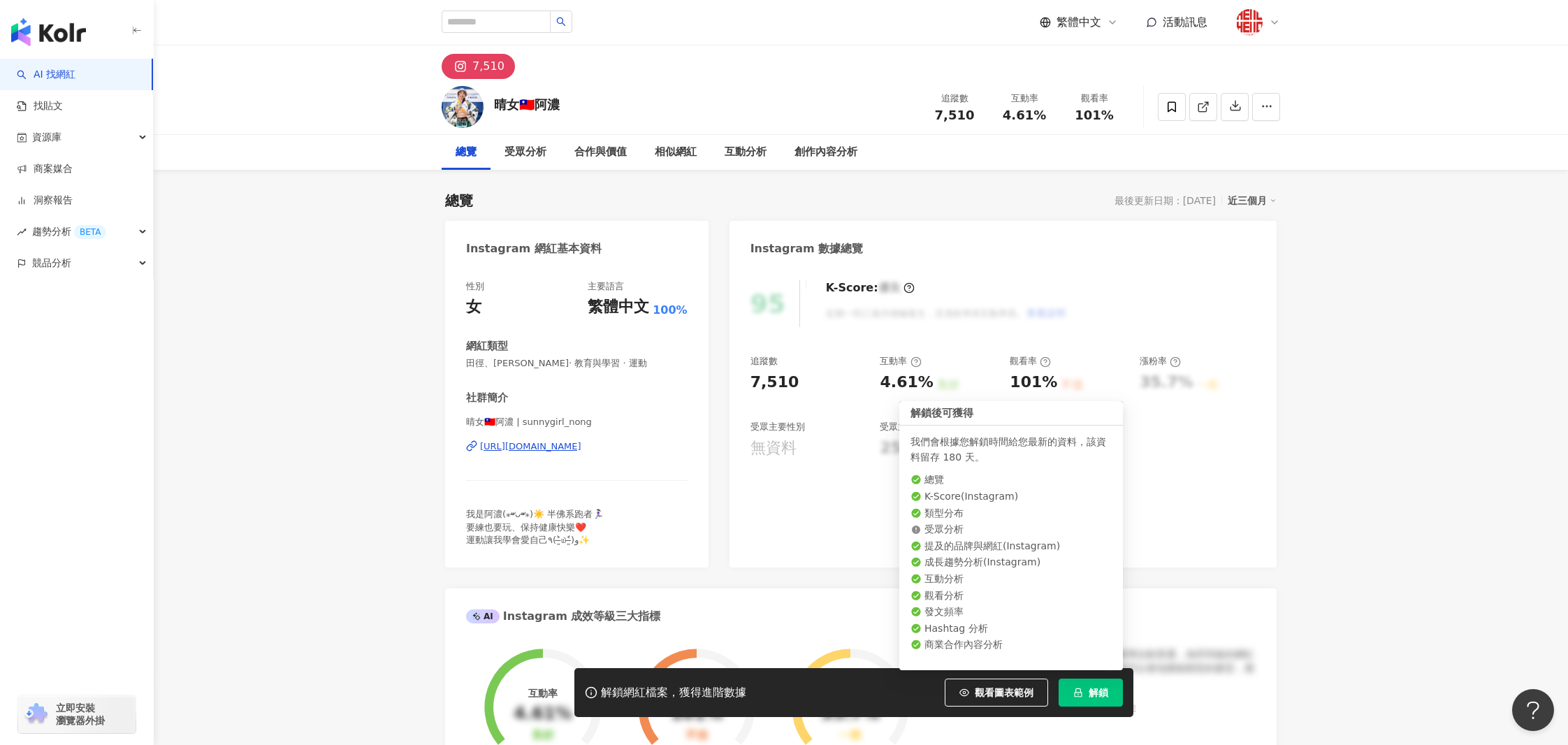
click at [1095, 686] on button "解鎖" at bounding box center [1090, 692] width 65 height 28
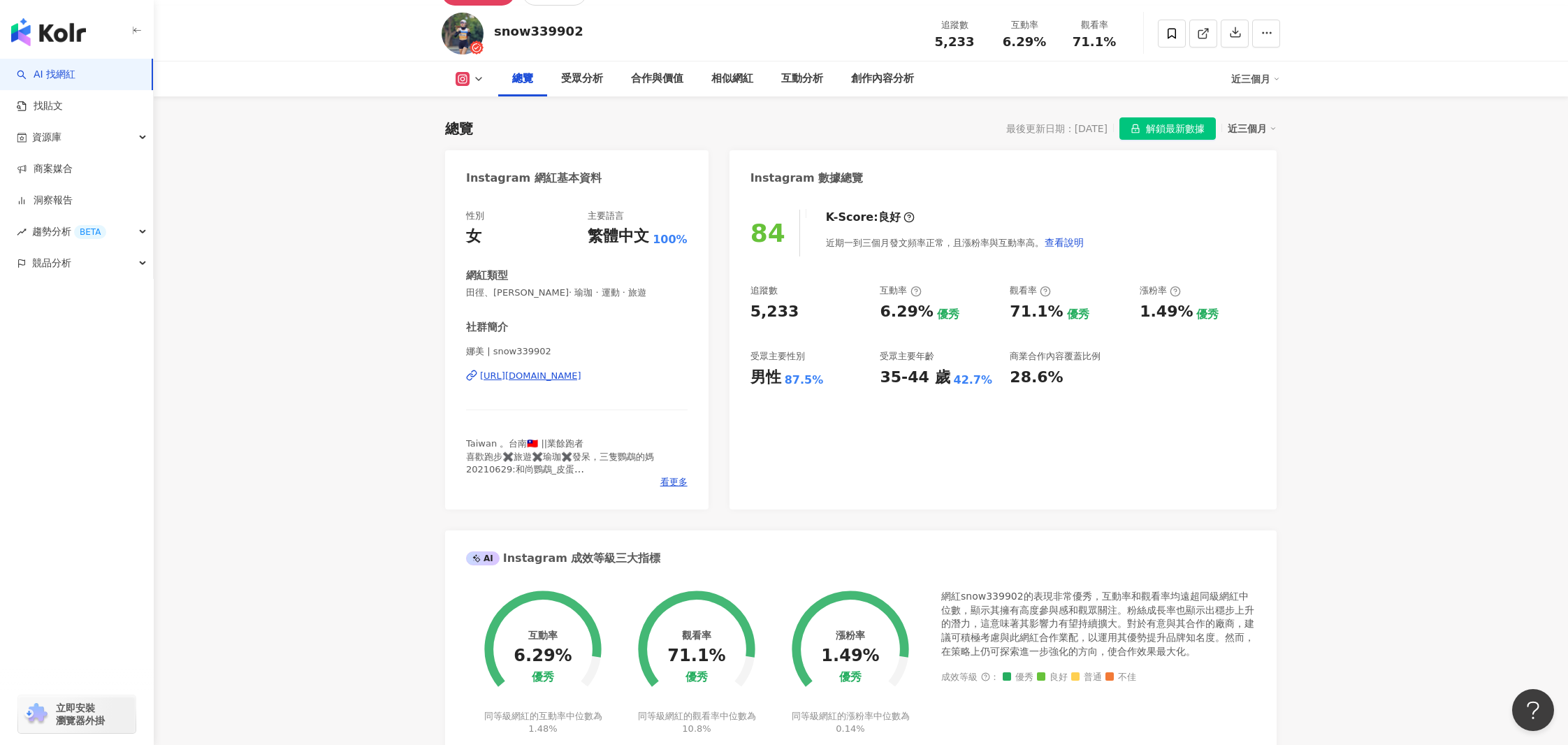
scroll to position [85, 0]
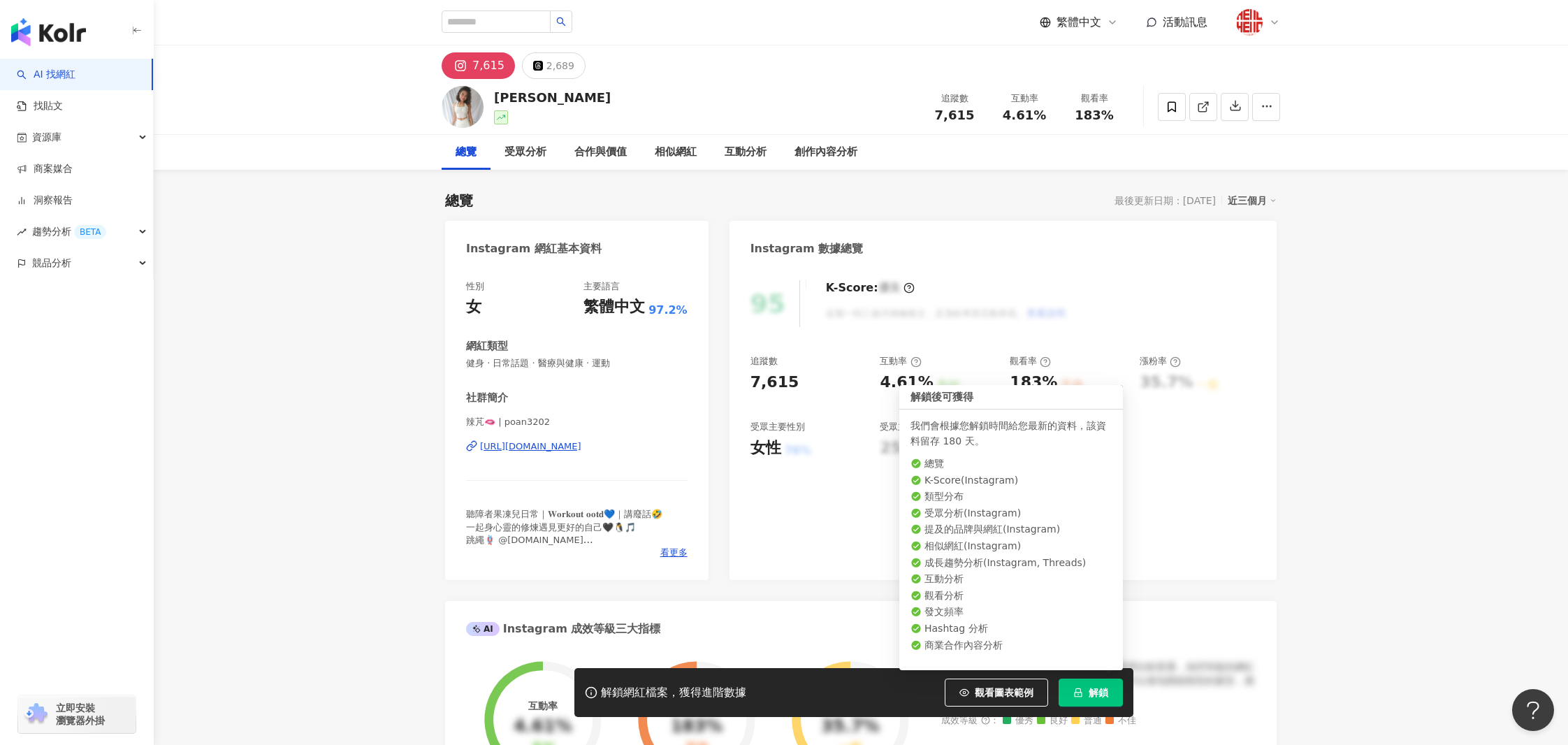
click at [1094, 689] on span "解鎖" at bounding box center [1098, 692] width 19 height 11
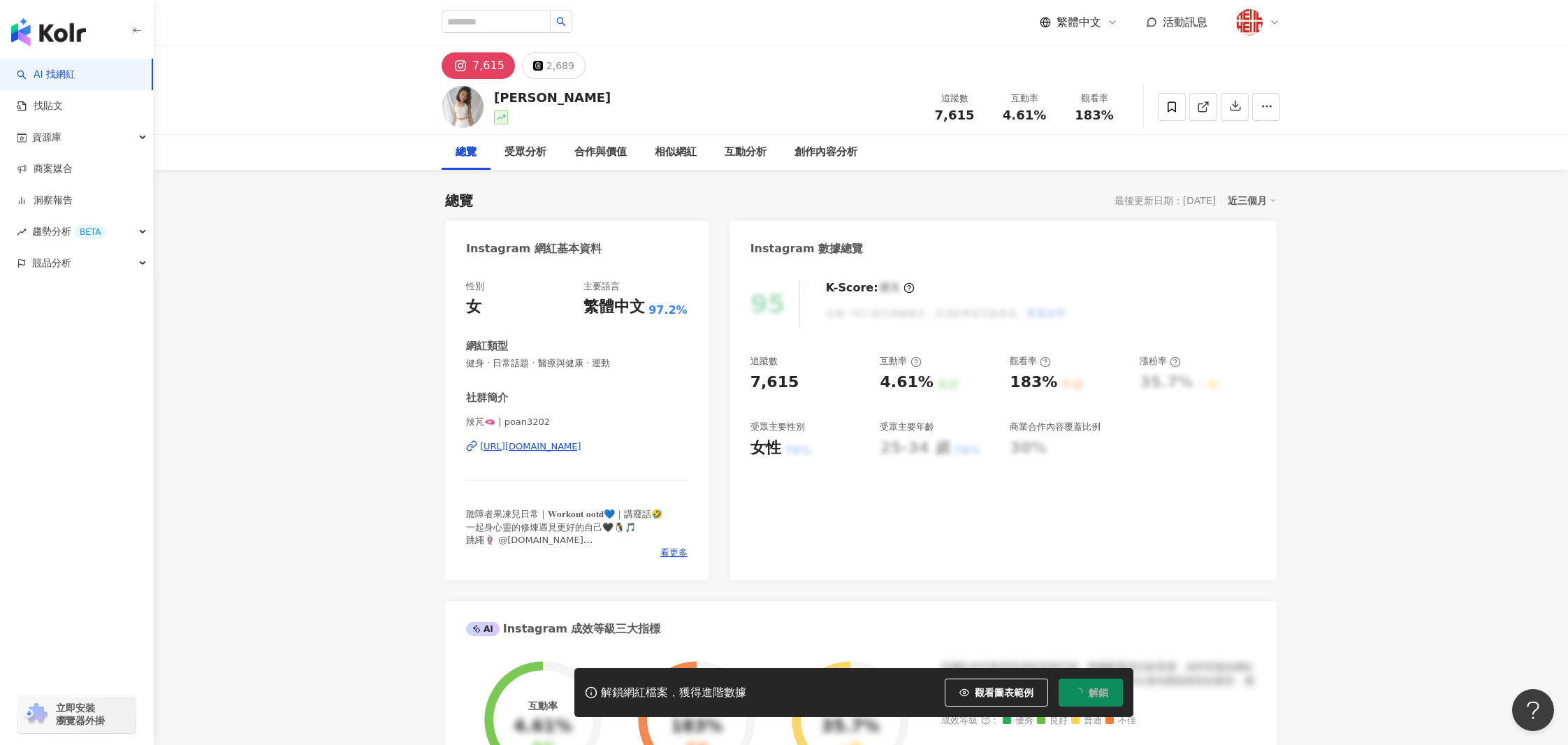
click at [582, 448] on div "https://www.instagram.com/poan3202/" at bounding box center [530, 447] width 101 height 13
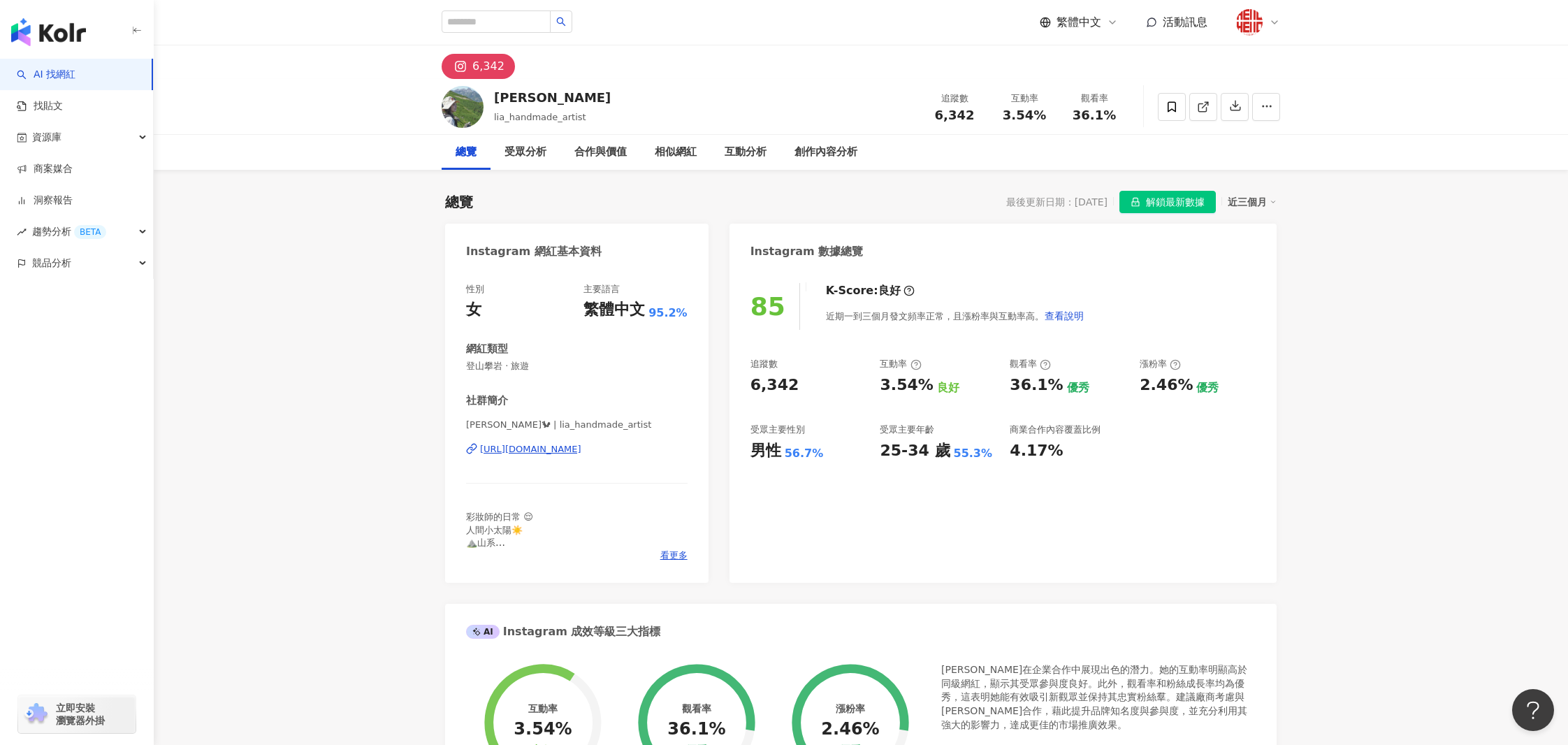
click at [582, 443] on div "[URL][DOMAIN_NAME]" at bounding box center [530, 450] width 101 height 13
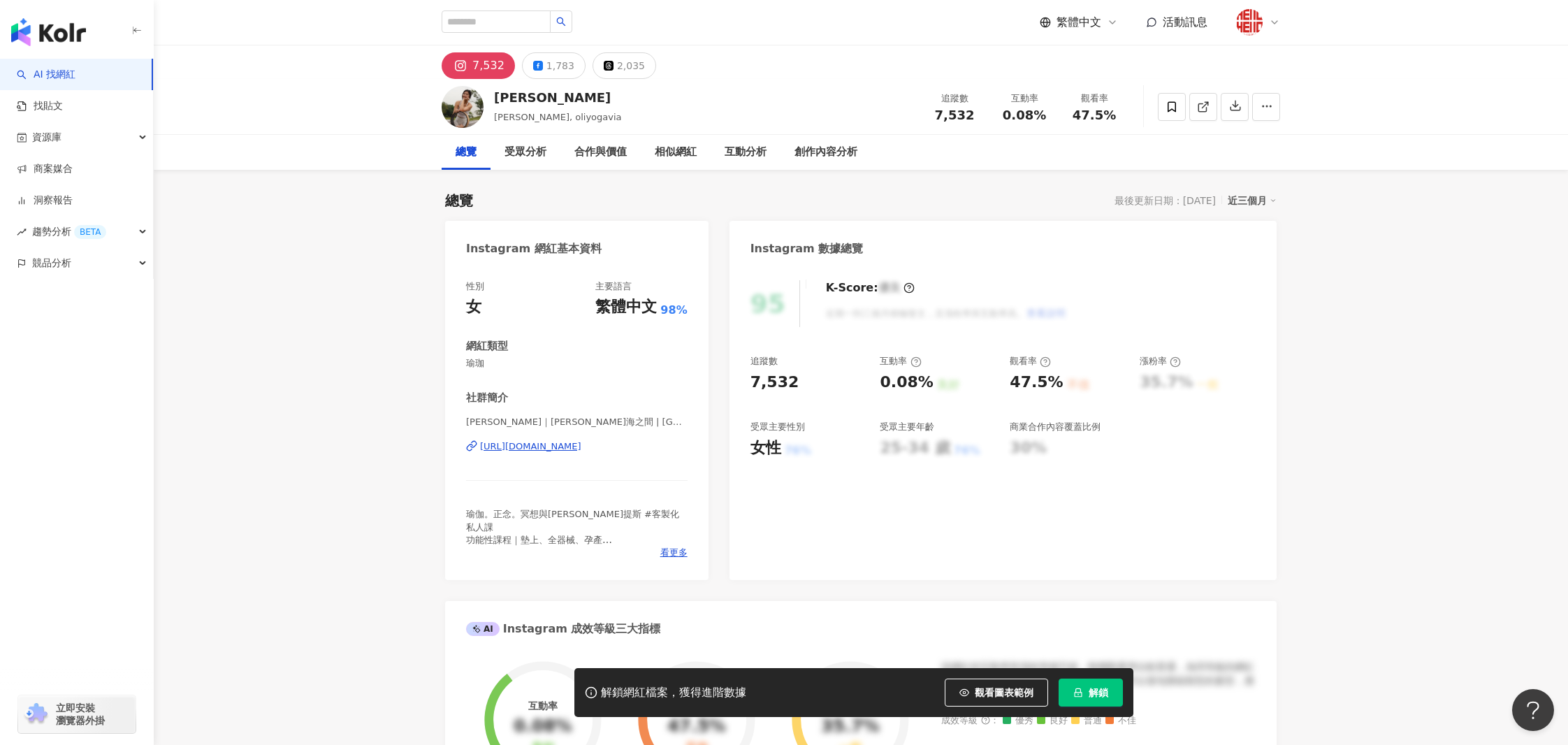
click at [1090, 688] on span "解鎖" at bounding box center [1098, 692] width 19 height 11
click at [582, 444] on div "https://www.instagram.com/oliyogavia/" at bounding box center [530, 447] width 101 height 13
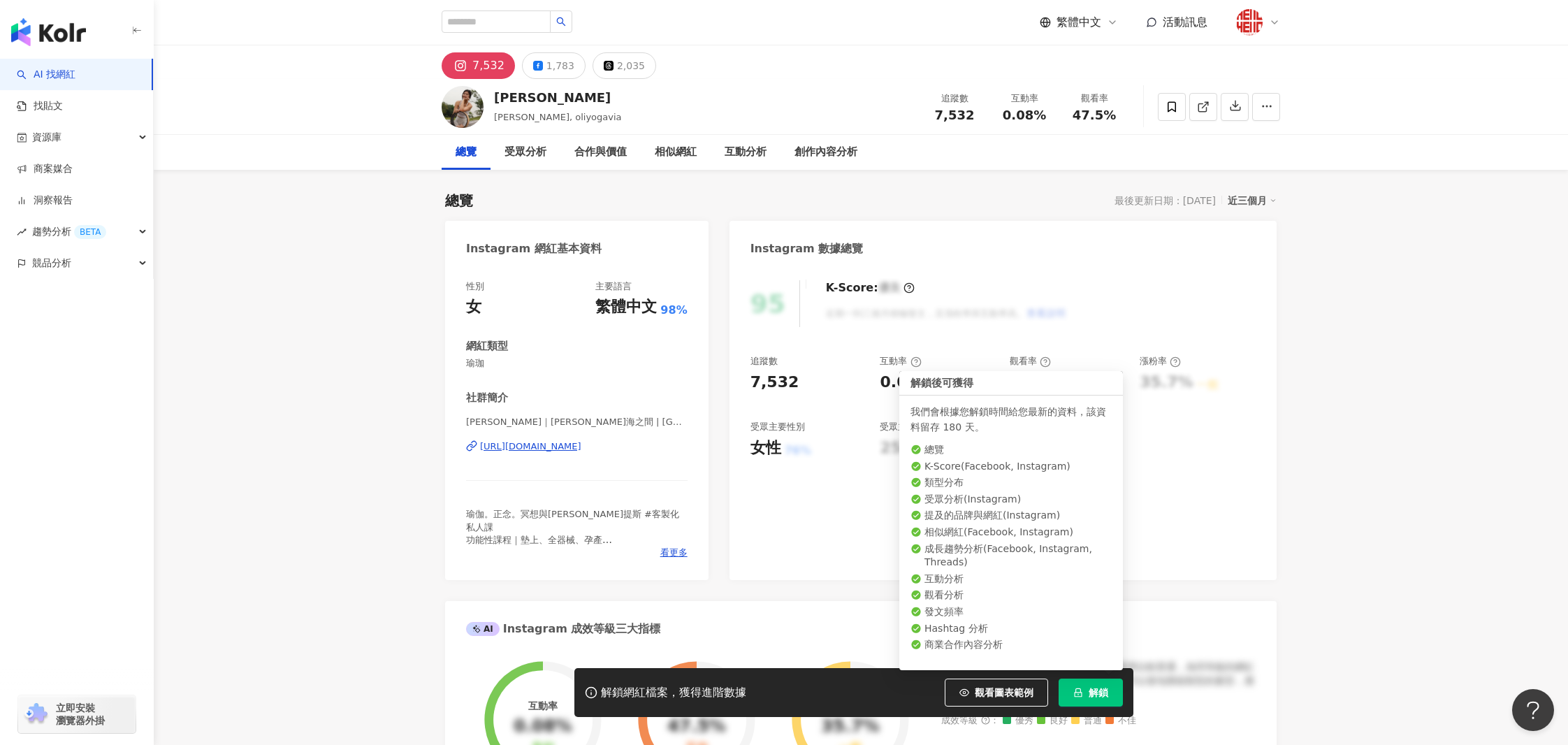
click at [1095, 689] on span "解鎖" at bounding box center [1098, 692] width 19 height 11
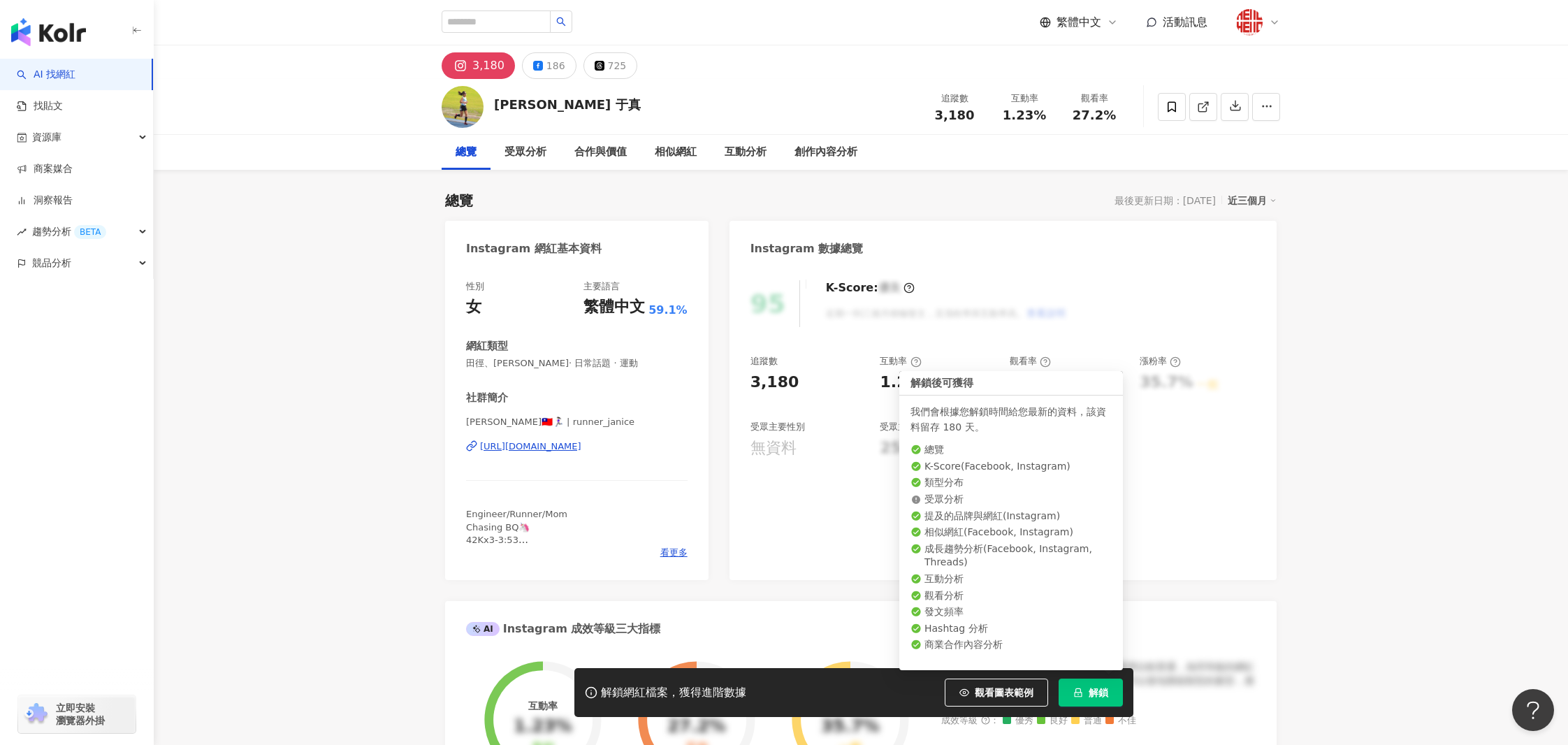
click at [1089, 688] on span "解鎖" at bounding box center [1098, 692] width 19 height 11
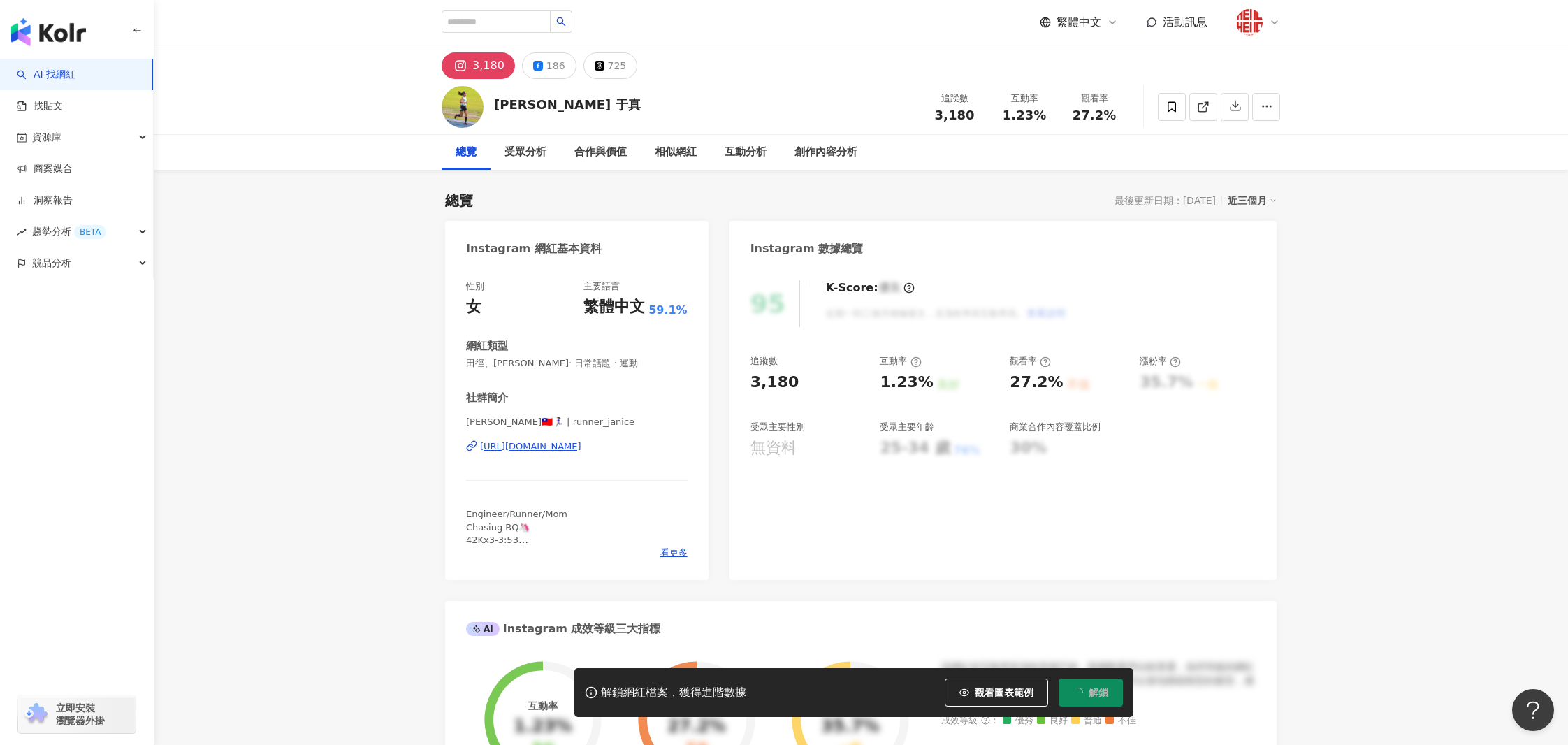
click at [569, 443] on div "[URL][DOMAIN_NAME]" at bounding box center [530, 447] width 101 height 13
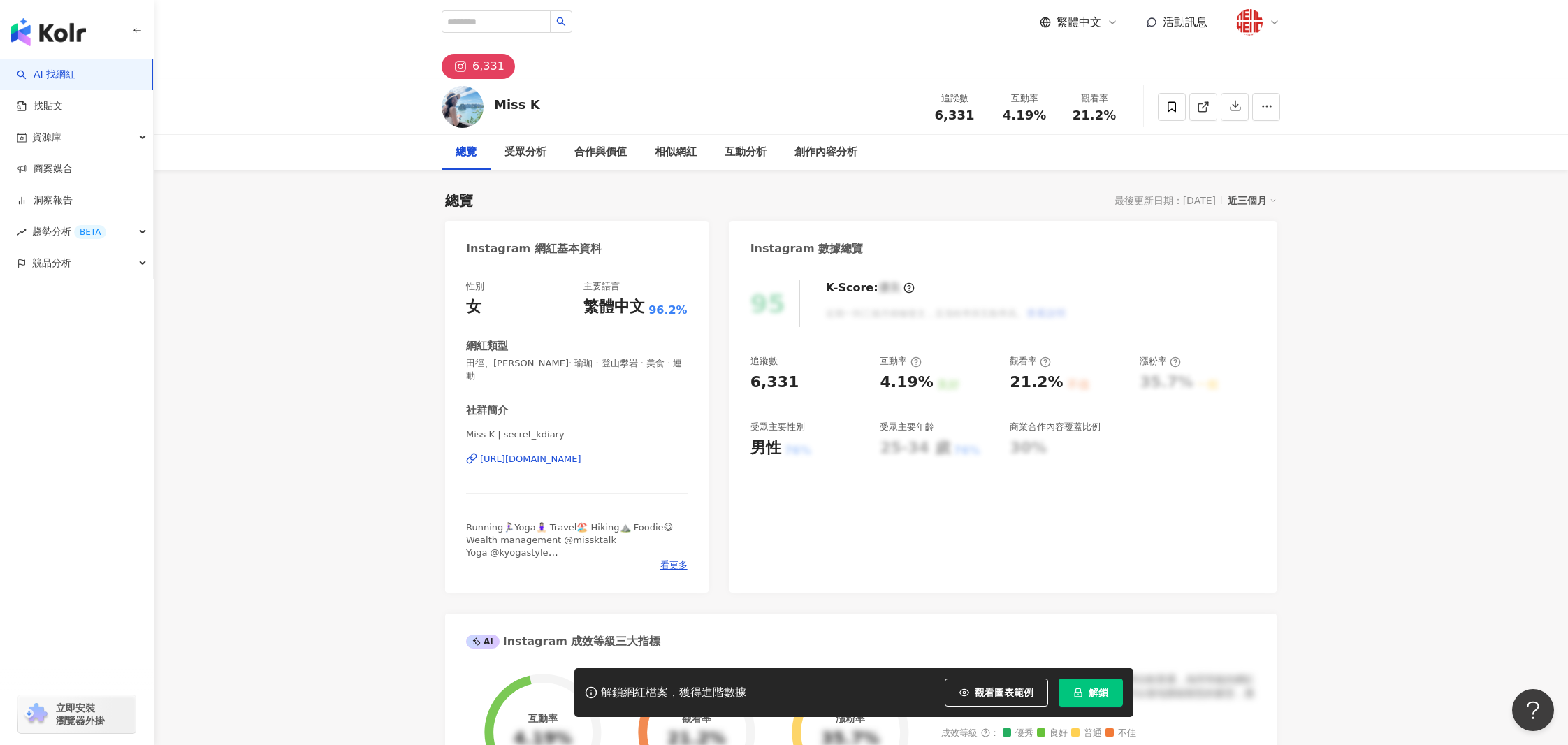
click at [1087, 698] on button "解鎖" at bounding box center [1090, 692] width 65 height 28
click at [582, 453] on div "[URL][DOMAIN_NAME]" at bounding box center [530, 460] width 101 height 13
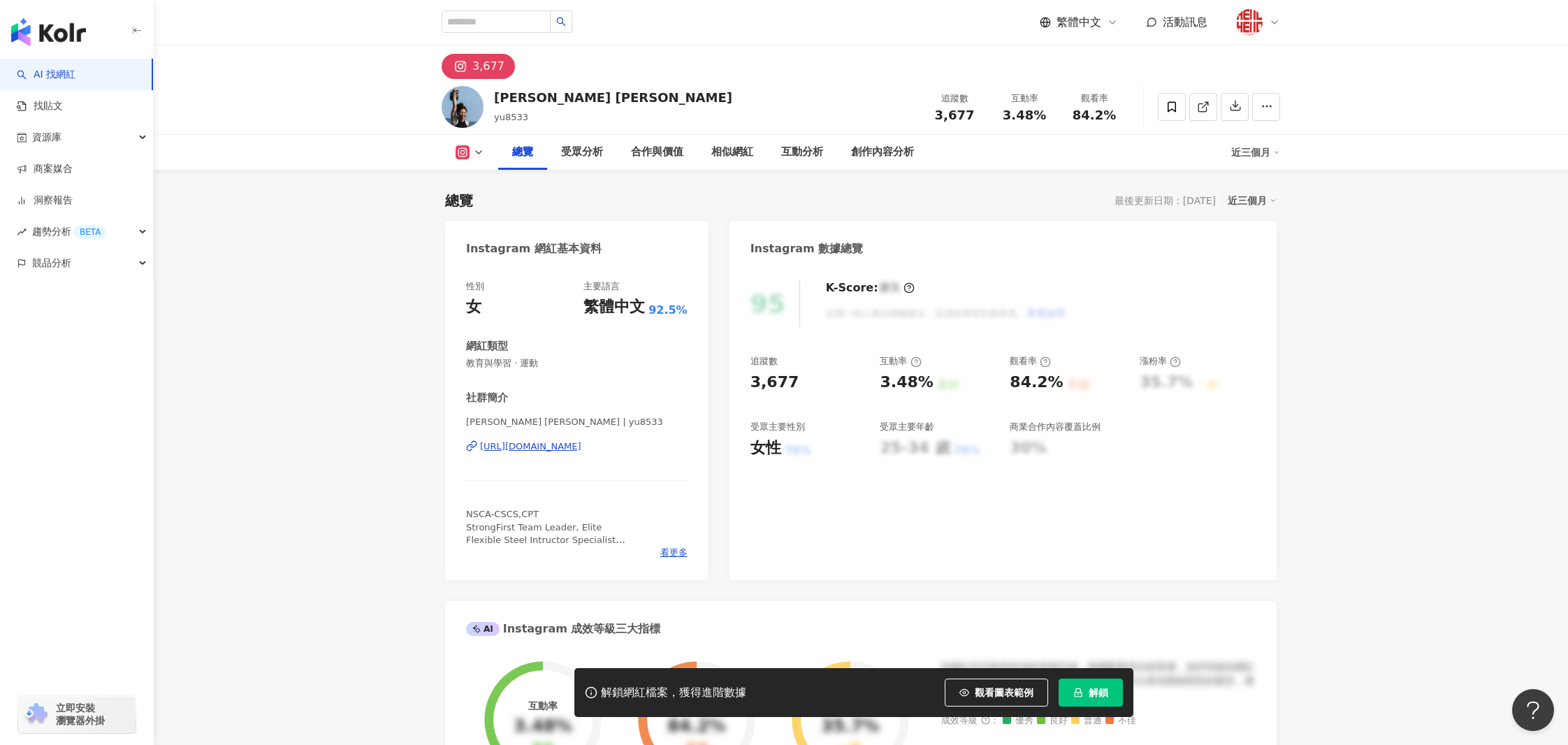
click at [582, 444] on div "[URL][DOMAIN_NAME]" at bounding box center [530, 447] width 101 height 13
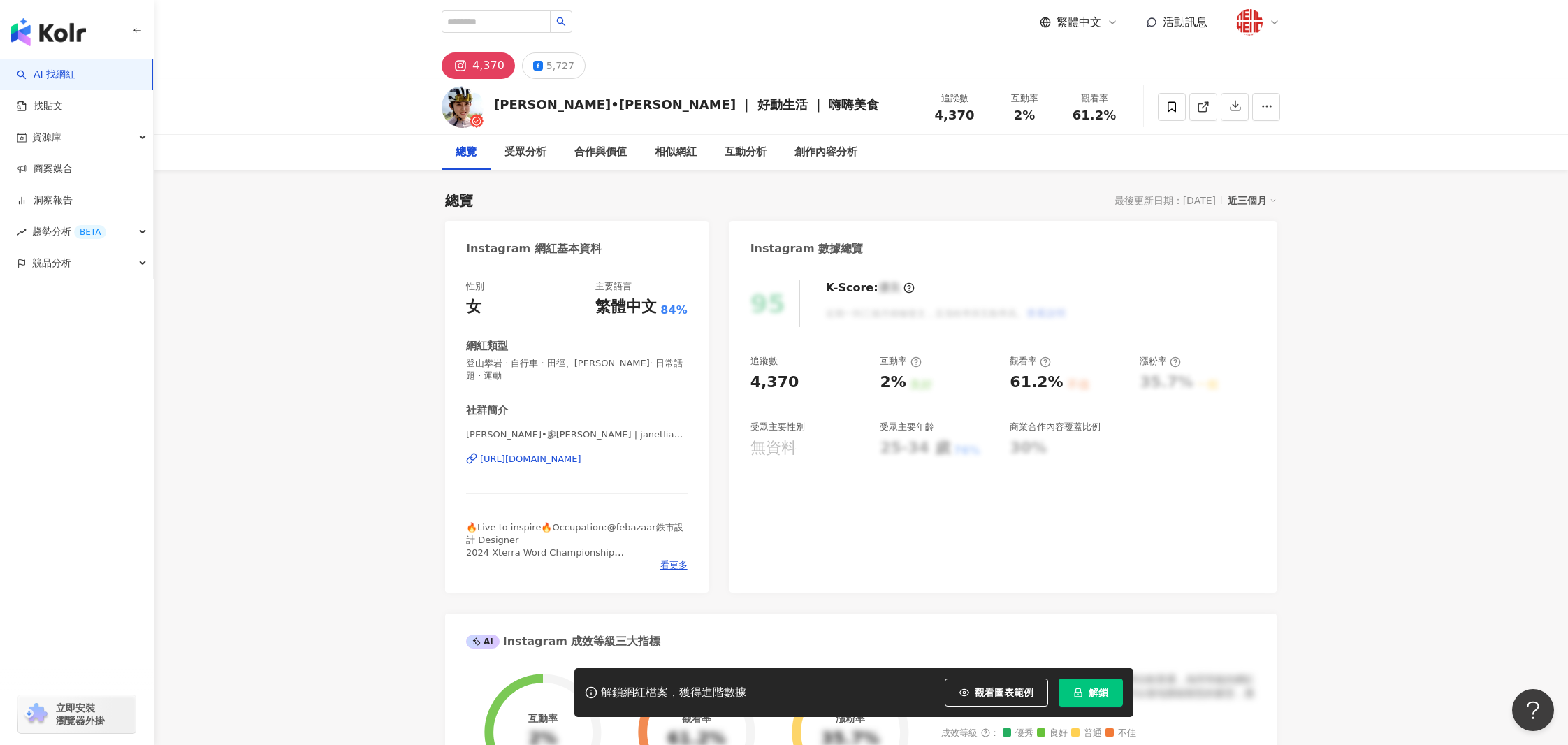
click at [566, 453] on div "https://www.instagram.com/janetliao1986/" at bounding box center [530, 460] width 101 height 13
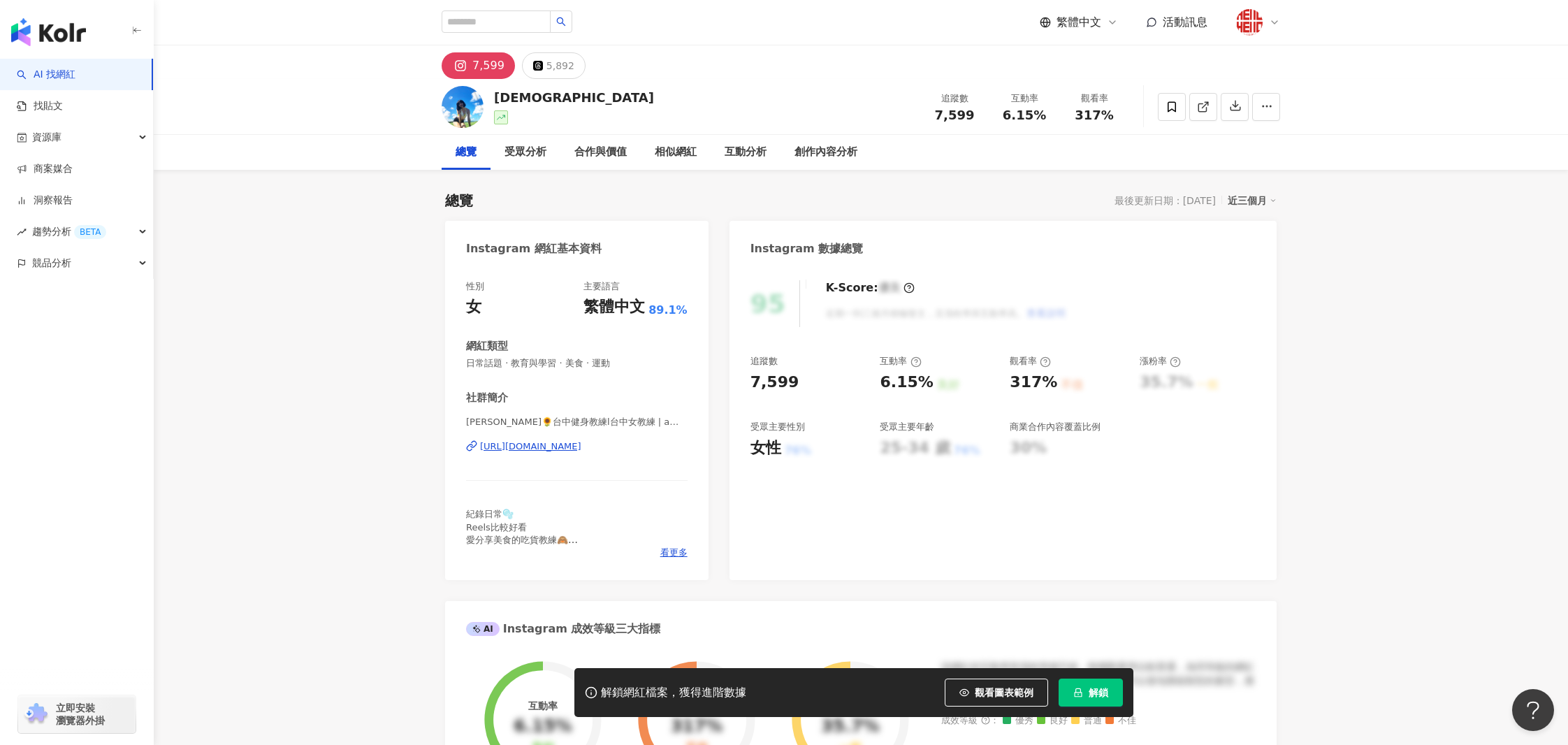
click at [549, 445] on div "[URL][DOMAIN_NAME]" at bounding box center [530, 447] width 101 height 13
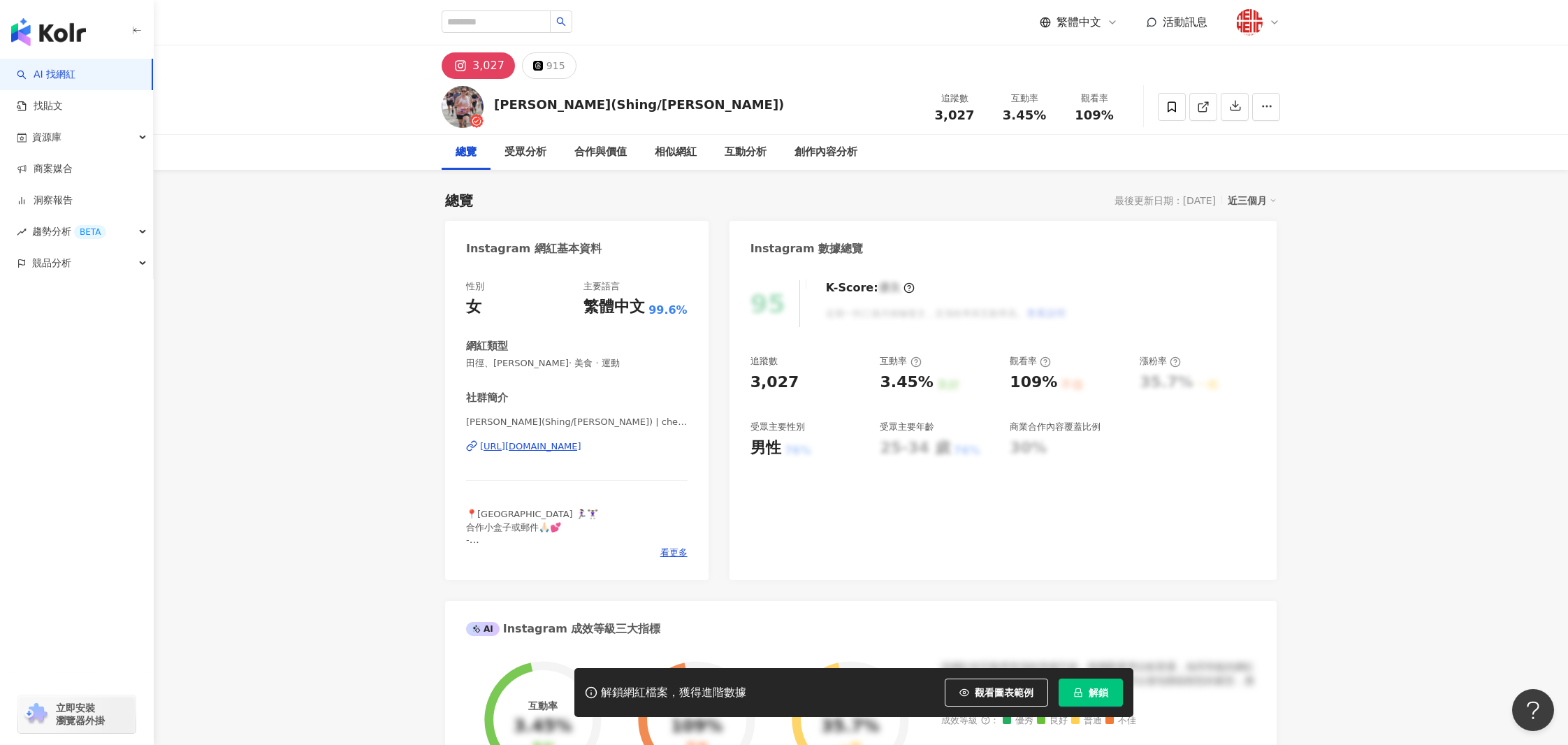
click at [582, 444] on div "[URL][DOMAIN_NAME]" at bounding box center [530, 447] width 101 height 13
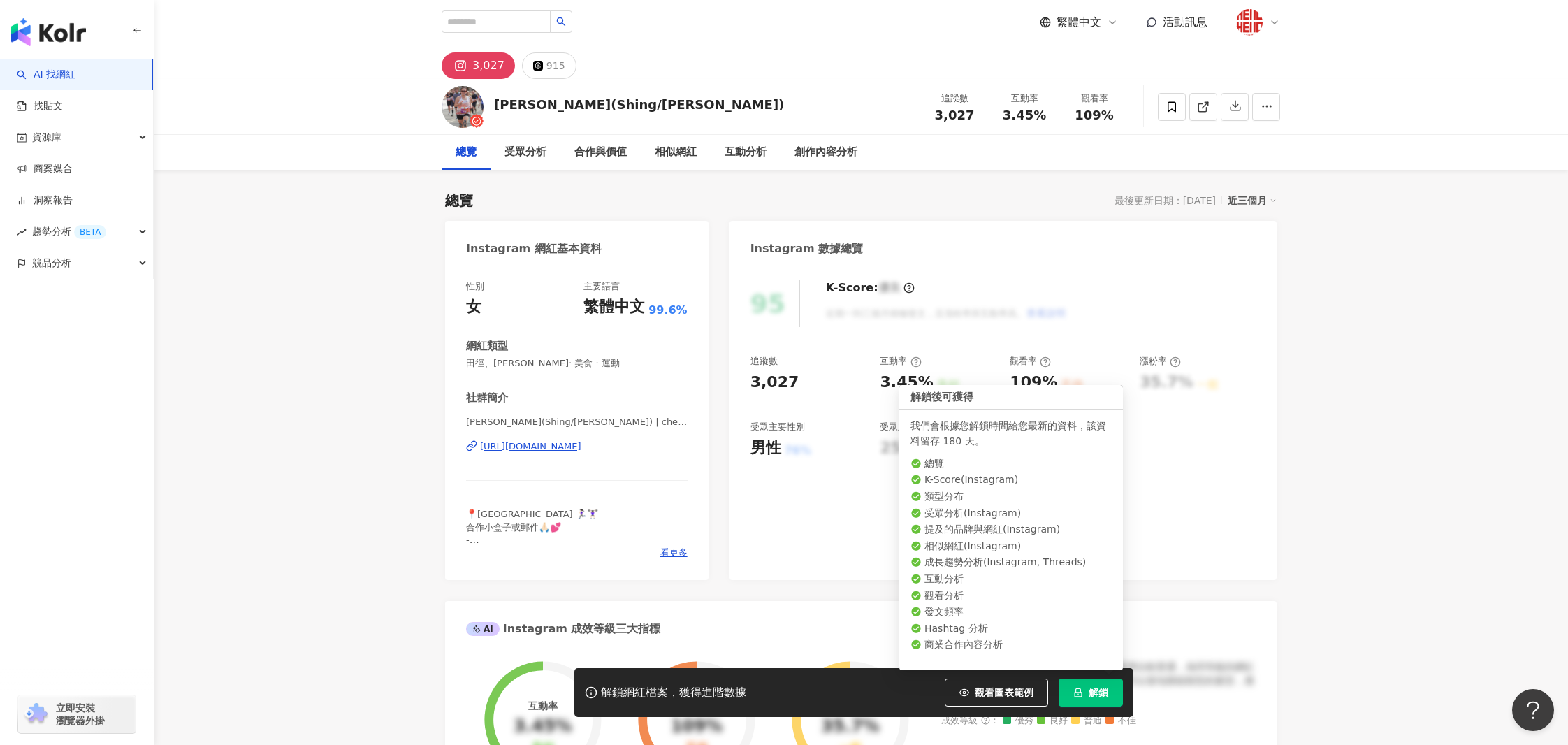
drag, startPoint x: 1106, startPoint y: 689, endPoint x: 1050, endPoint y: 546, distance: 153.6
click at [1106, 688] on span "解鎖" at bounding box center [1098, 692] width 19 height 11
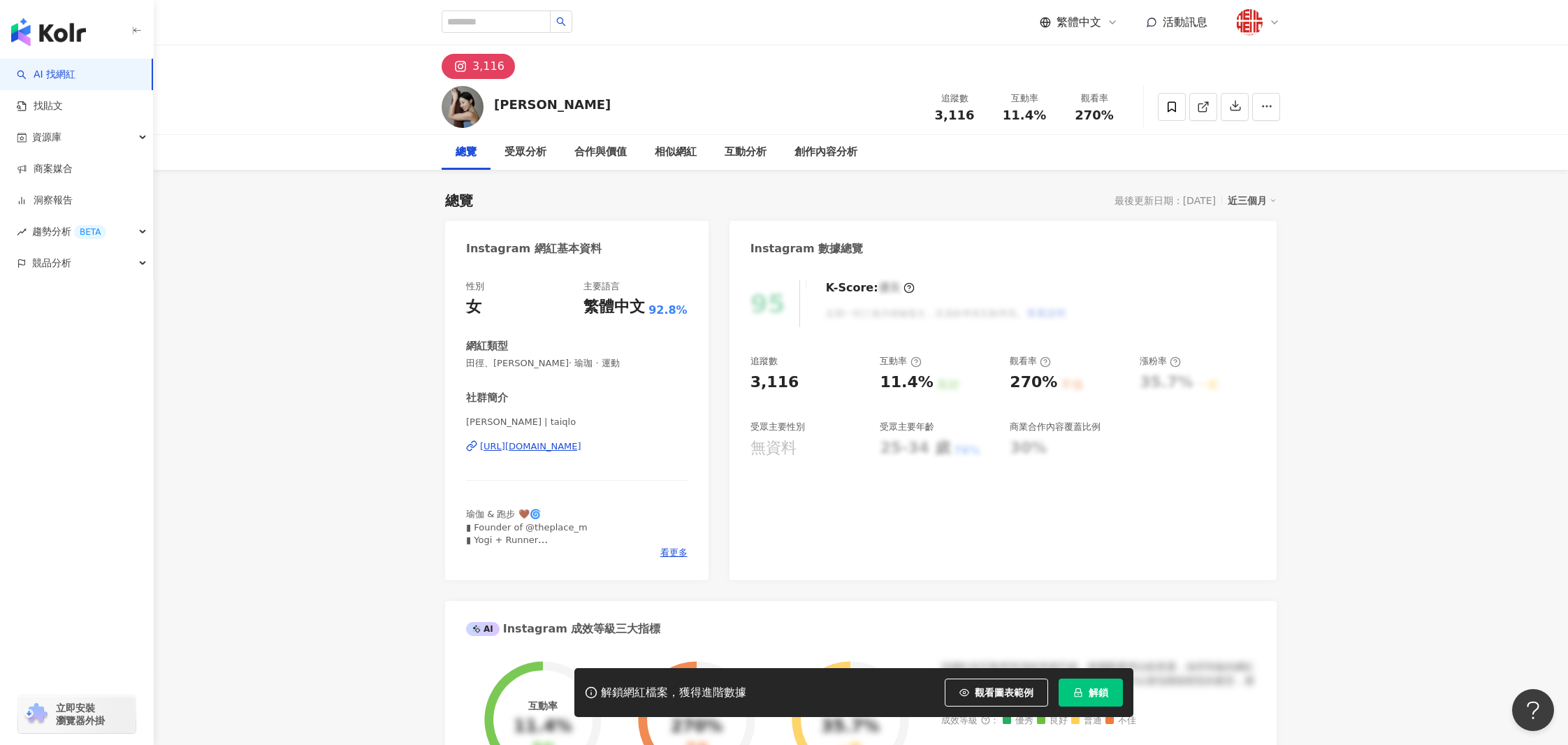
click at [559, 444] on div "[URL][DOMAIN_NAME]" at bounding box center [530, 447] width 101 height 13
